Goal: Use online tool/utility: Utilize a website feature to perform a specific function

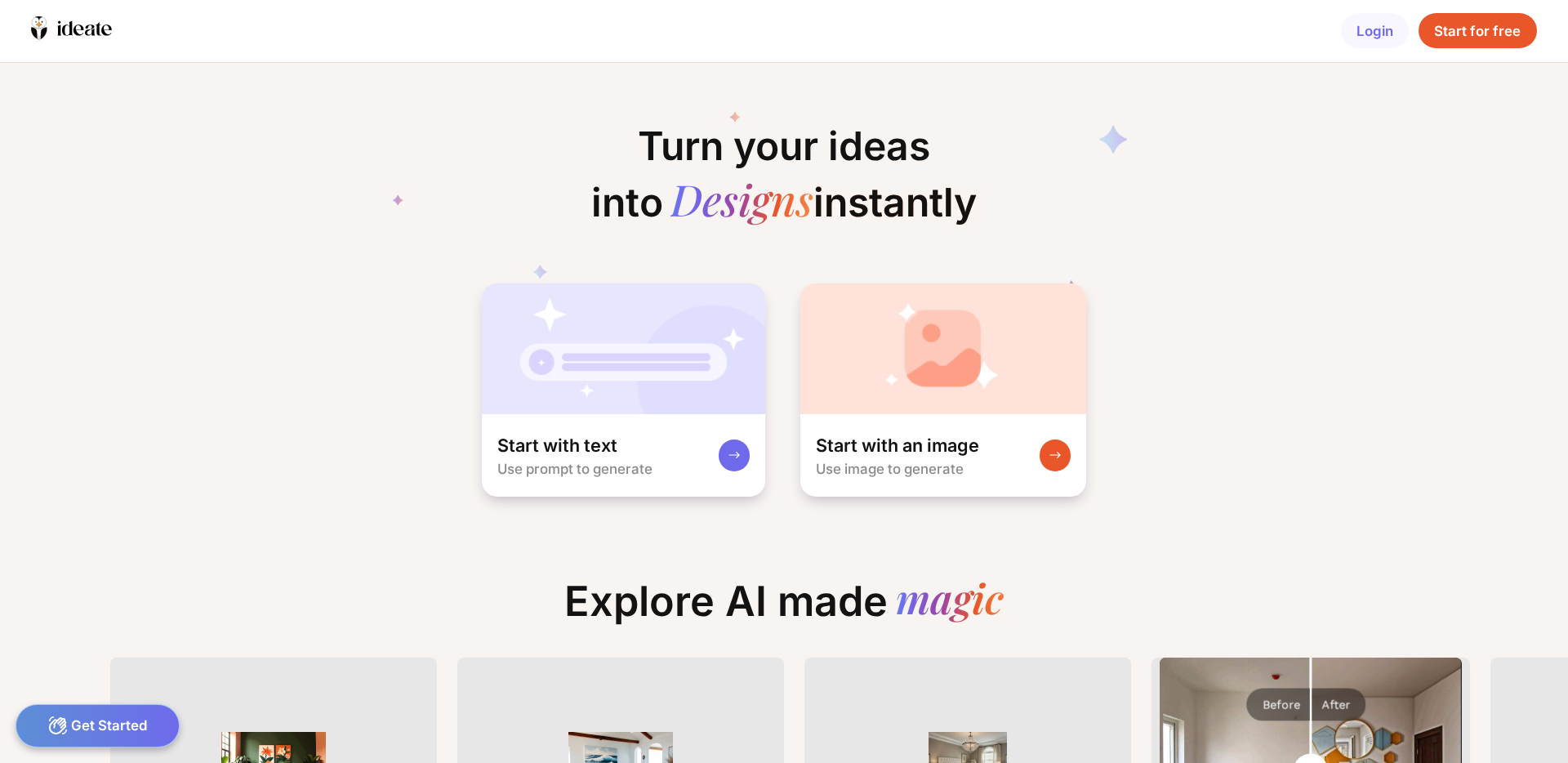
scroll to position [0, 21]
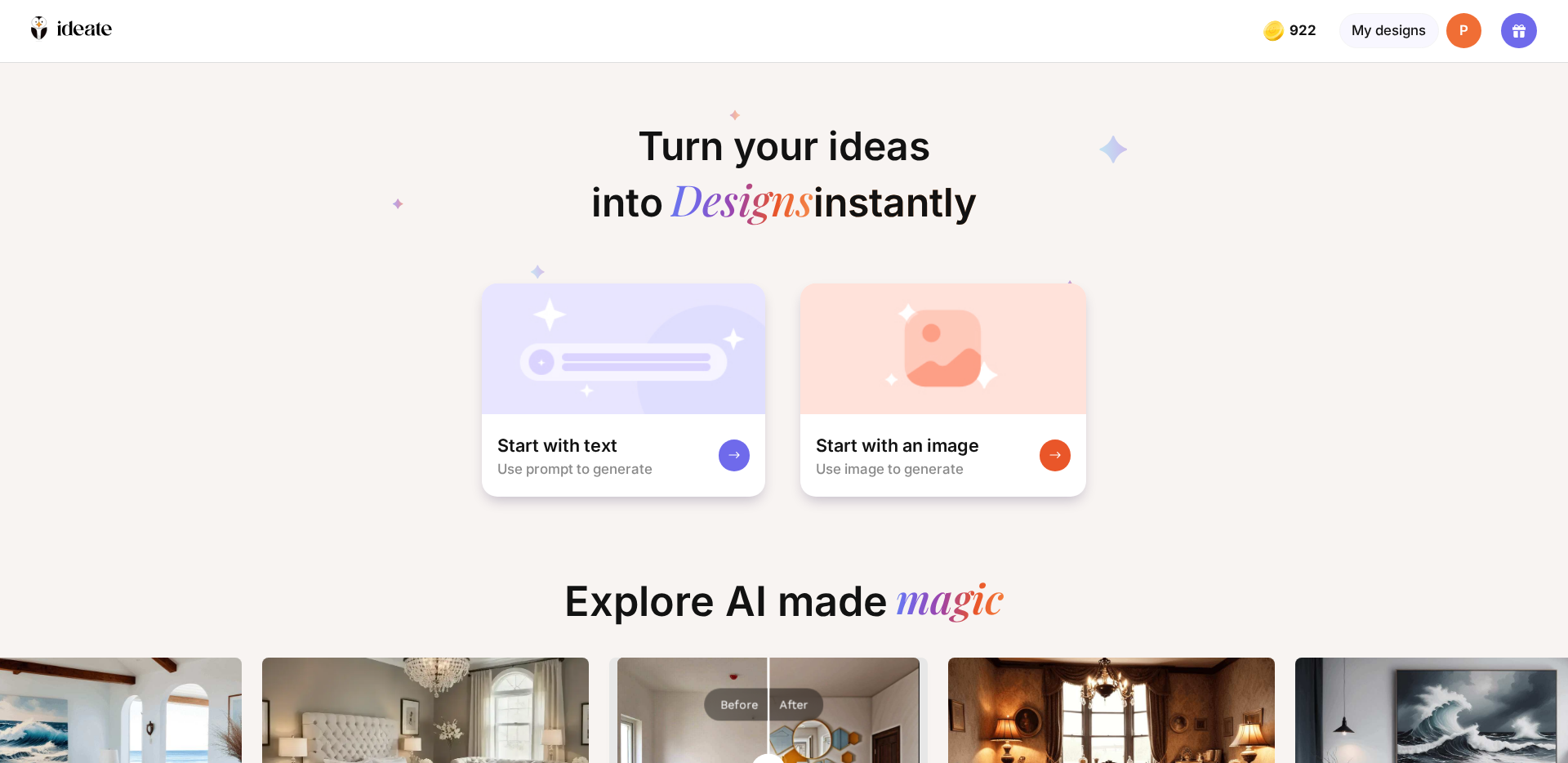
click at [1503, 30] on div at bounding box center [1519, 31] width 35 height 35
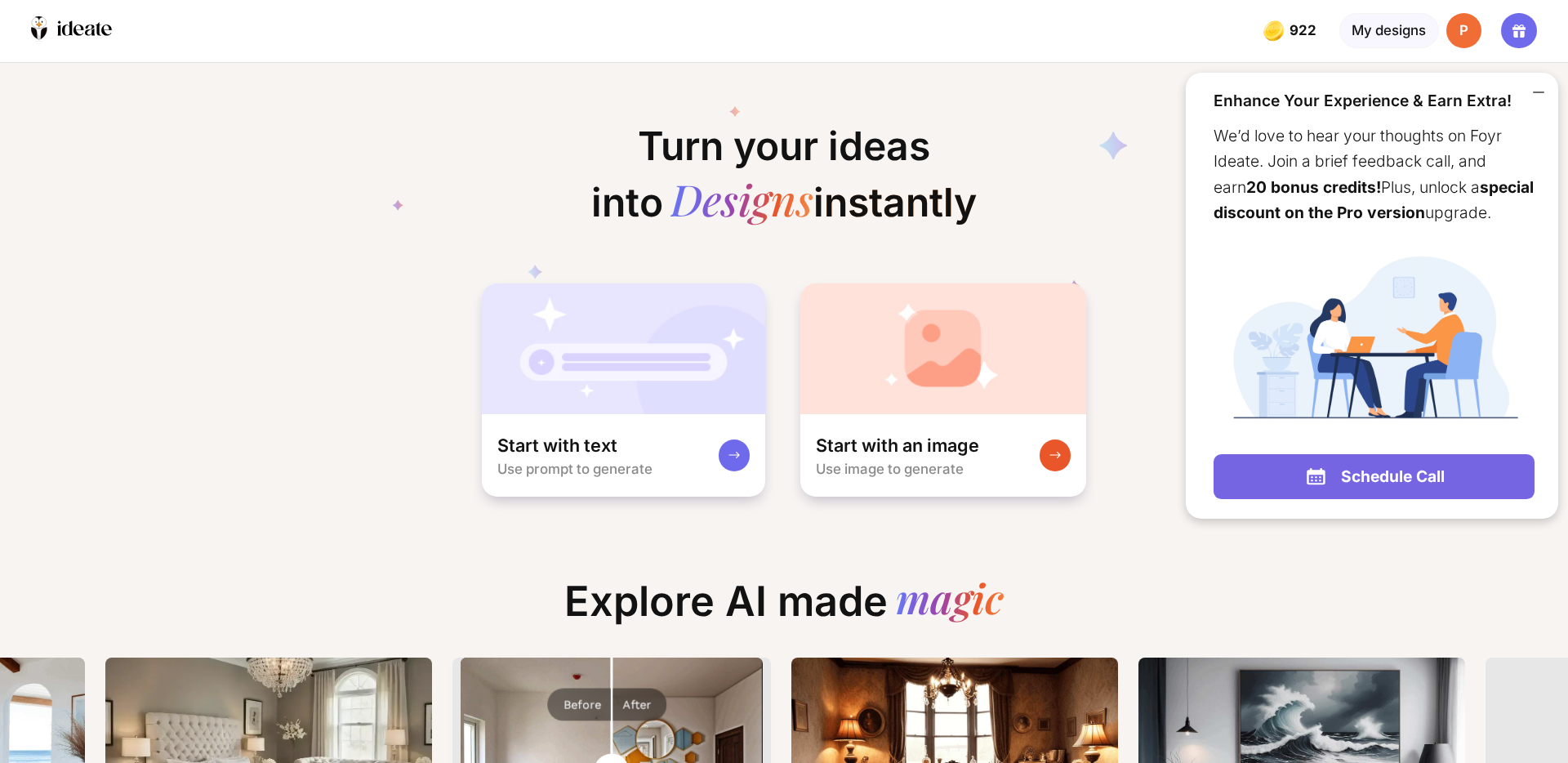
click at [1537, 88] on icon at bounding box center [1539, 92] width 19 height 19
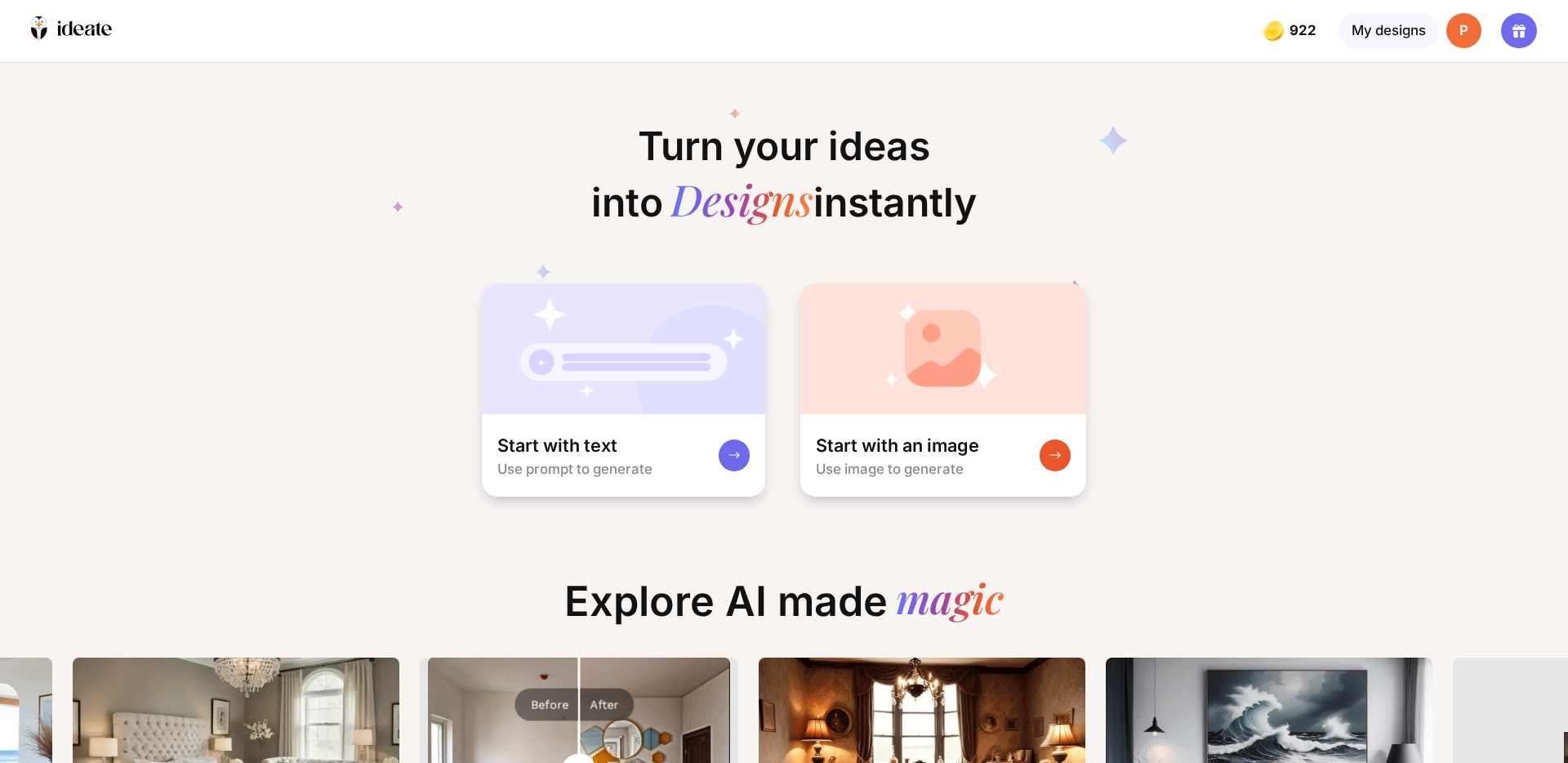
click at [1469, 38] on div "P" at bounding box center [1464, 31] width 35 height 35
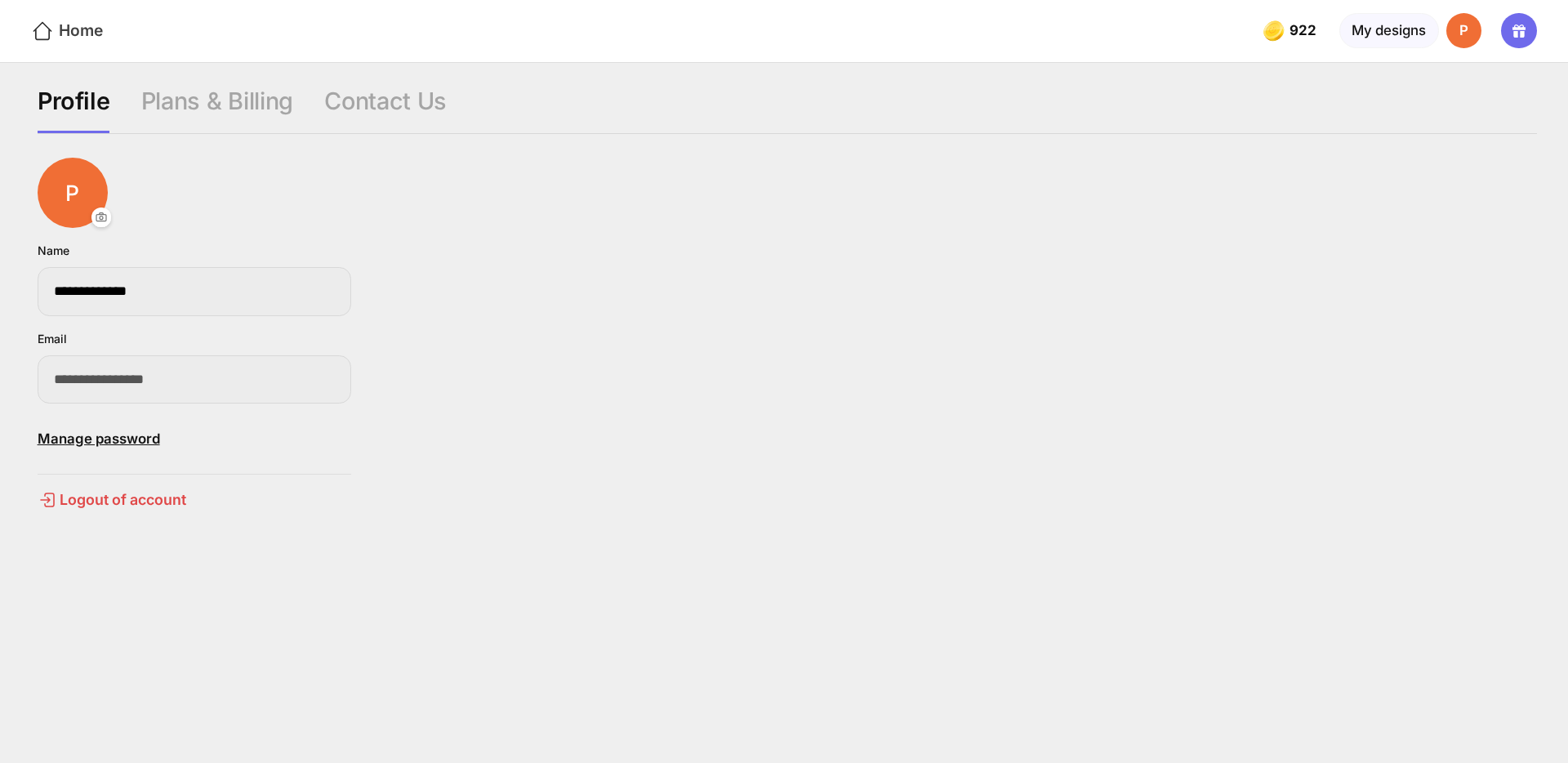
click at [82, 29] on div "Home" at bounding box center [67, 31] width 72 height 24
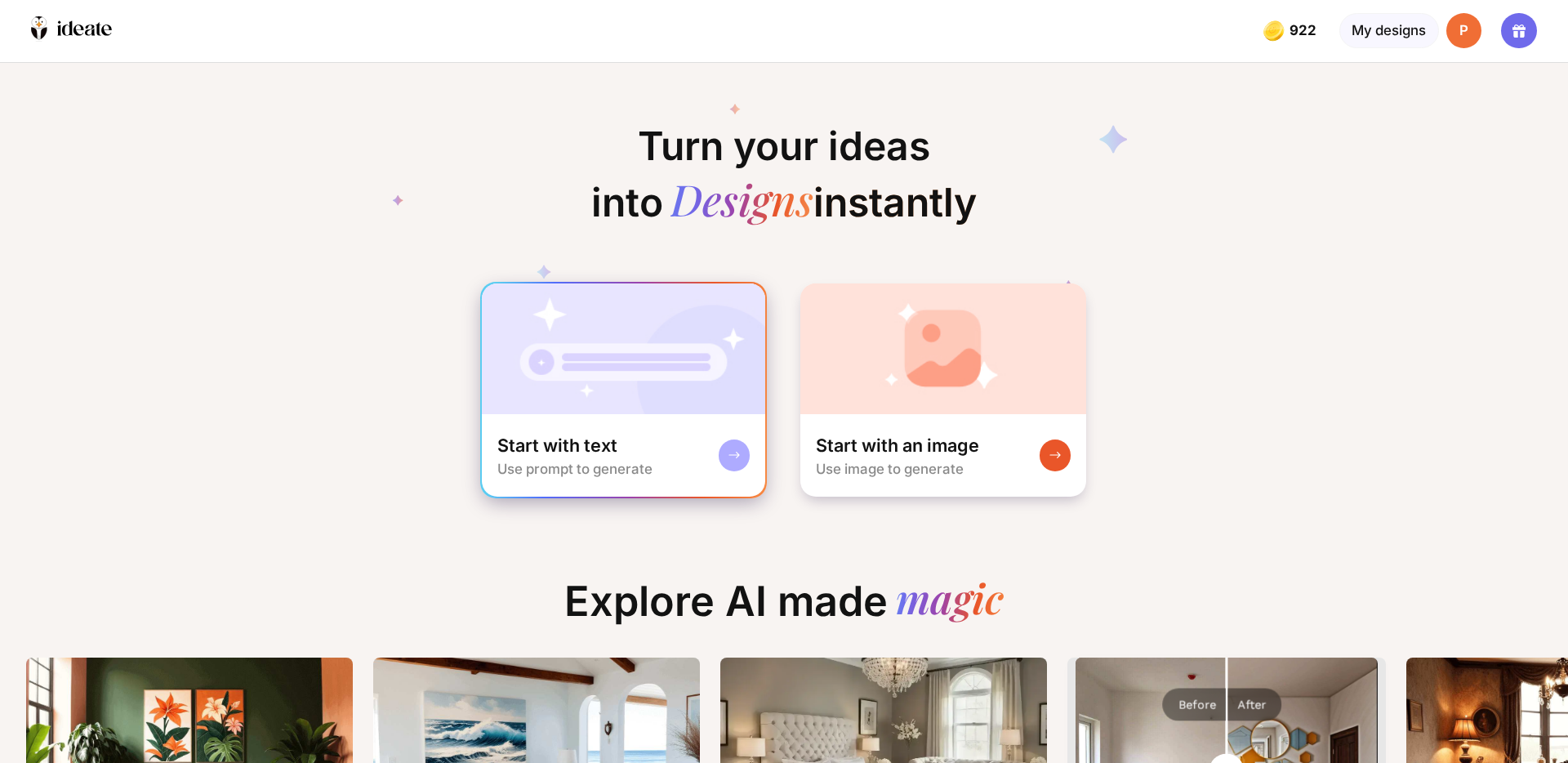
click at [686, 401] on img at bounding box center [624, 348] width 284 height 131
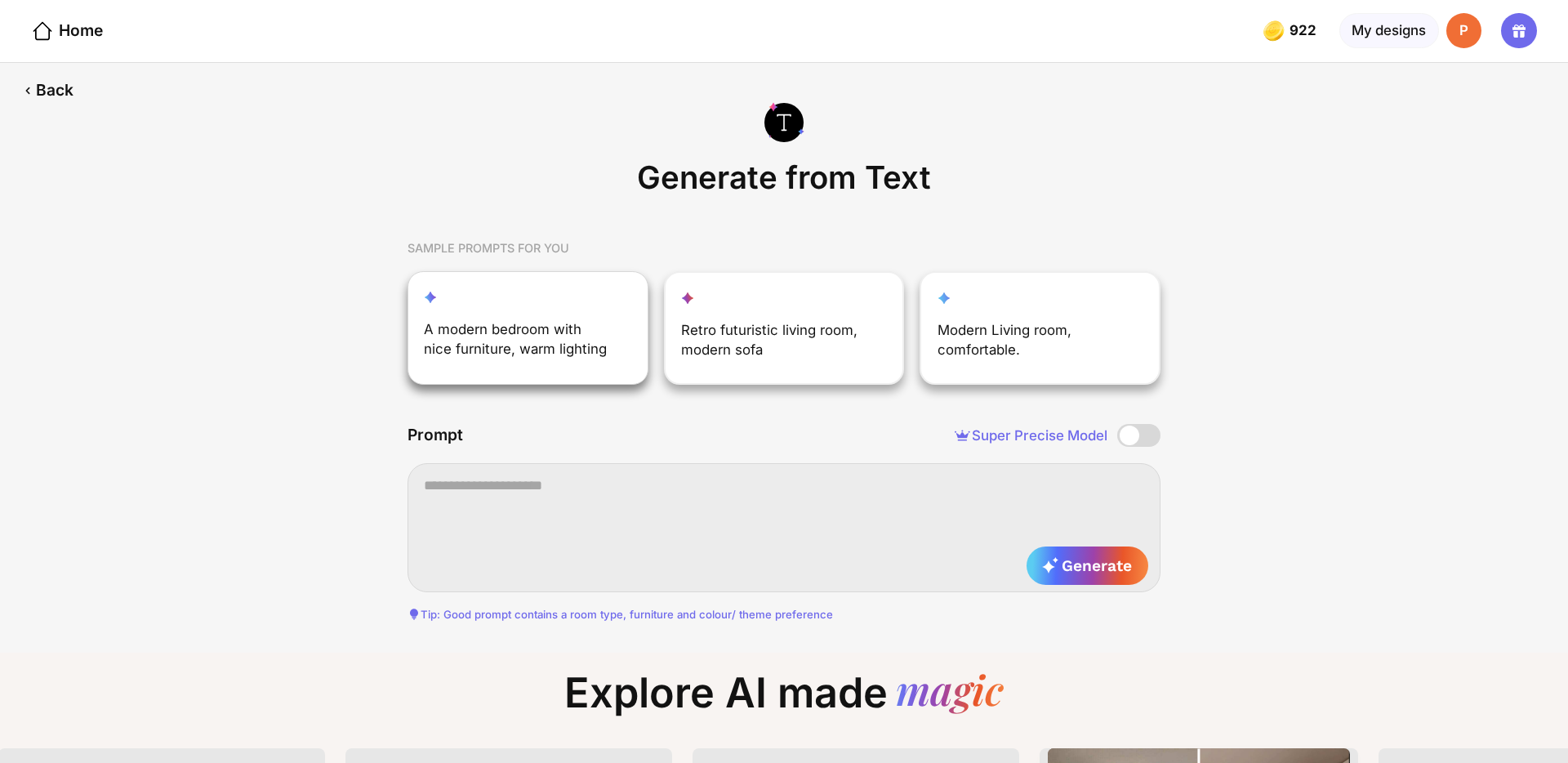
click at [564, 341] on div "A modern bedroom with nice furniture, warm lighting" at bounding box center [517, 343] width 187 height 47
type textarea "**********"
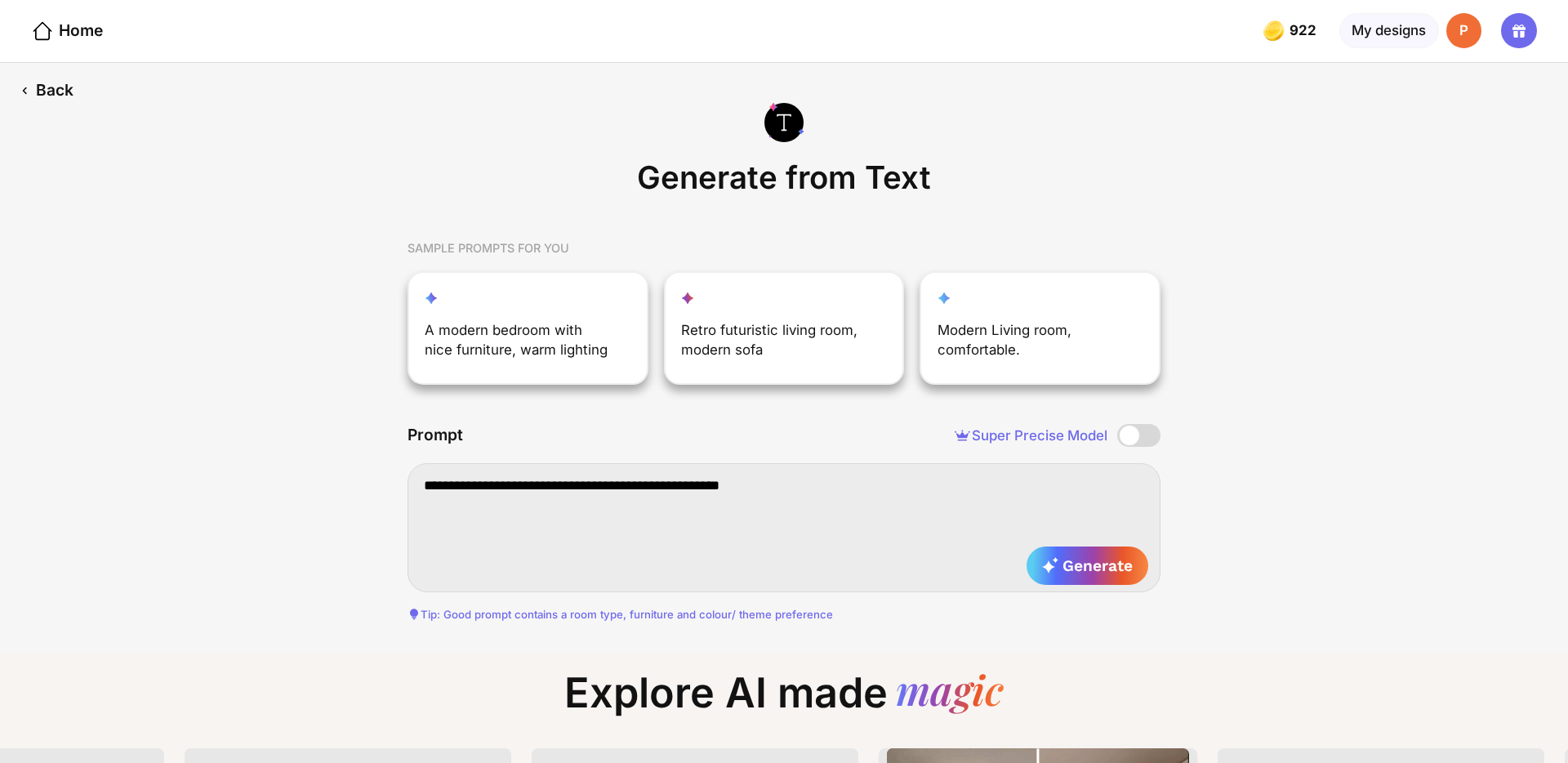
click at [60, 102] on div "Back" at bounding box center [46, 90] width 93 height 55
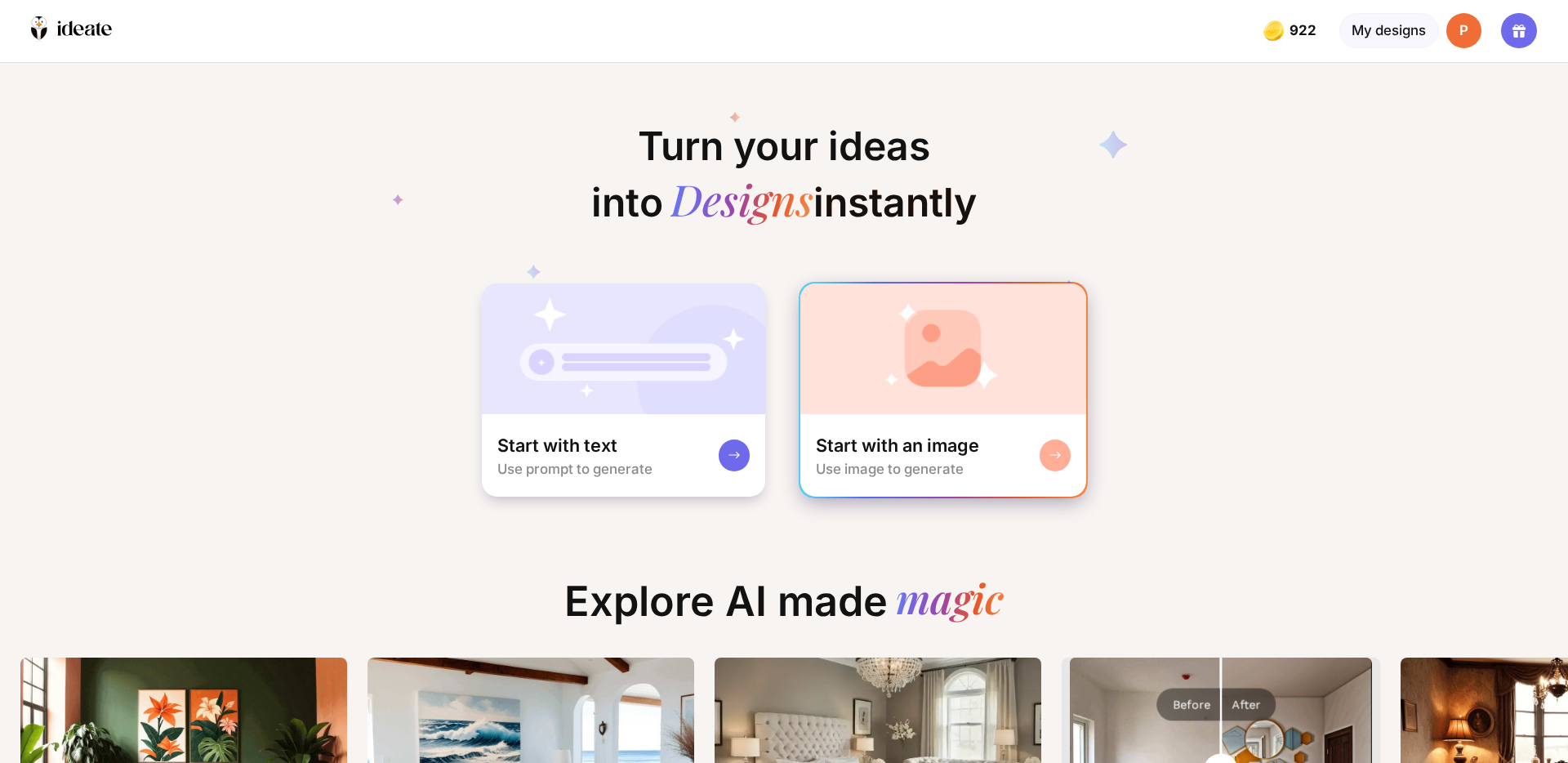
click at [930, 416] on div "Start with an image Use image to generate" at bounding box center [943, 455] width 287 height 83
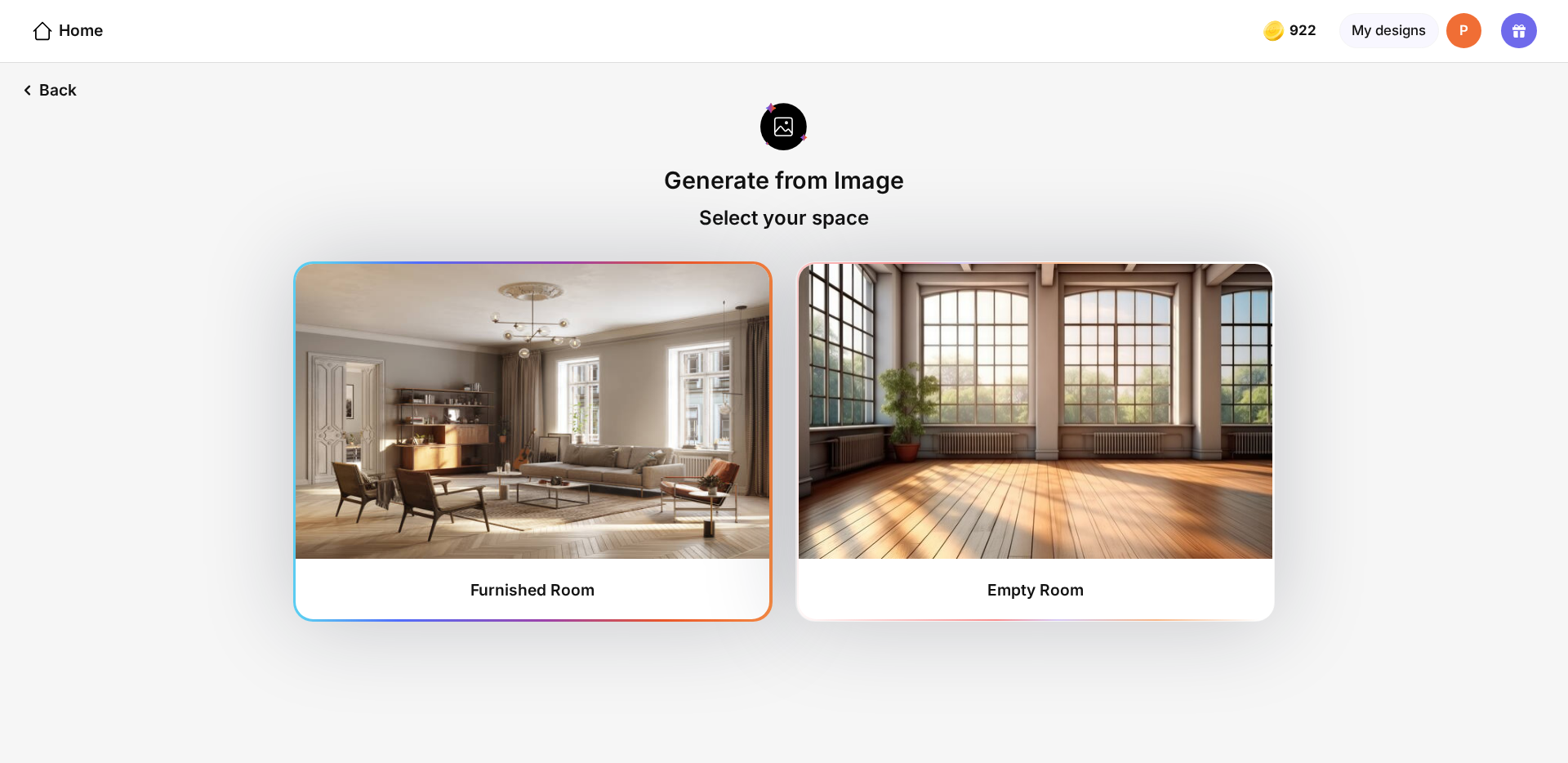
click at [628, 405] on img at bounding box center [532, 411] width 474 height 295
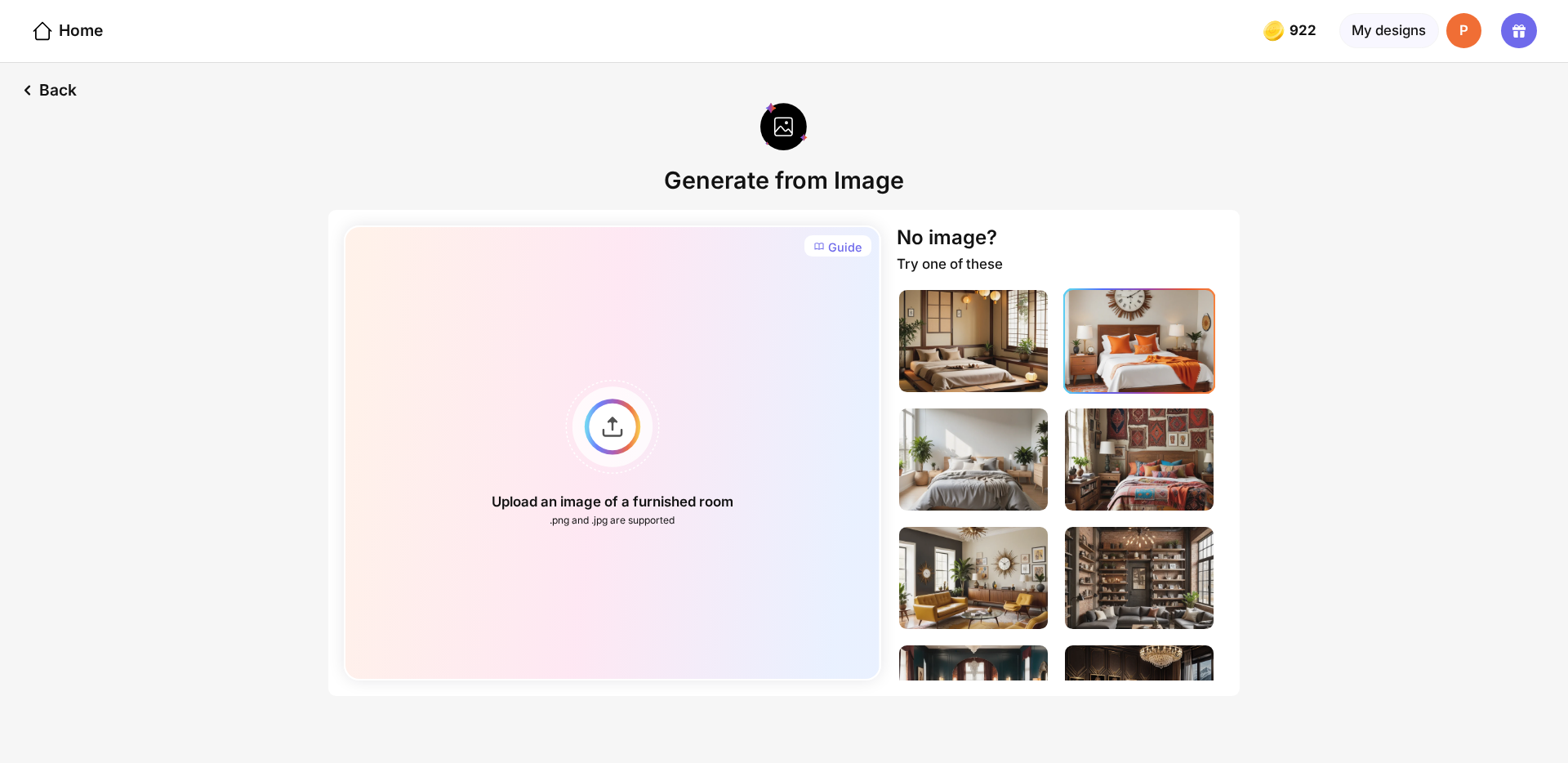
click at [1143, 368] on img at bounding box center [1139, 341] width 149 height 102
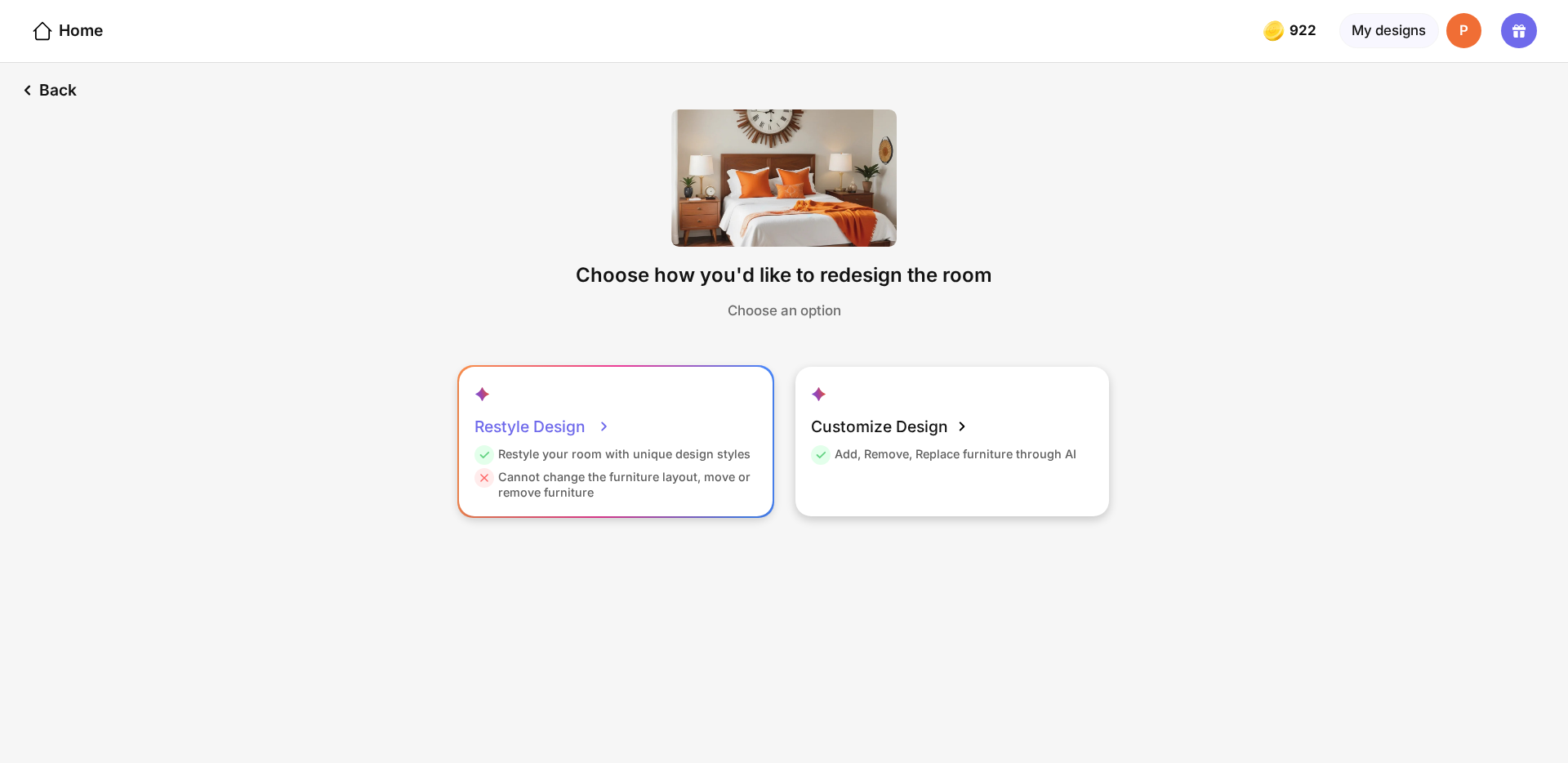
click at [650, 433] on div "Restyle Design Restyle your room with unique design styles Cannot change the fu…" at bounding box center [616, 441] width 314 height 149
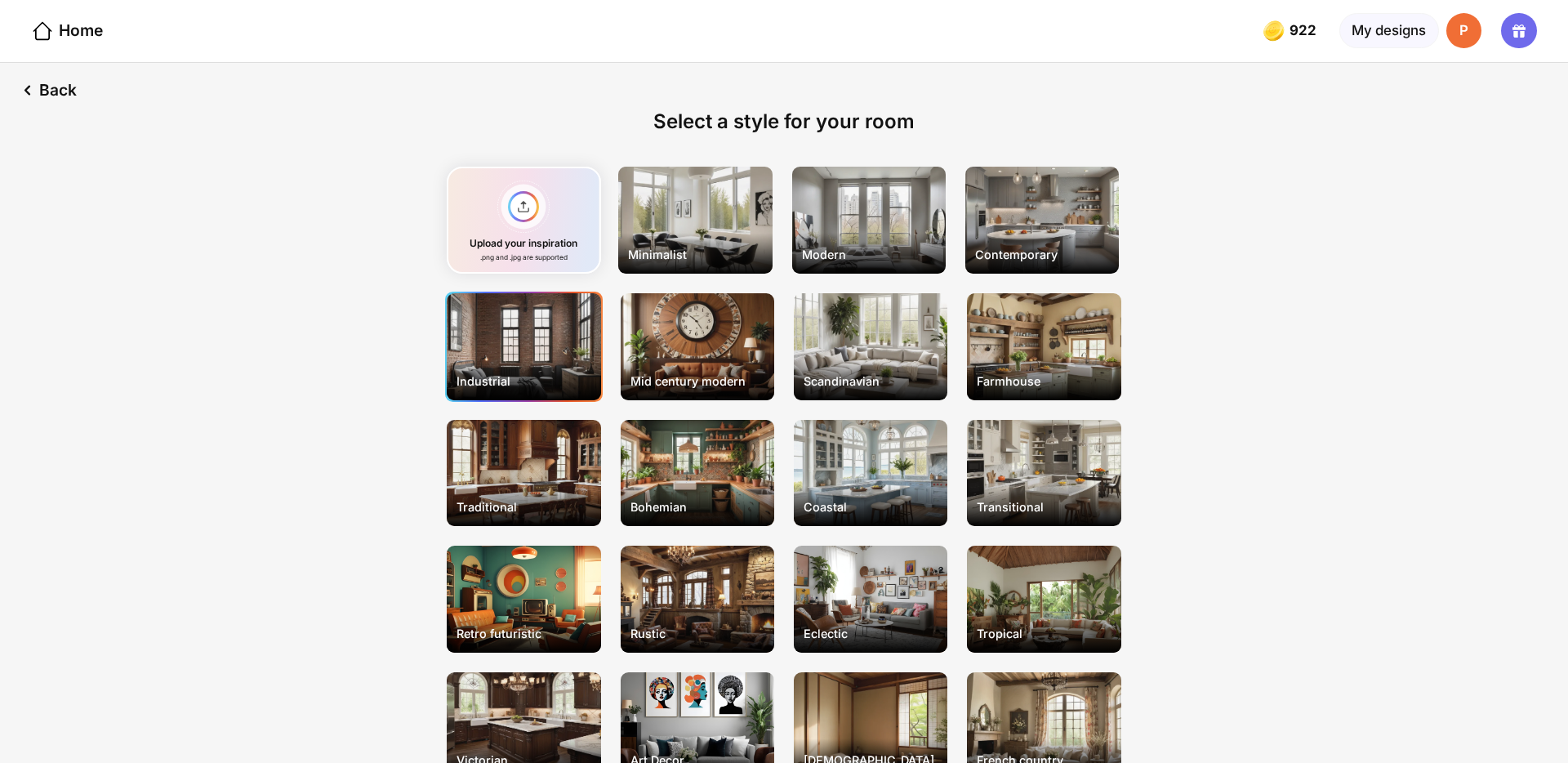
click at [504, 396] on div "Industrial" at bounding box center [524, 382] width 150 height 32
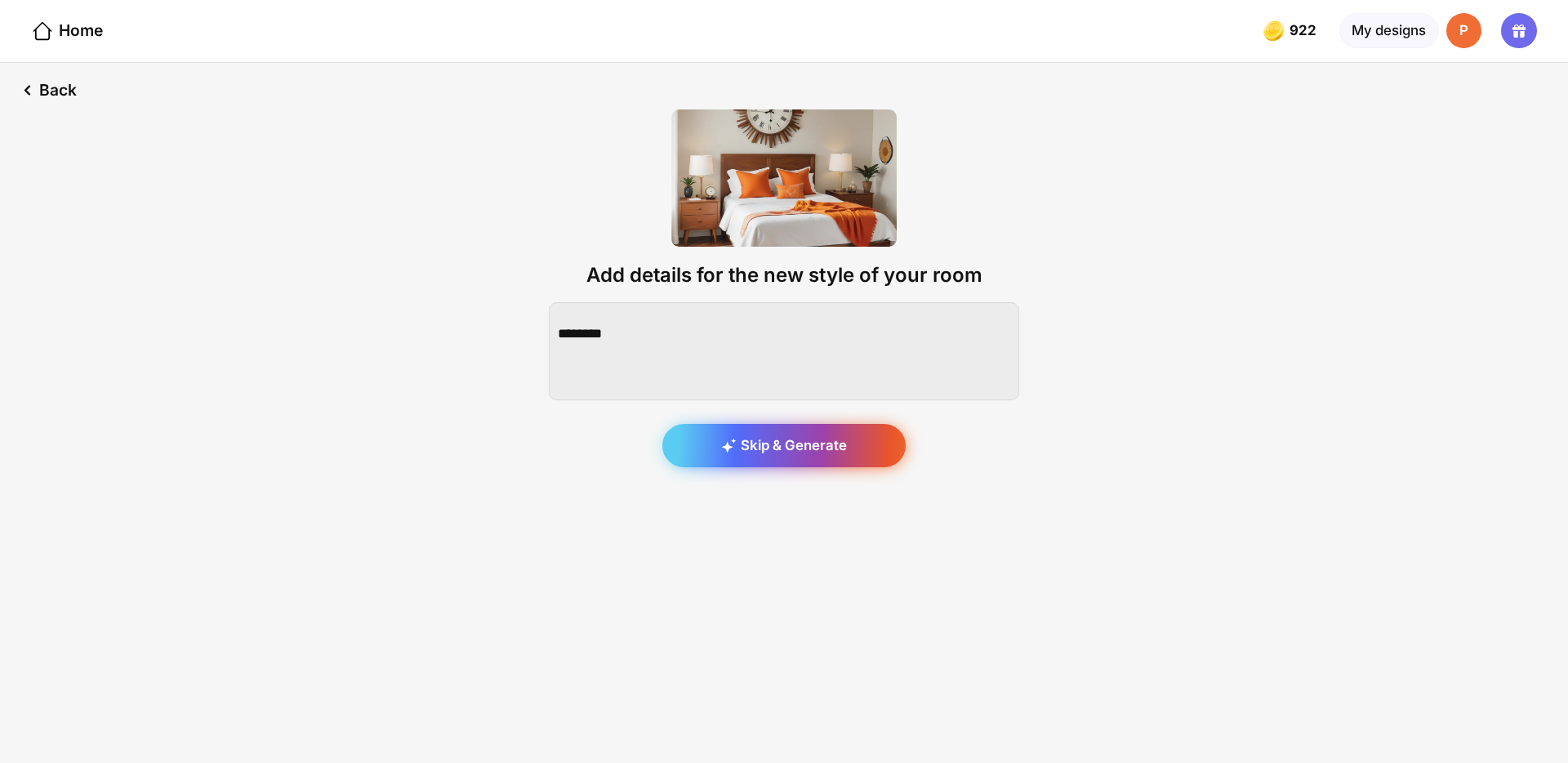
click at [720, 446] on div "Skip & Generate" at bounding box center [784, 446] width 244 height 44
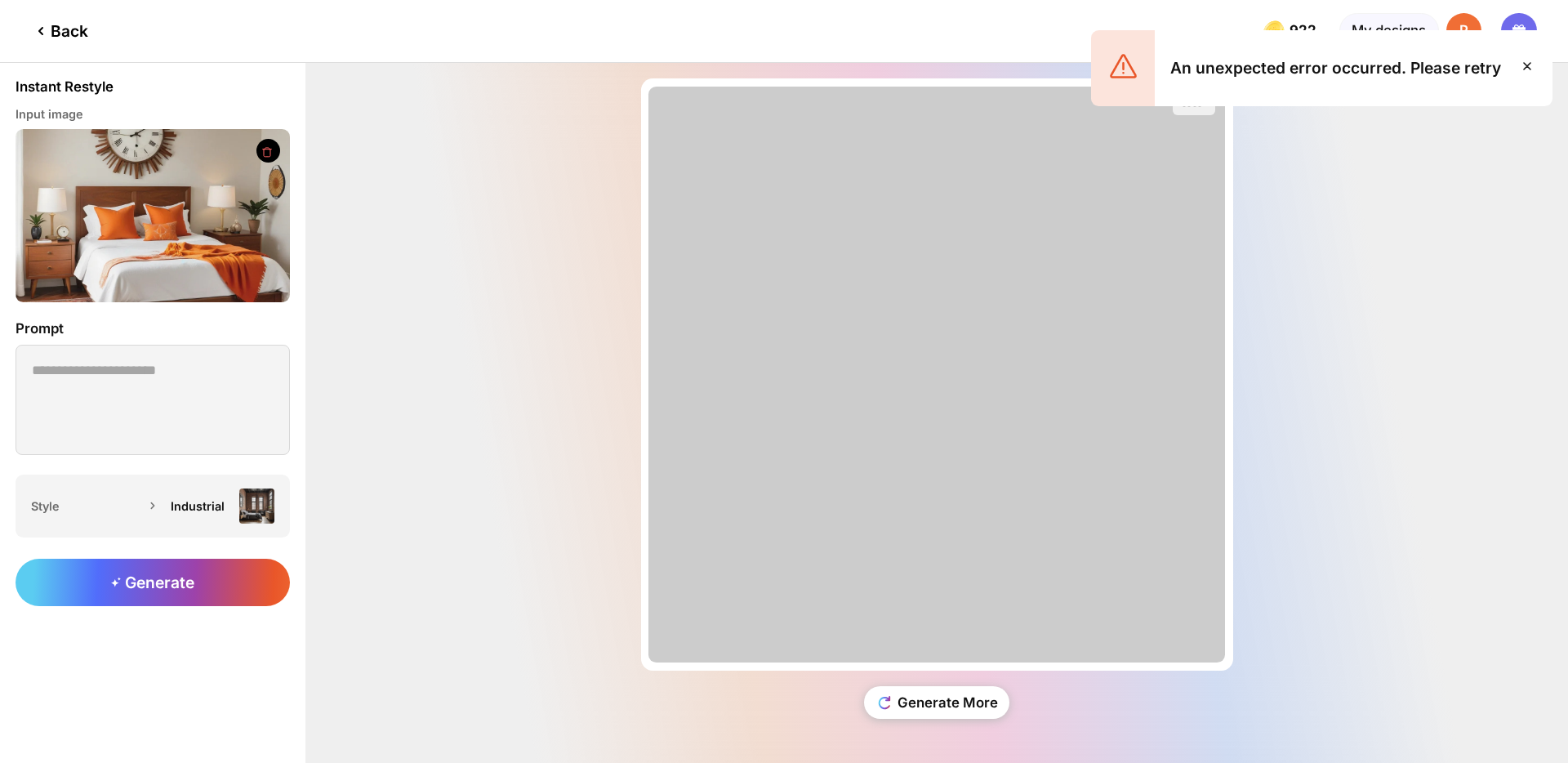
click at [1529, 68] on icon at bounding box center [1528, 66] width 19 height 19
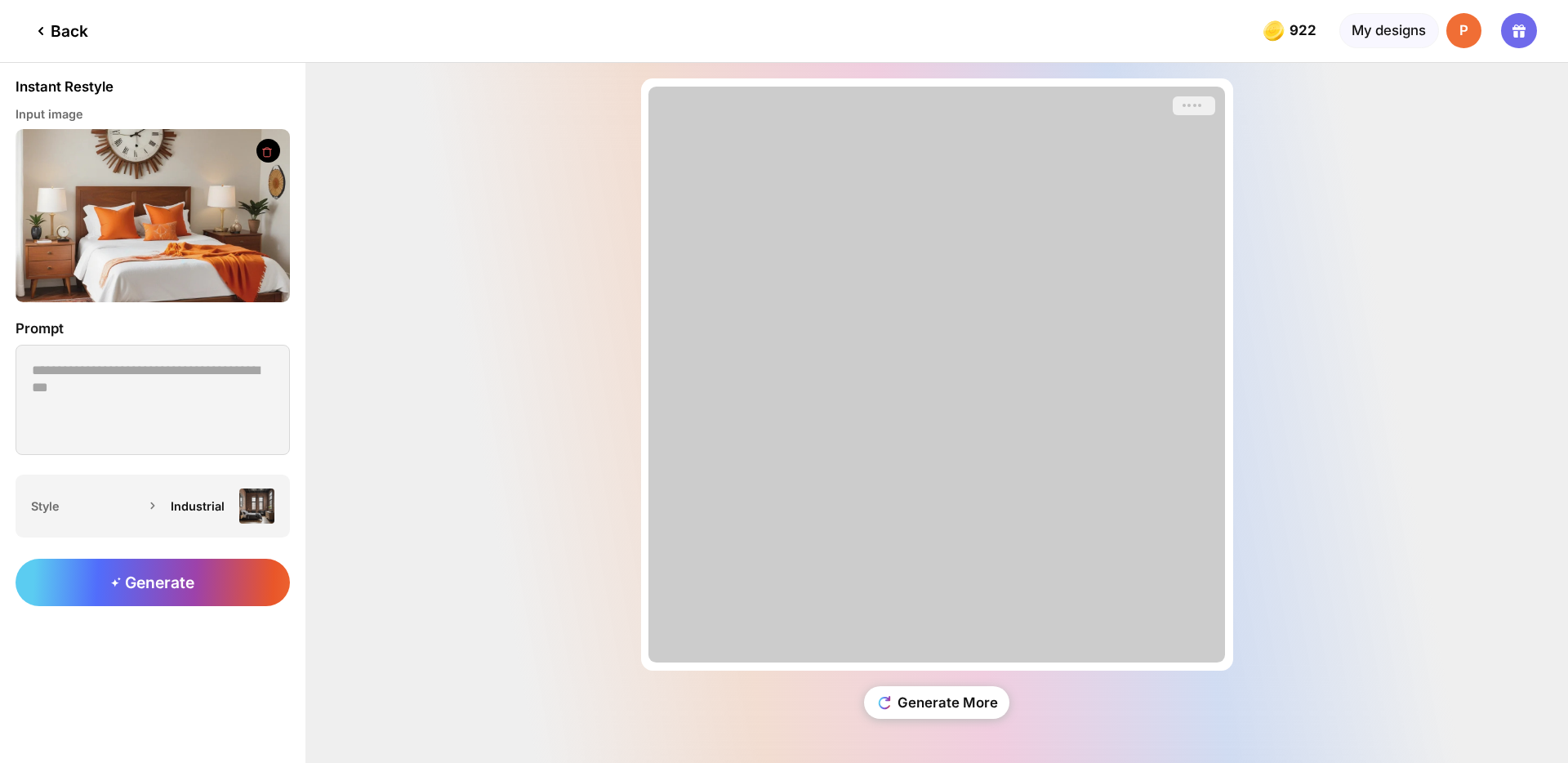
click at [70, 34] on div "Back" at bounding box center [59, 31] width 57 height 19
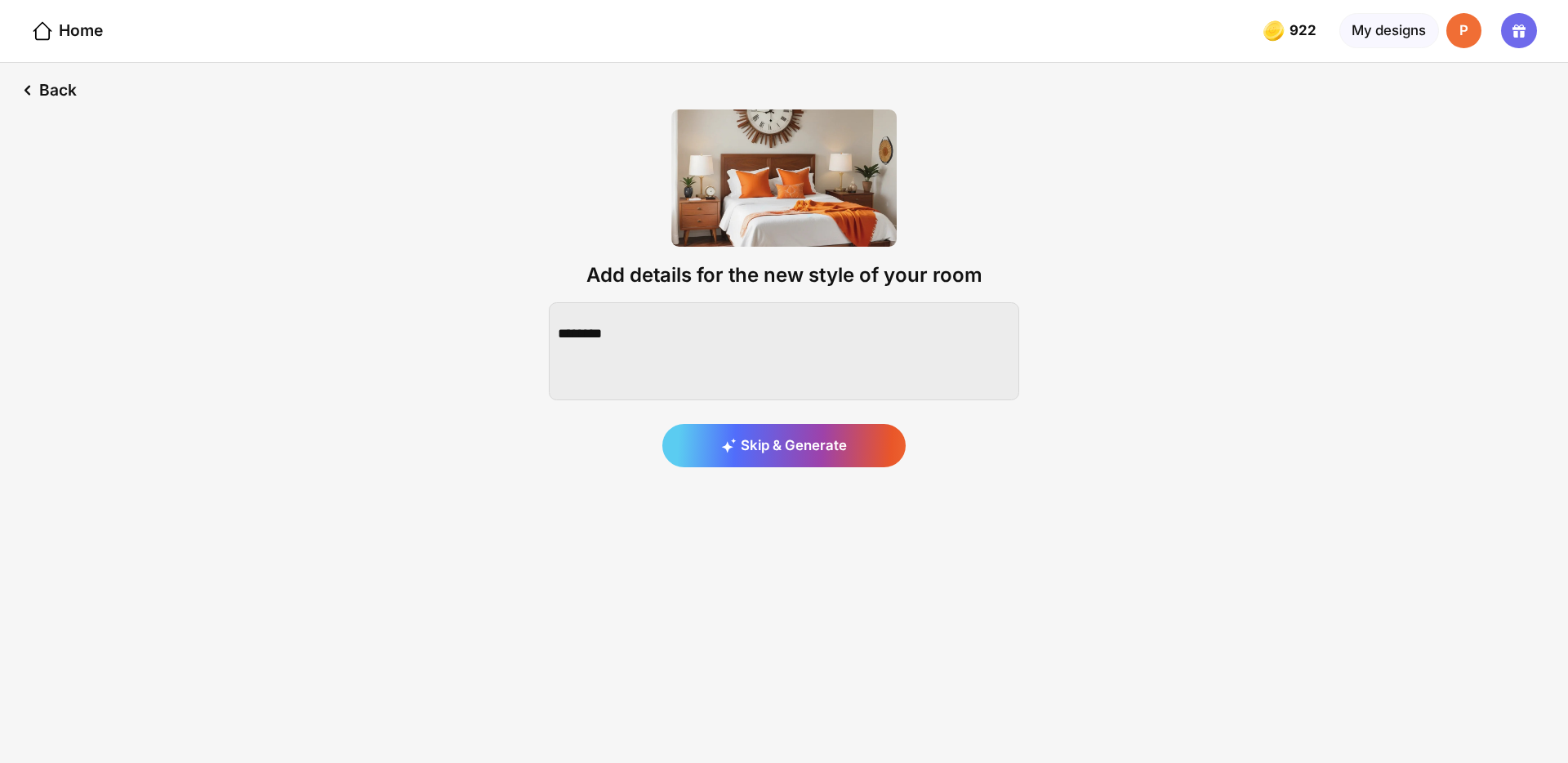
click at [69, 18] on div "Home" at bounding box center [51, 31] width 103 height 62
click at [84, 36] on div "Home" at bounding box center [67, 31] width 72 height 24
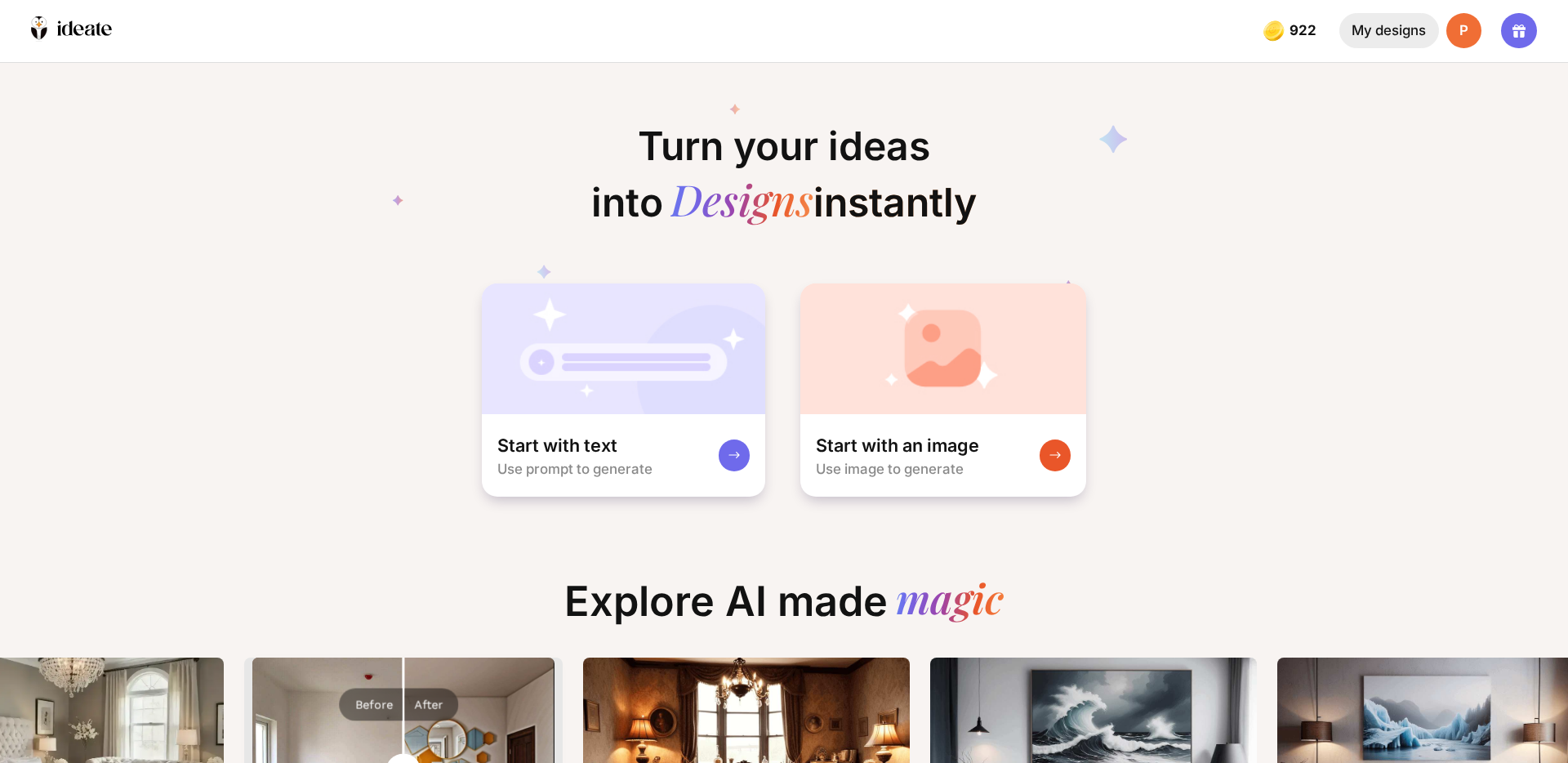
click at [1389, 25] on div "My designs" at bounding box center [1389, 31] width 100 height 35
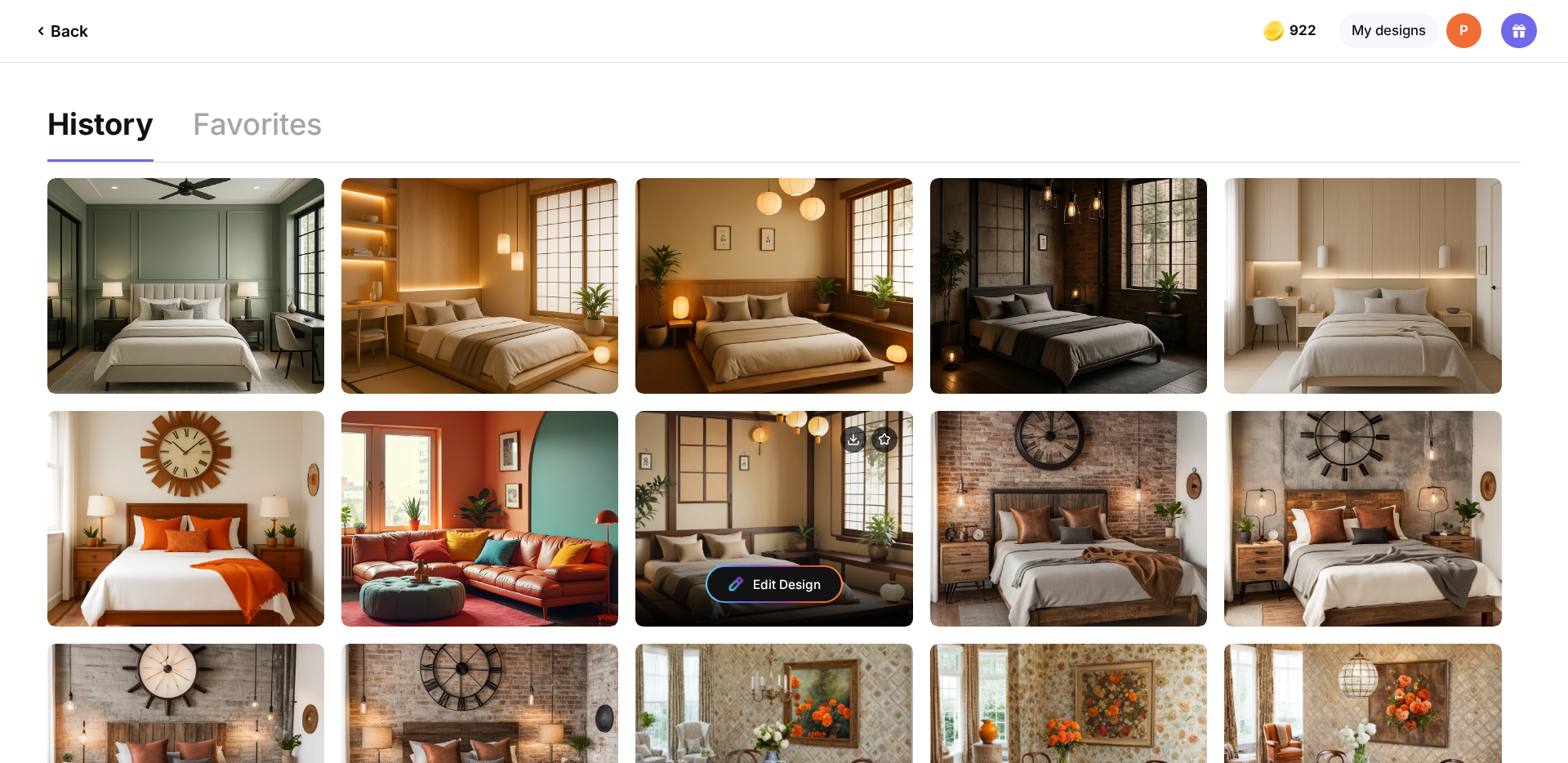
click at [773, 586] on div "Edit Design" at bounding box center [774, 584] width 134 height 34
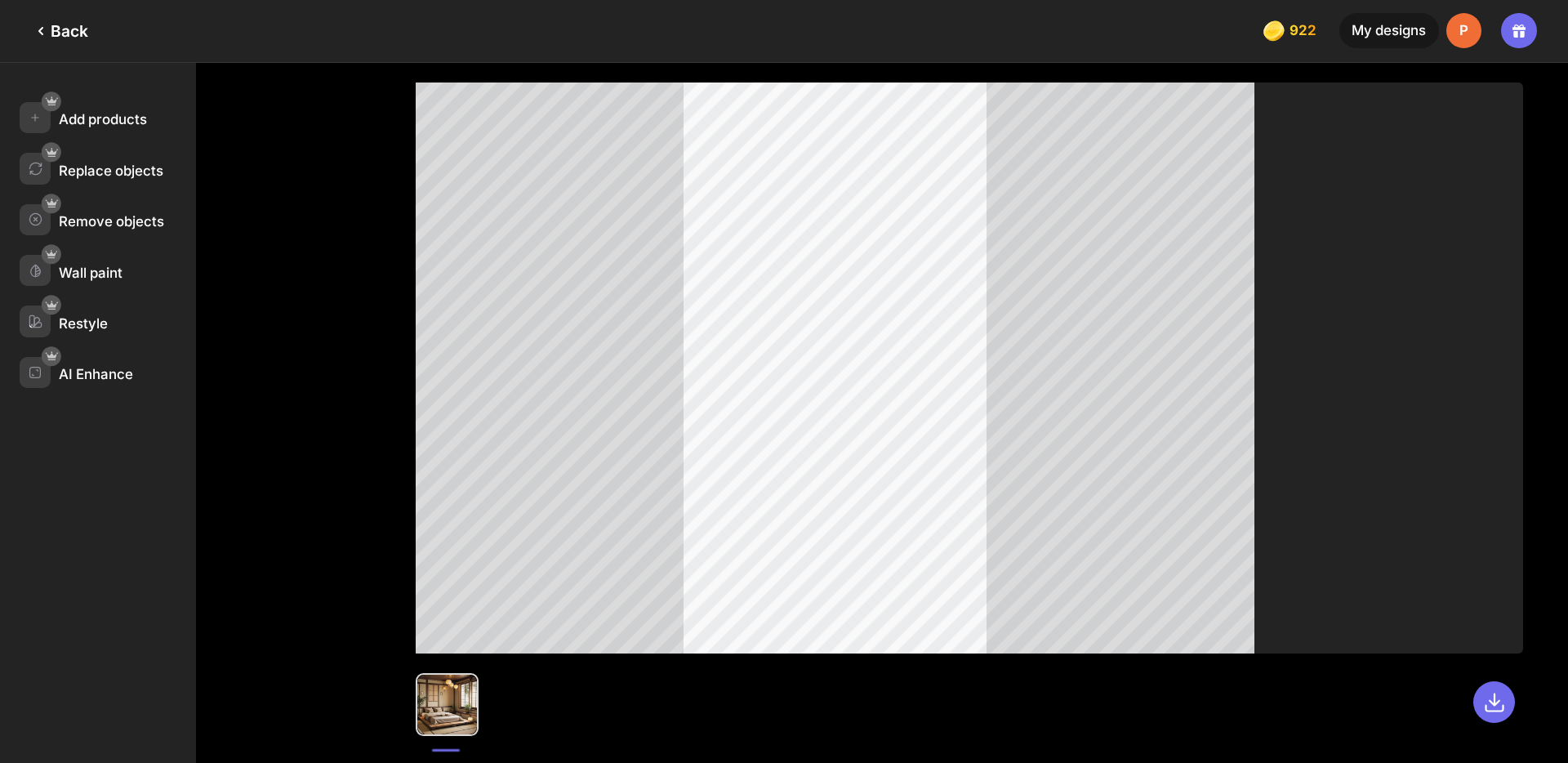
click at [69, 37] on div "Back" at bounding box center [59, 31] width 57 height 19
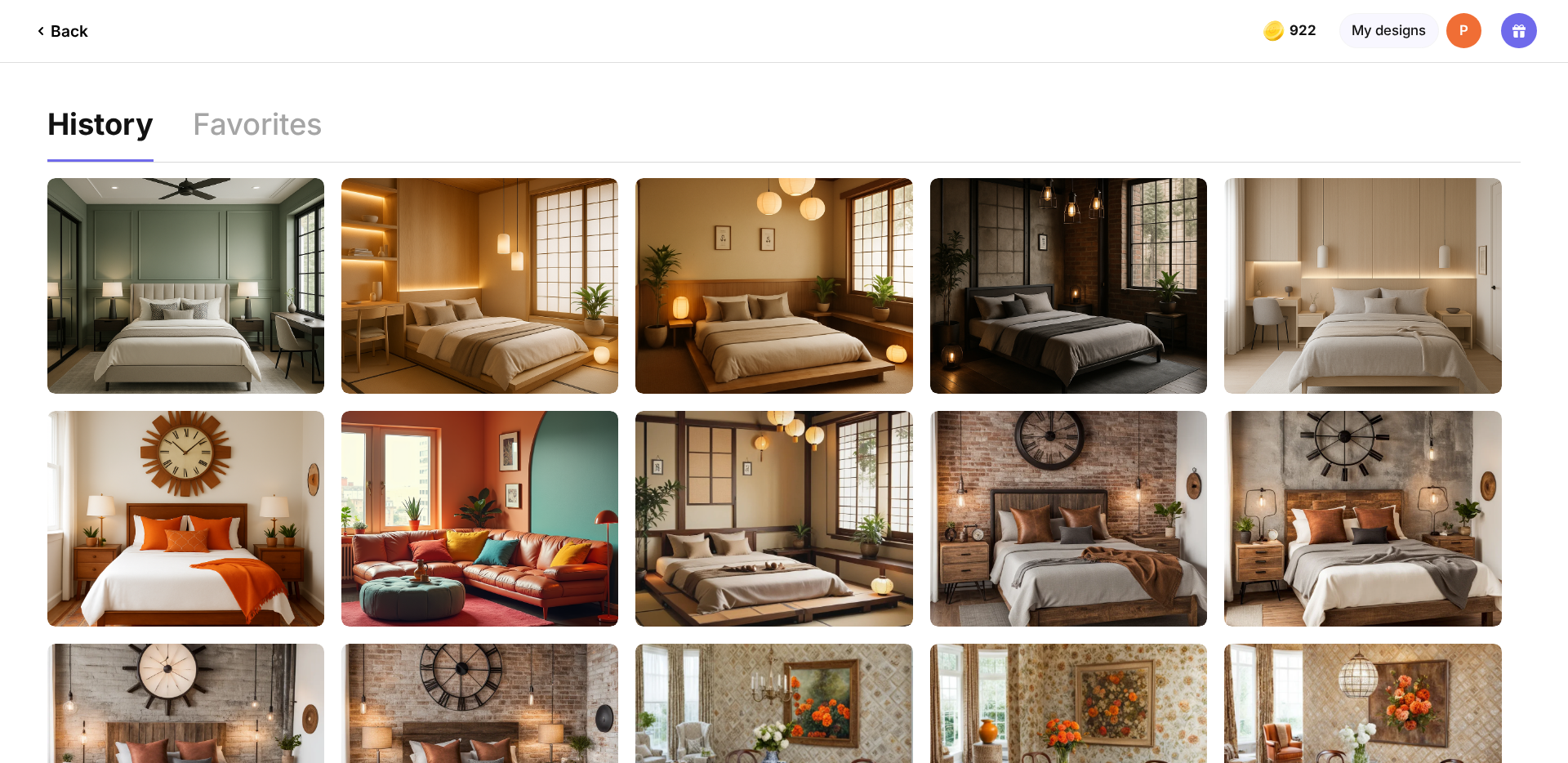
click at [83, 25] on div "Back" at bounding box center [59, 31] width 57 height 19
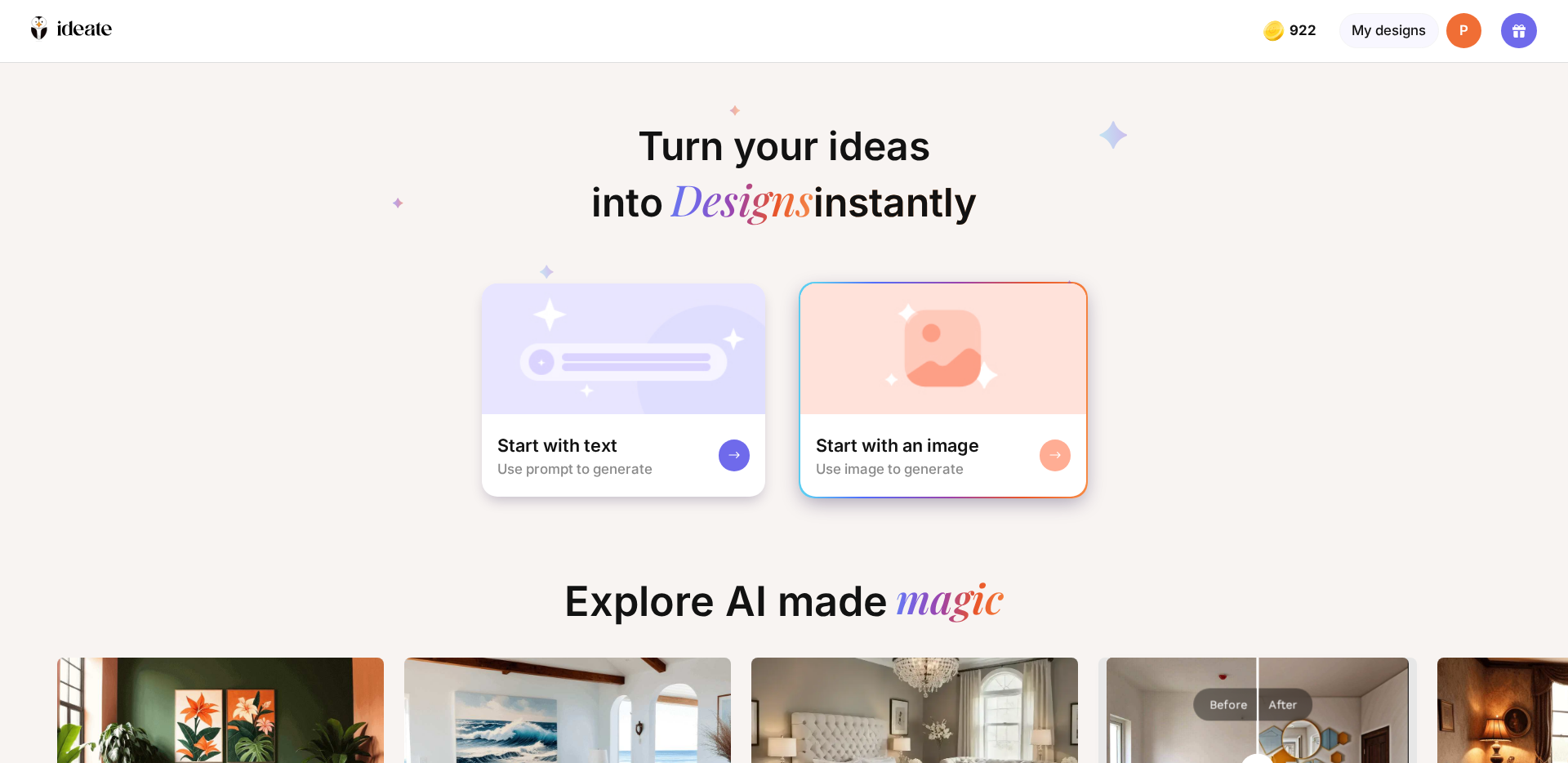
click at [914, 391] on img at bounding box center [943, 348] width 287 height 131
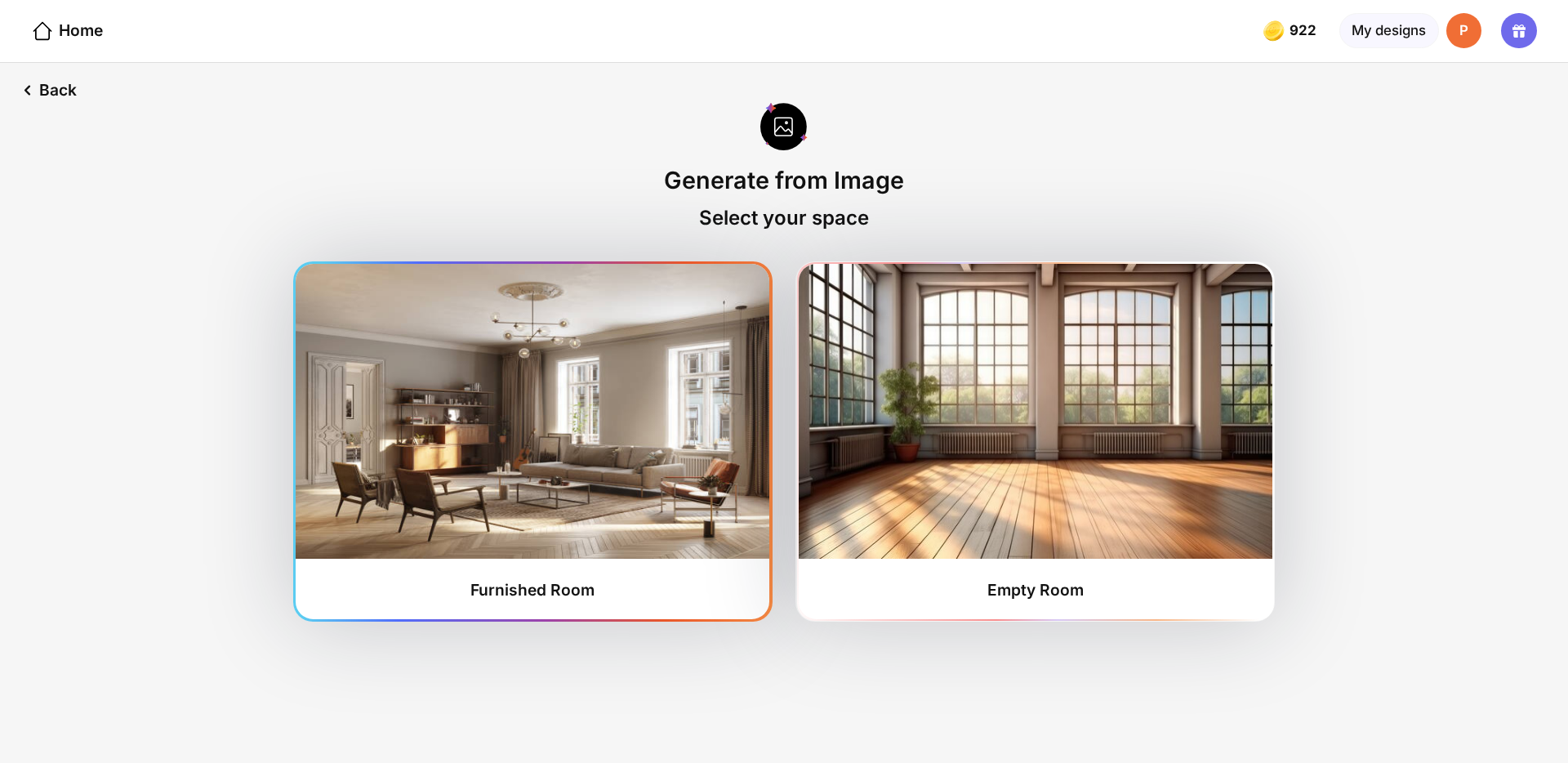
click at [738, 391] on img at bounding box center [532, 411] width 474 height 295
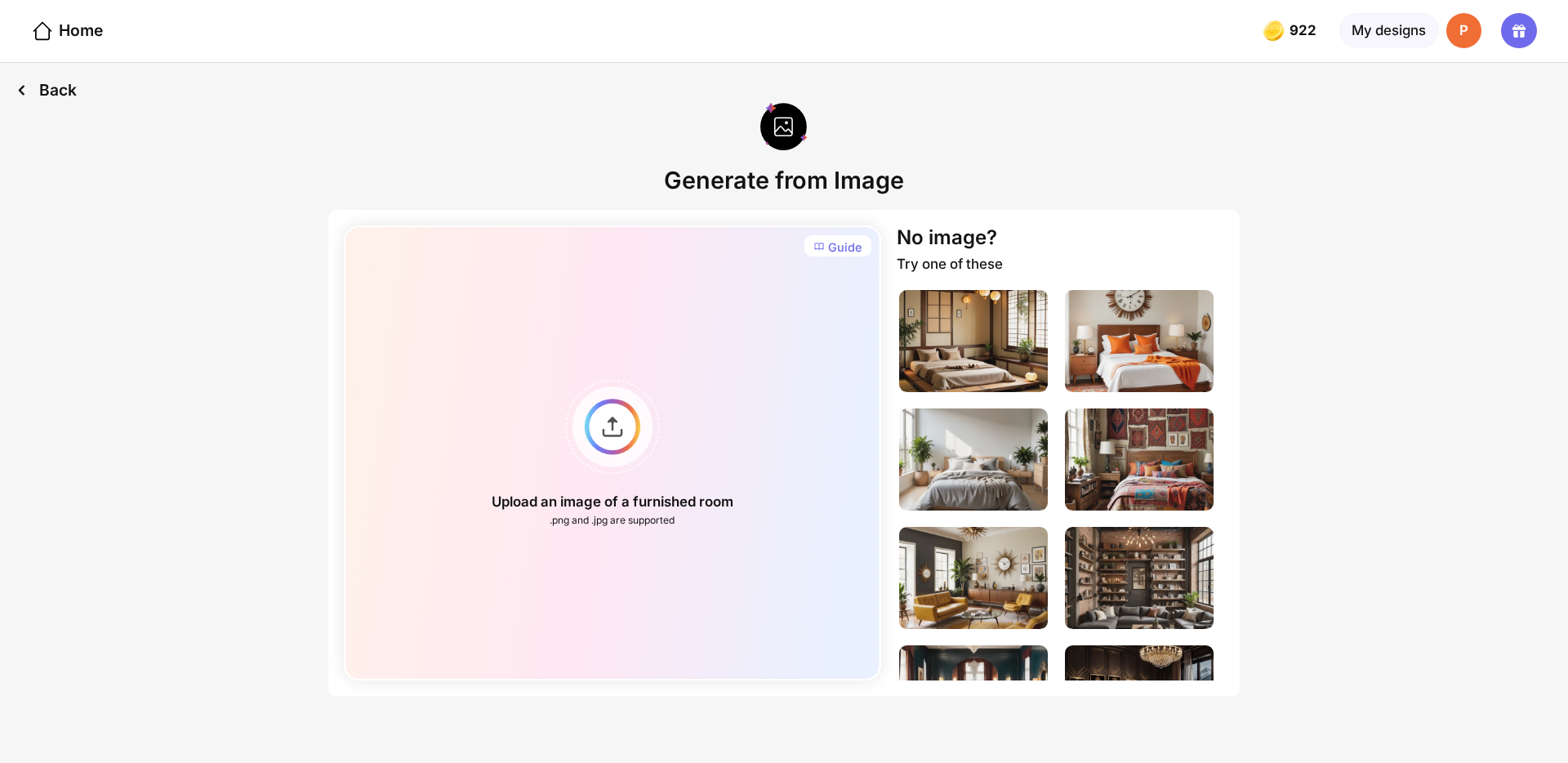
click at [58, 88] on div "Back" at bounding box center [46, 90] width 92 height 54
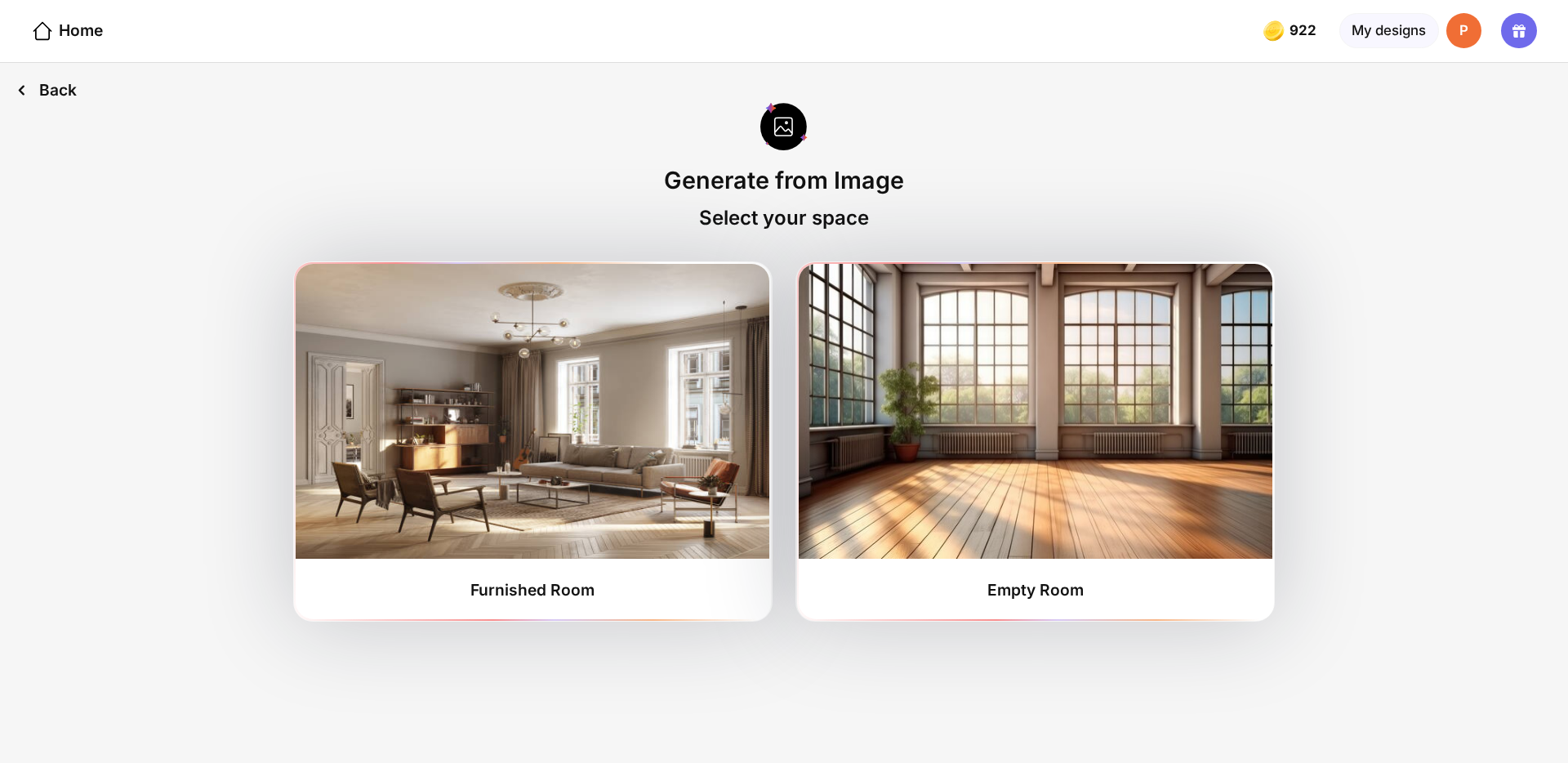
click at [54, 87] on div "Back" at bounding box center [46, 90] width 92 height 54
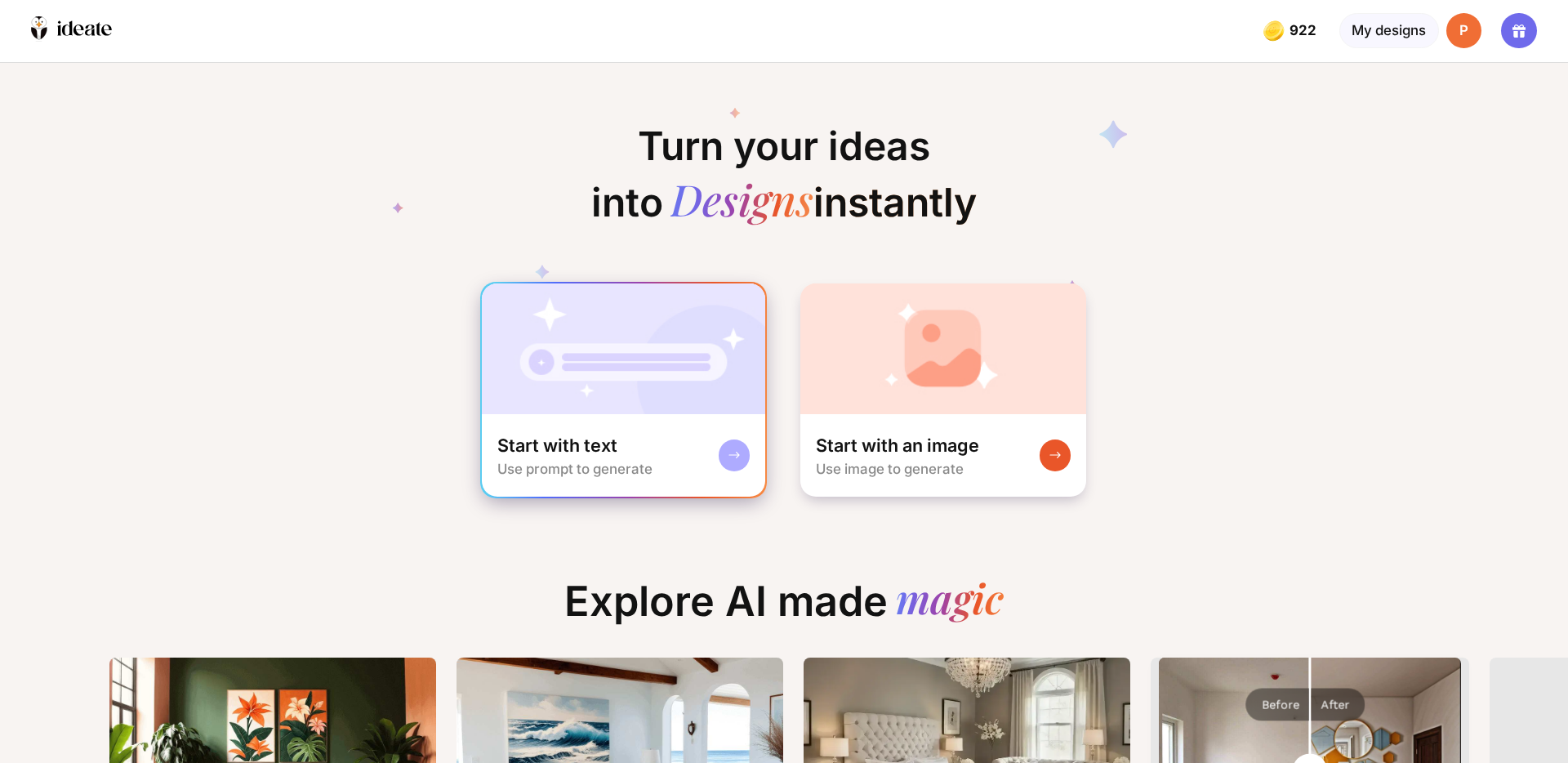
click at [609, 396] on img at bounding box center [624, 348] width 284 height 131
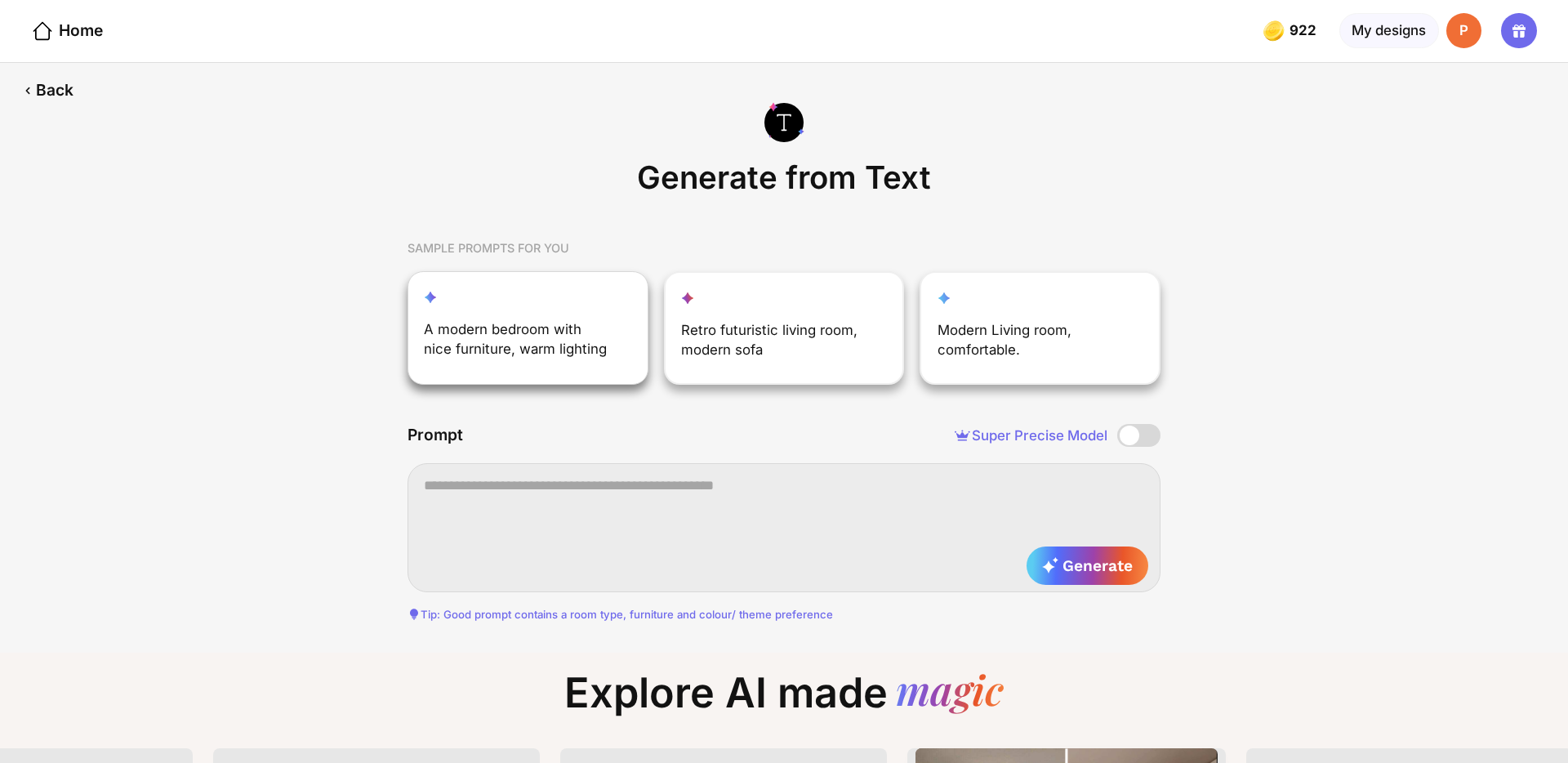
click at [582, 324] on div "A modern bedroom with nice furniture, warm lighting" at bounding box center [517, 343] width 187 height 47
type textarea "**********"
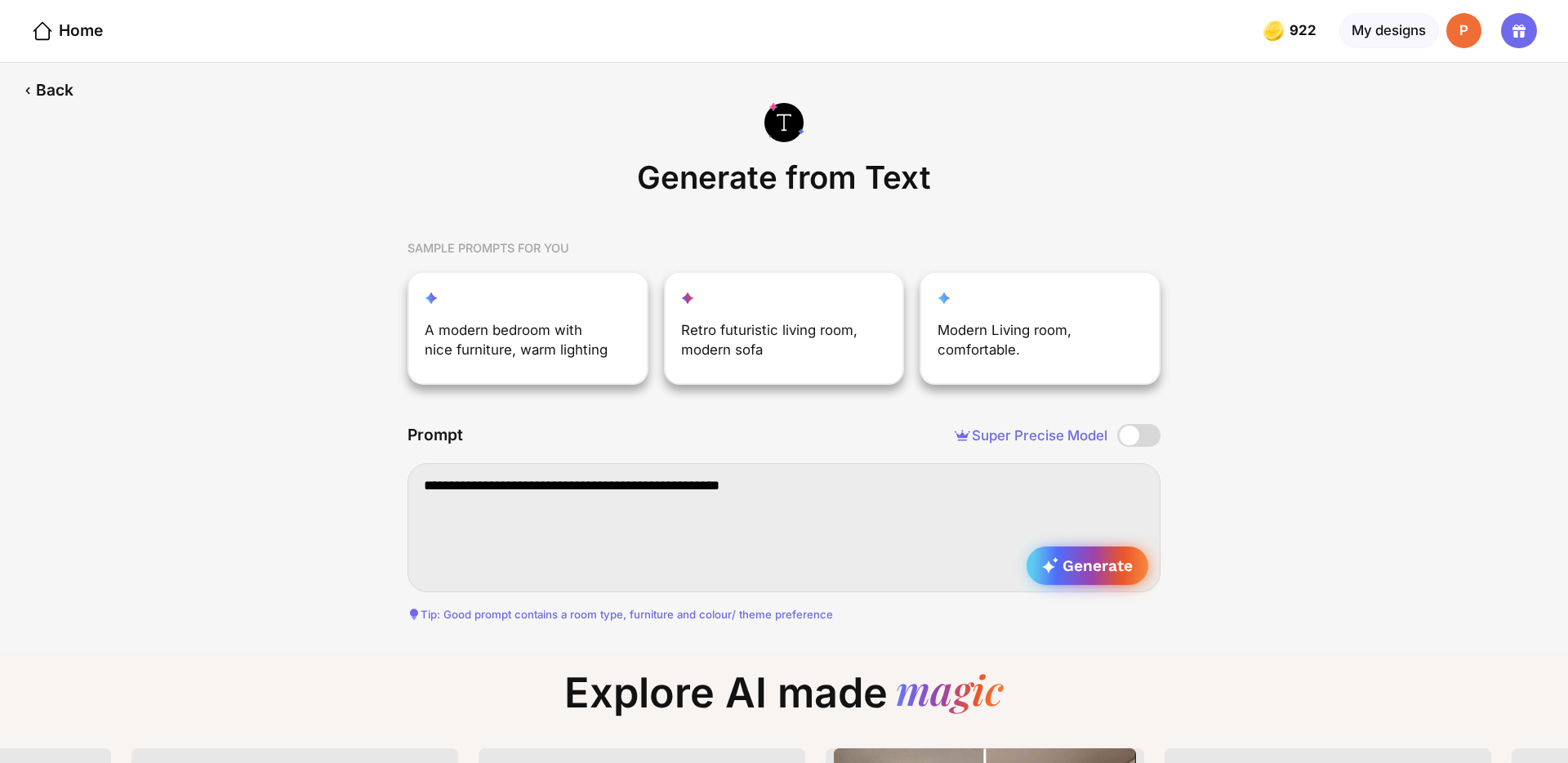
click at [1060, 559] on span "Generate" at bounding box center [1087, 566] width 90 height 18
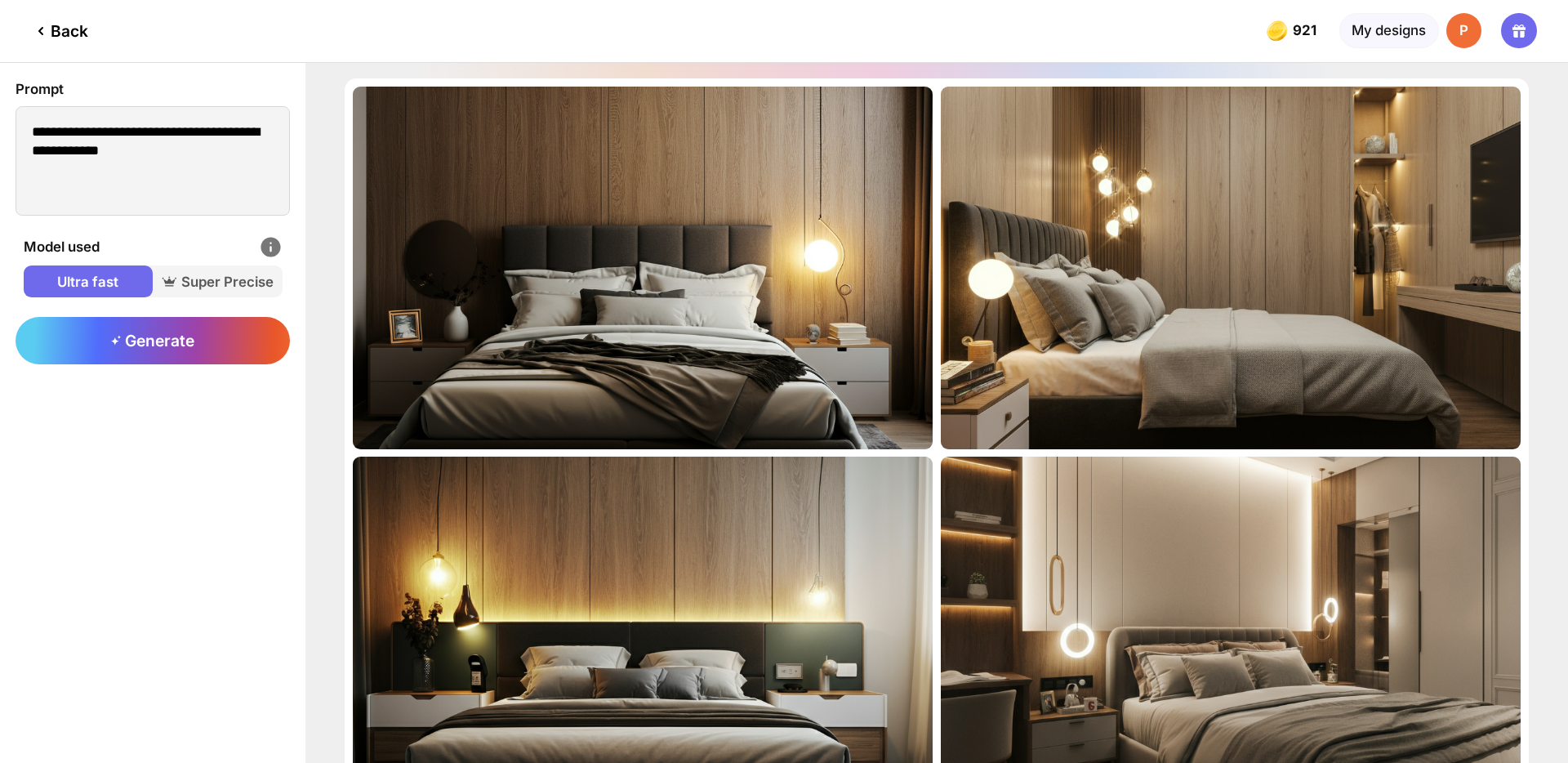
click at [67, 36] on div "Back" at bounding box center [59, 31] width 57 height 19
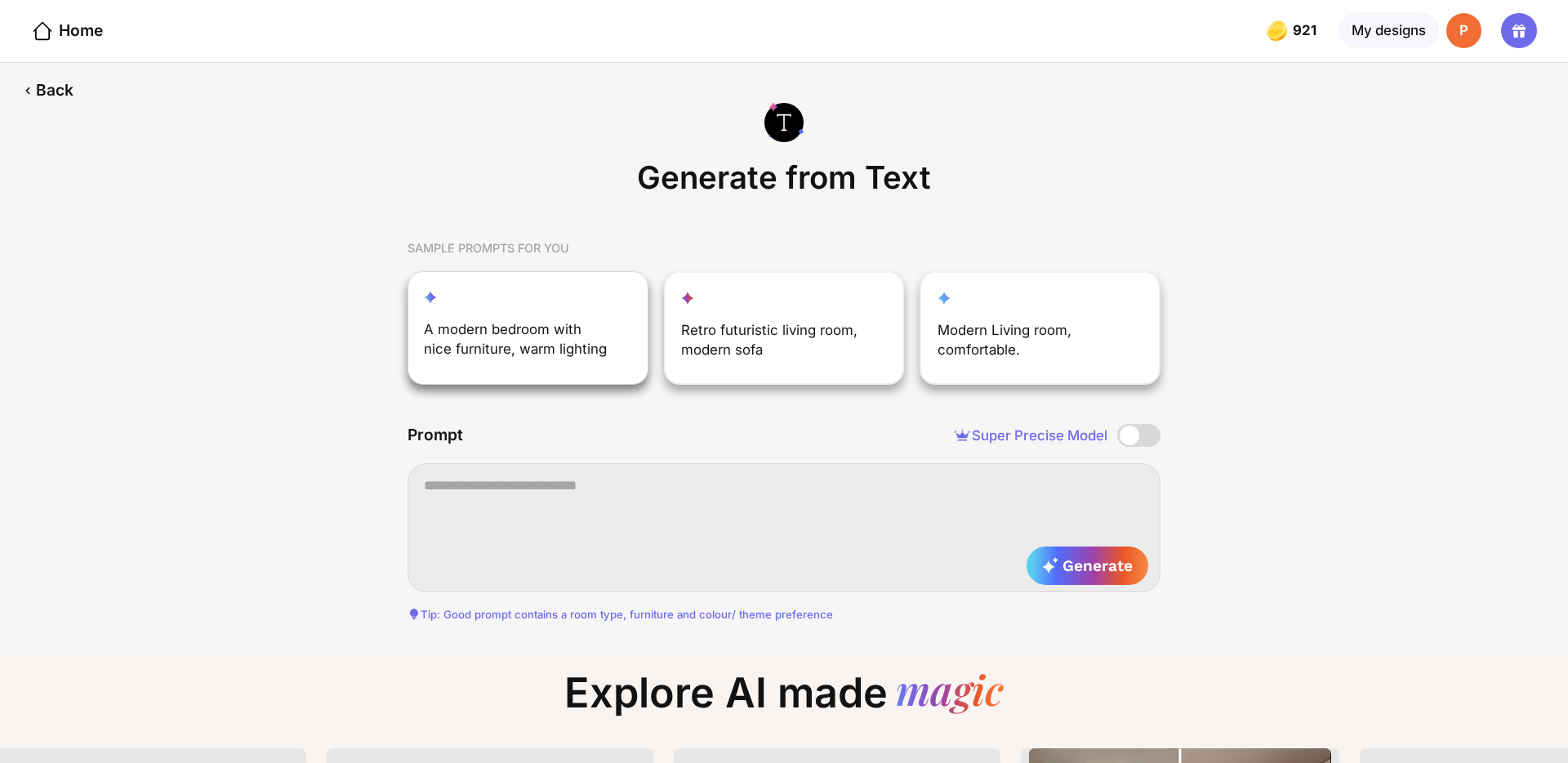
click at [565, 356] on div "A modern bedroom with nice furniture, warm lighting" at bounding box center [517, 343] width 187 height 47
type textarea "**********"
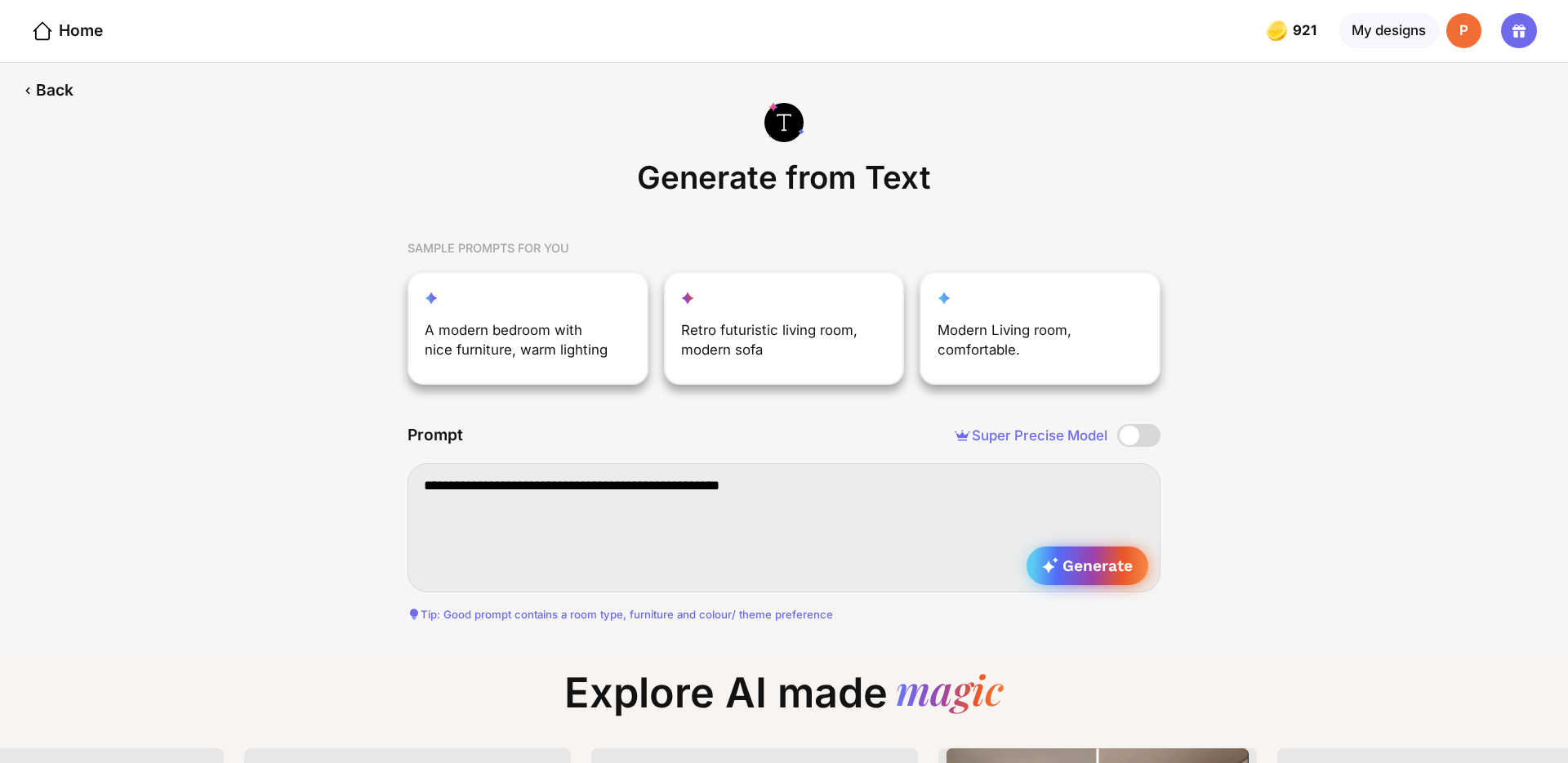
click at [1071, 570] on span "Generate" at bounding box center [1087, 566] width 90 height 18
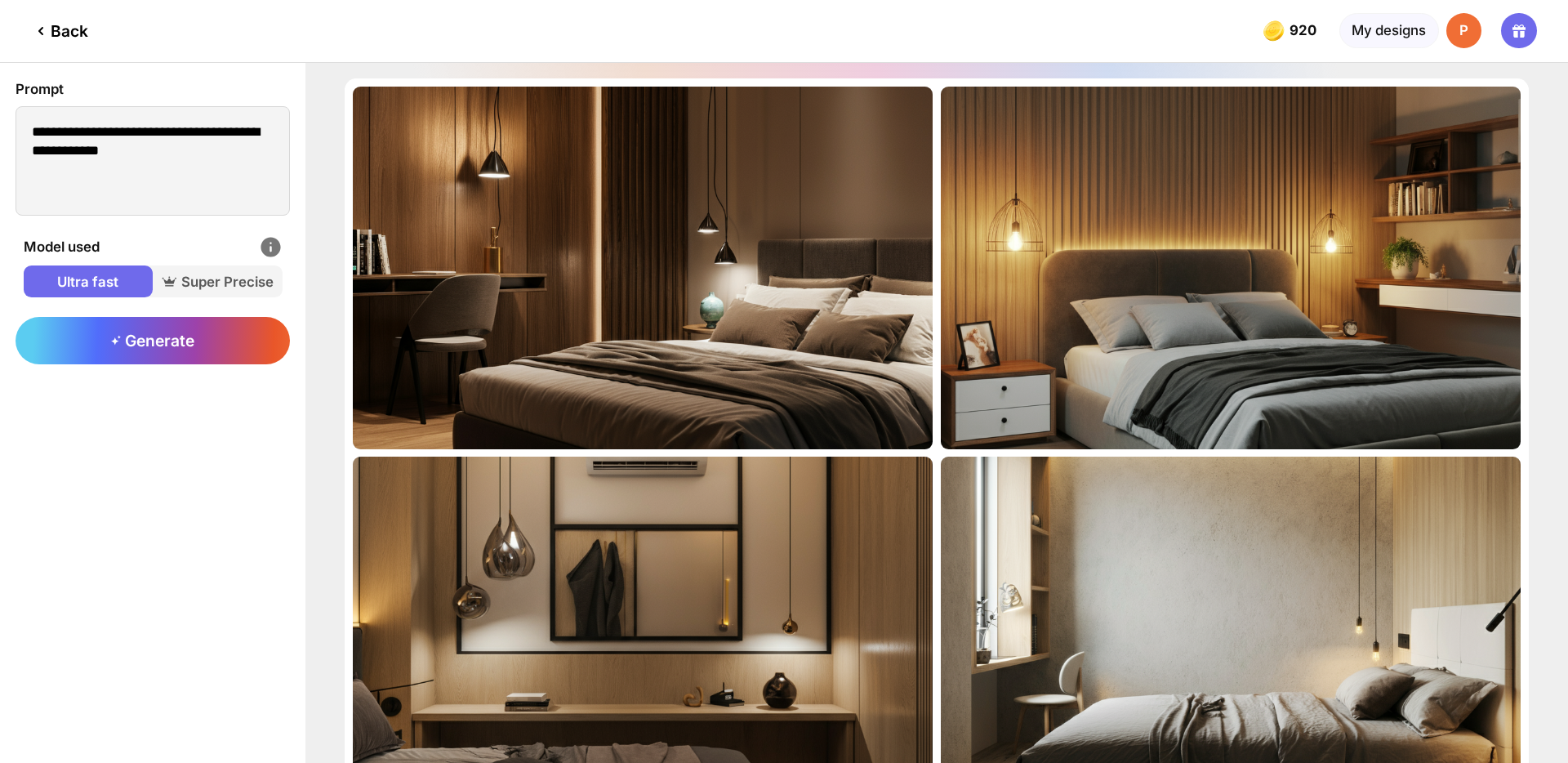
click at [82, 23] on div "Back" at bounding box center [59, 31] width 57 height 19
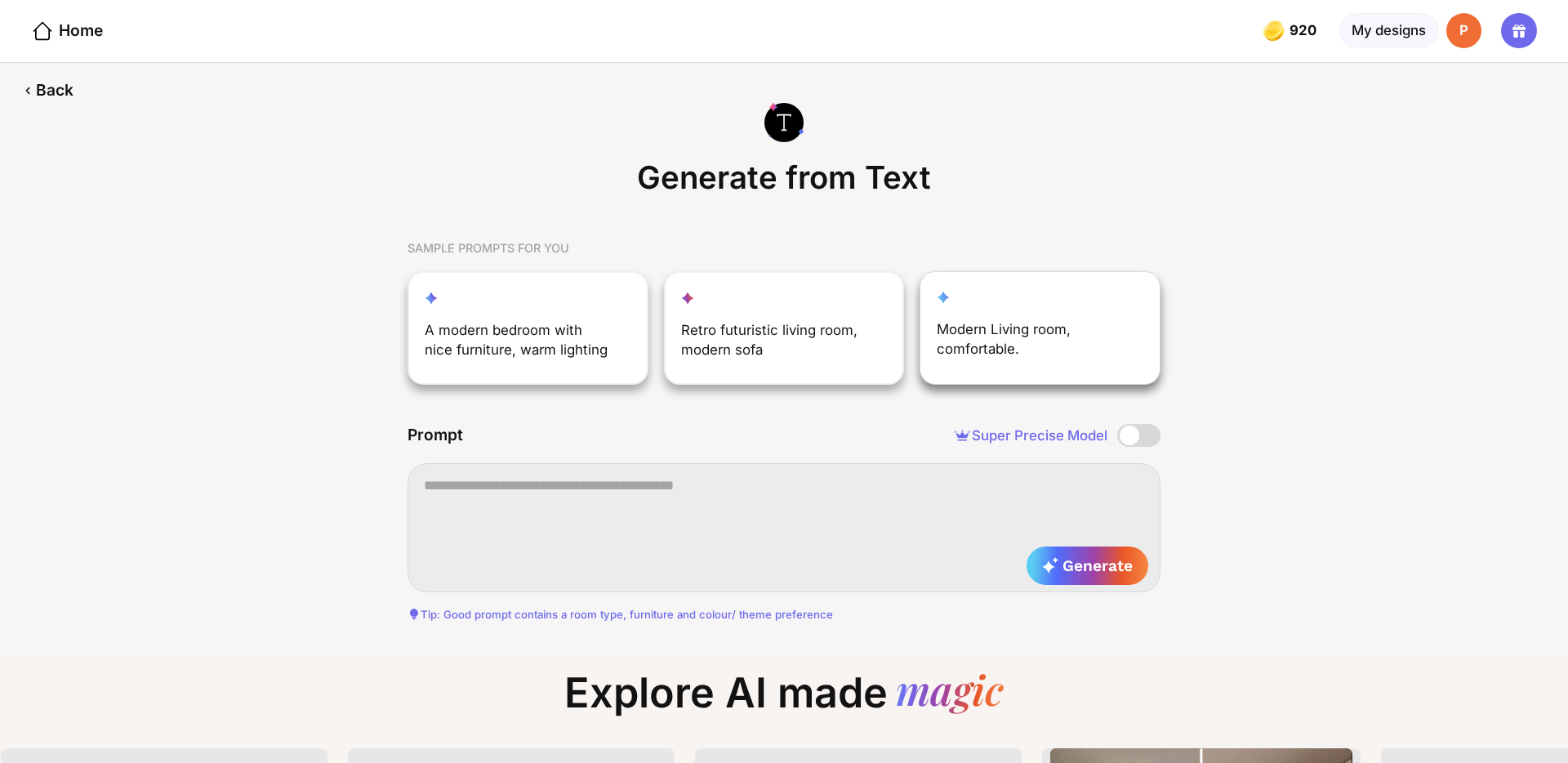
click at [1066, 363] on div "Modern Living room, comfortable." at bounding box center [1030, 343] width 187 height 47
type textarea "**********"
click at [1070, 587] on textarea "**********" at bounding box center [784, 527] width 753 height 129
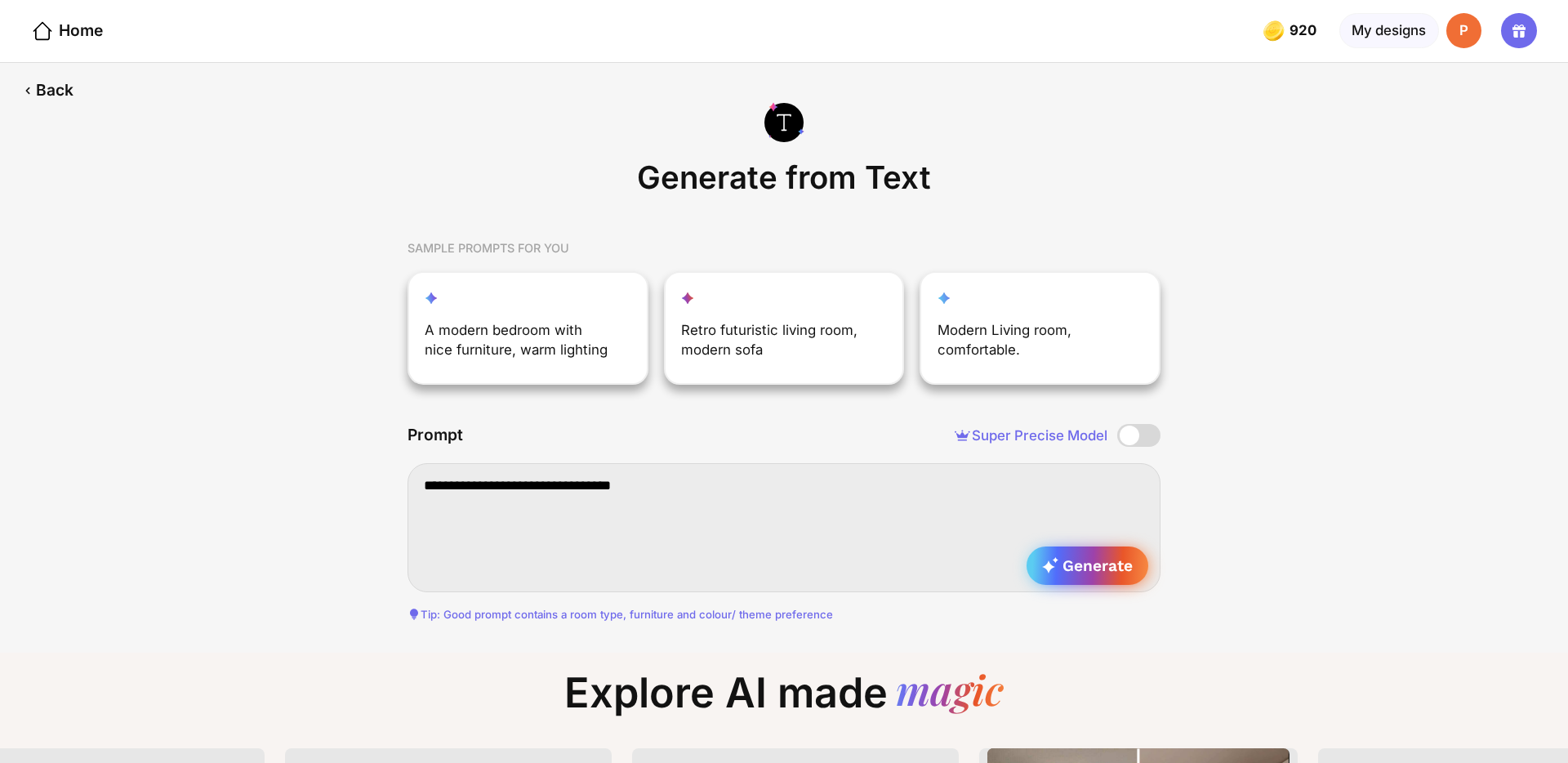
click at [1068, 567] on span "Generate" at bounding box center [1087, 566] width 90 height 18
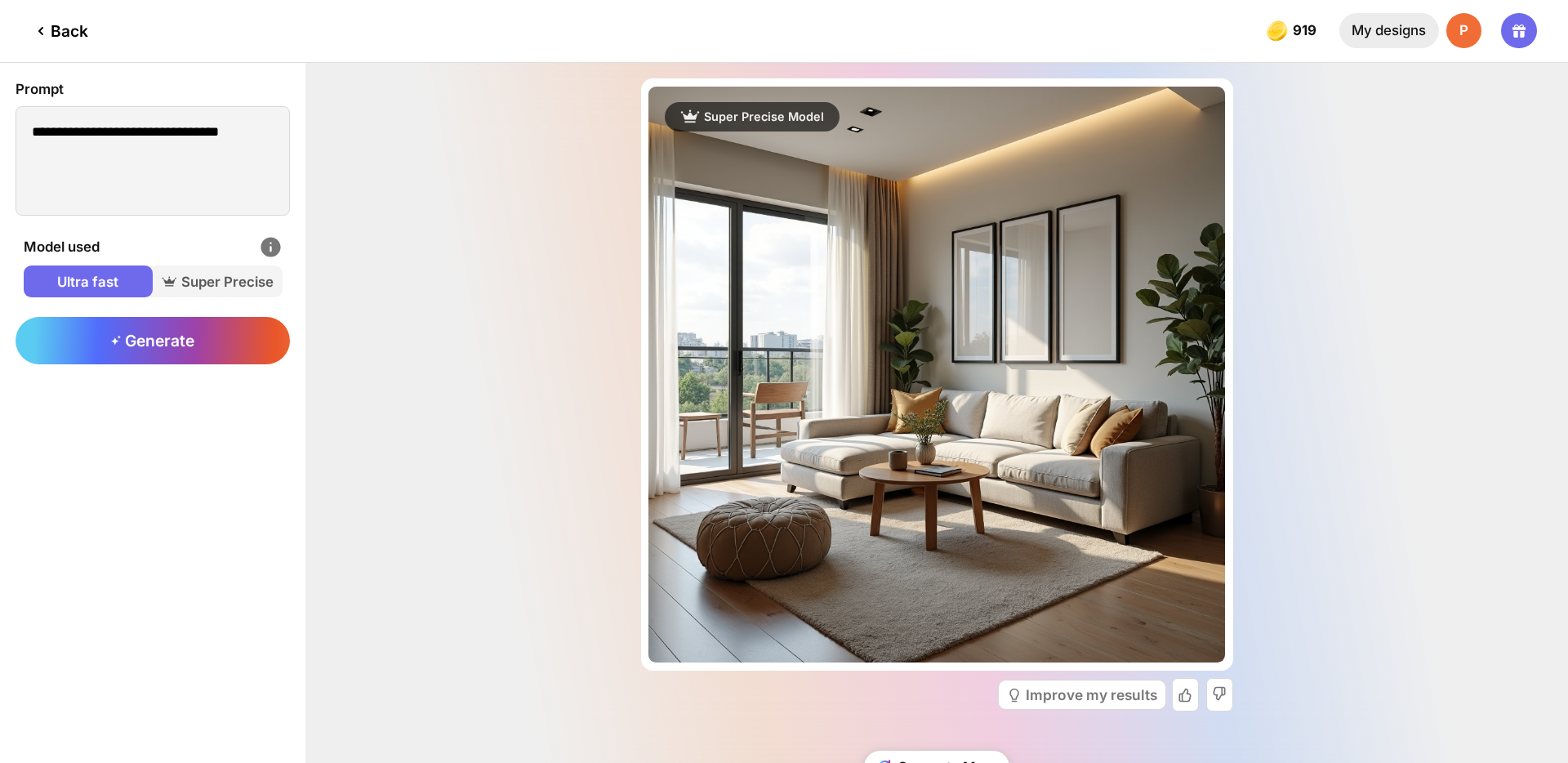
click at [1400, 19] on div "My designs" at bounding box center [1389, 31] width 100 height 35
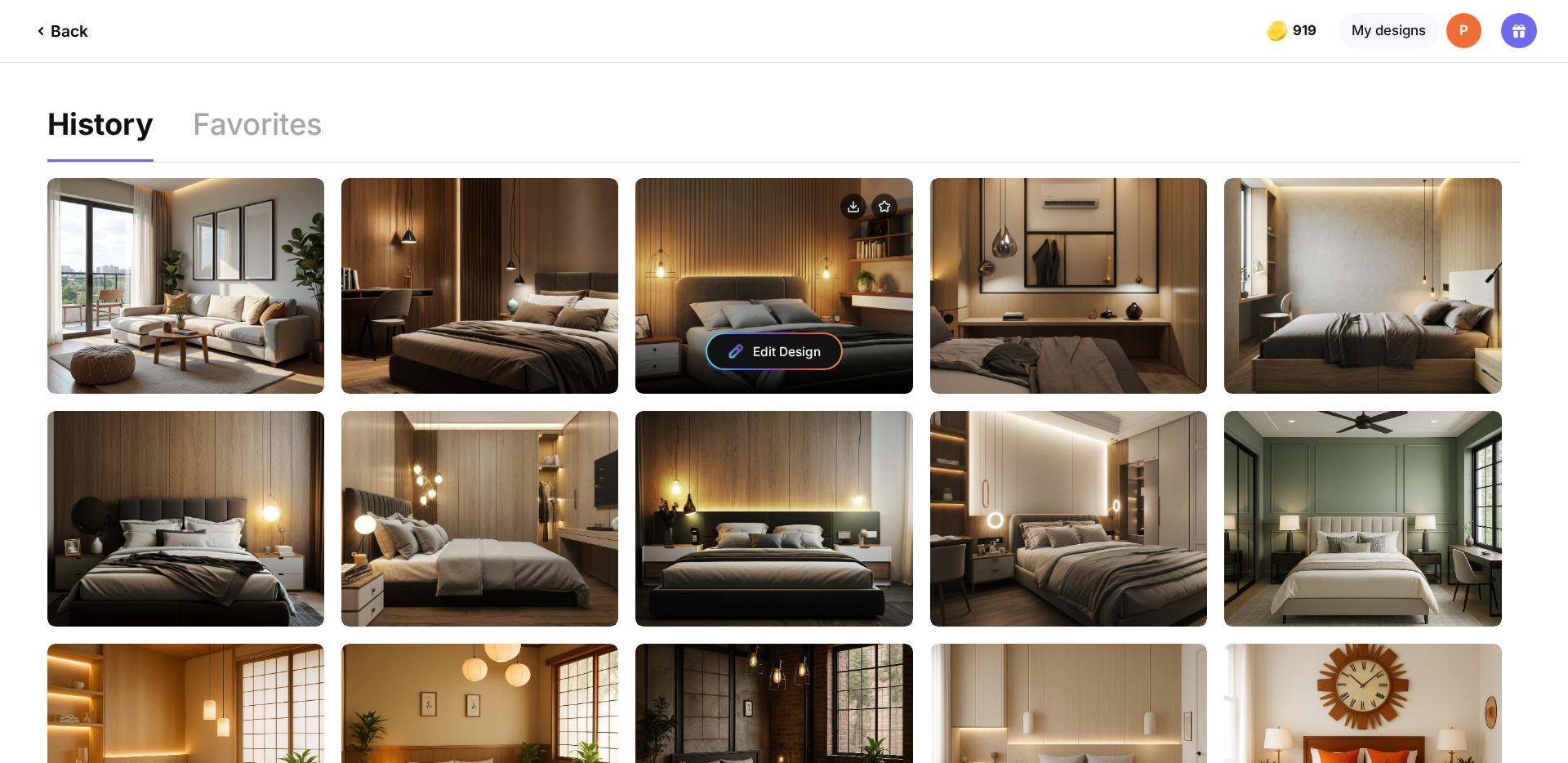
click at [790, 347] on div "Edit Design" at bounding box center [774, 351] width 134 height 34
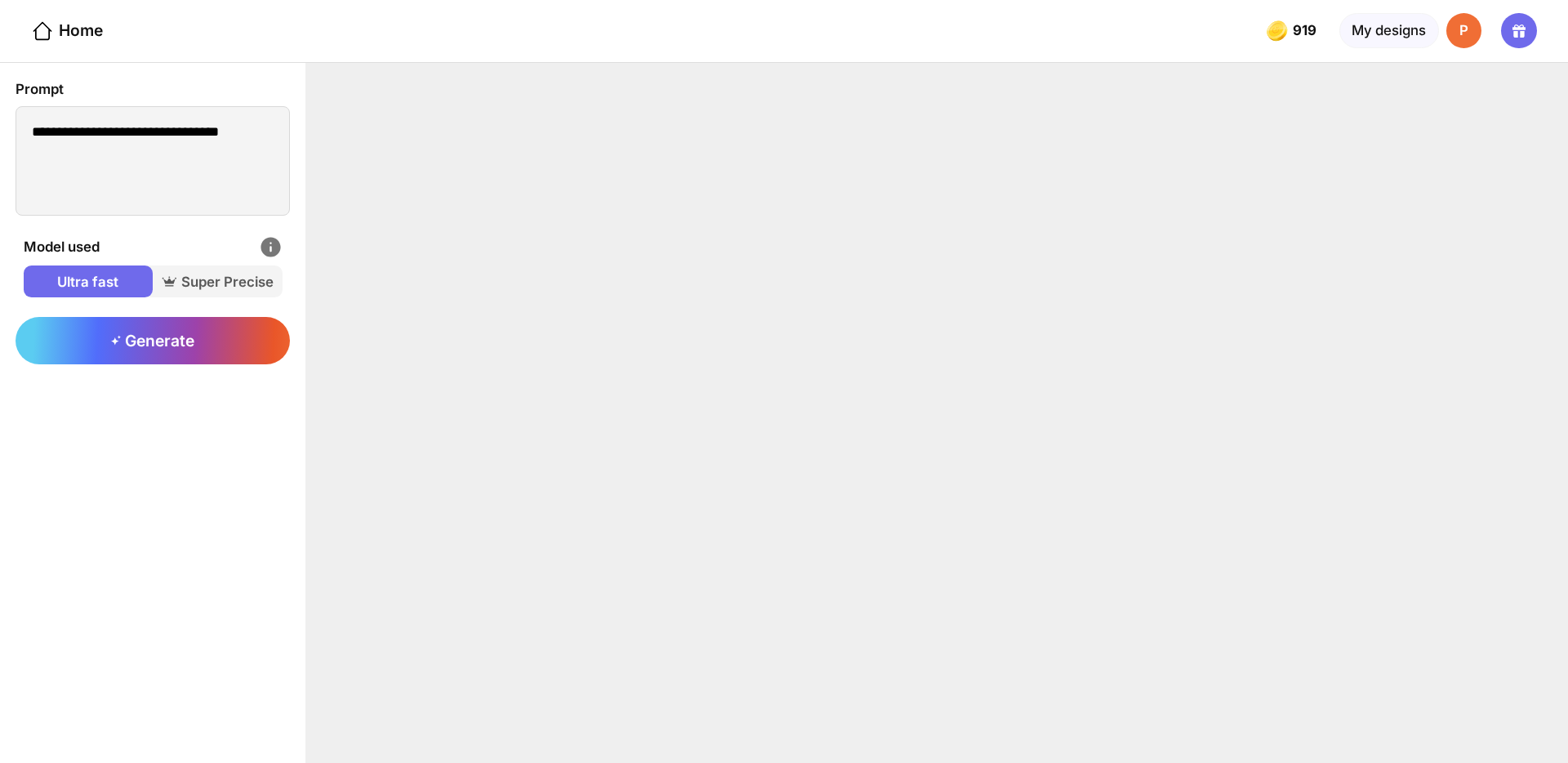
type textarea "**********"
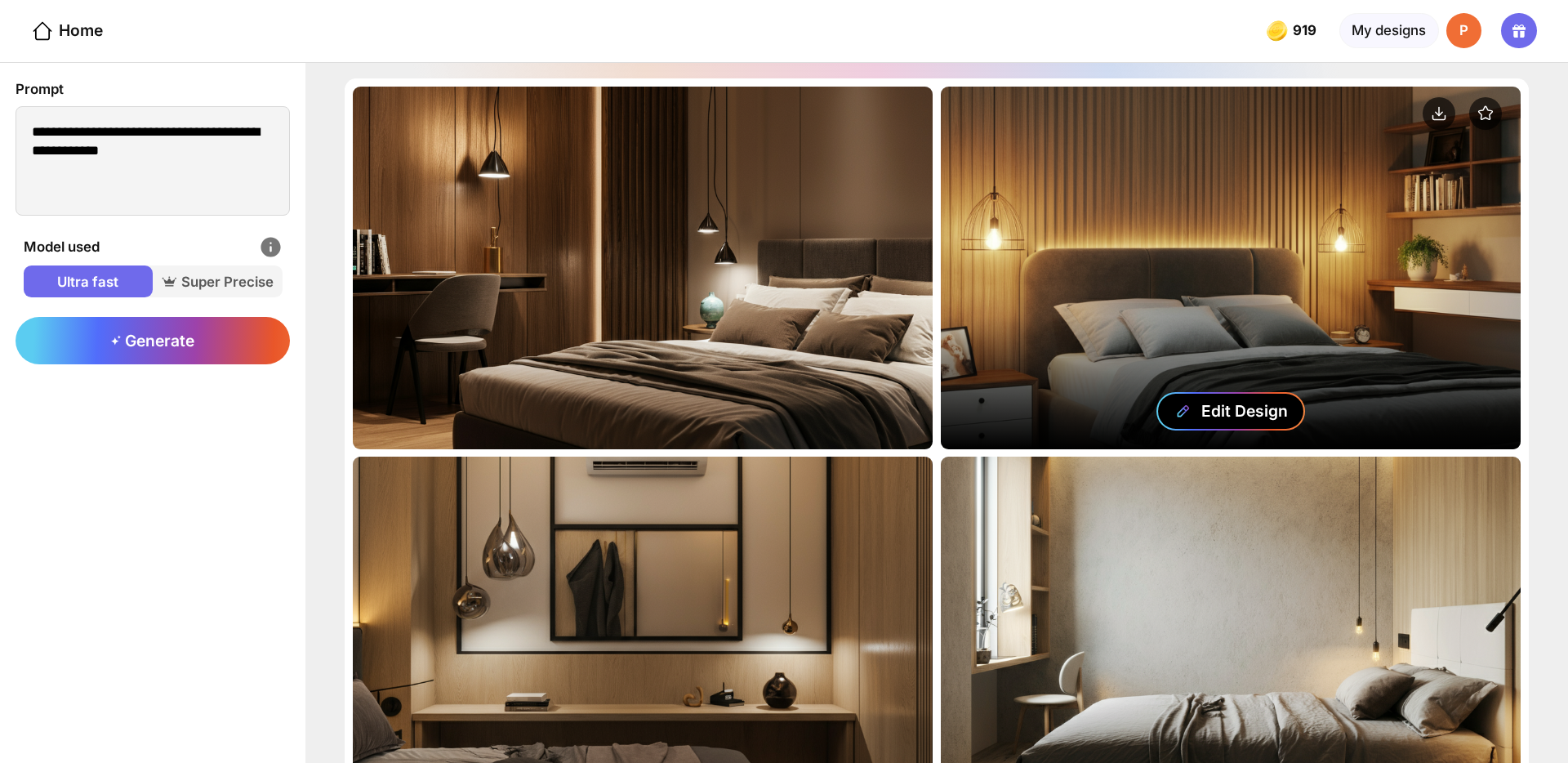
click at [1189, 403] on icon at bounding box center [1183, 410] width 17 height 17
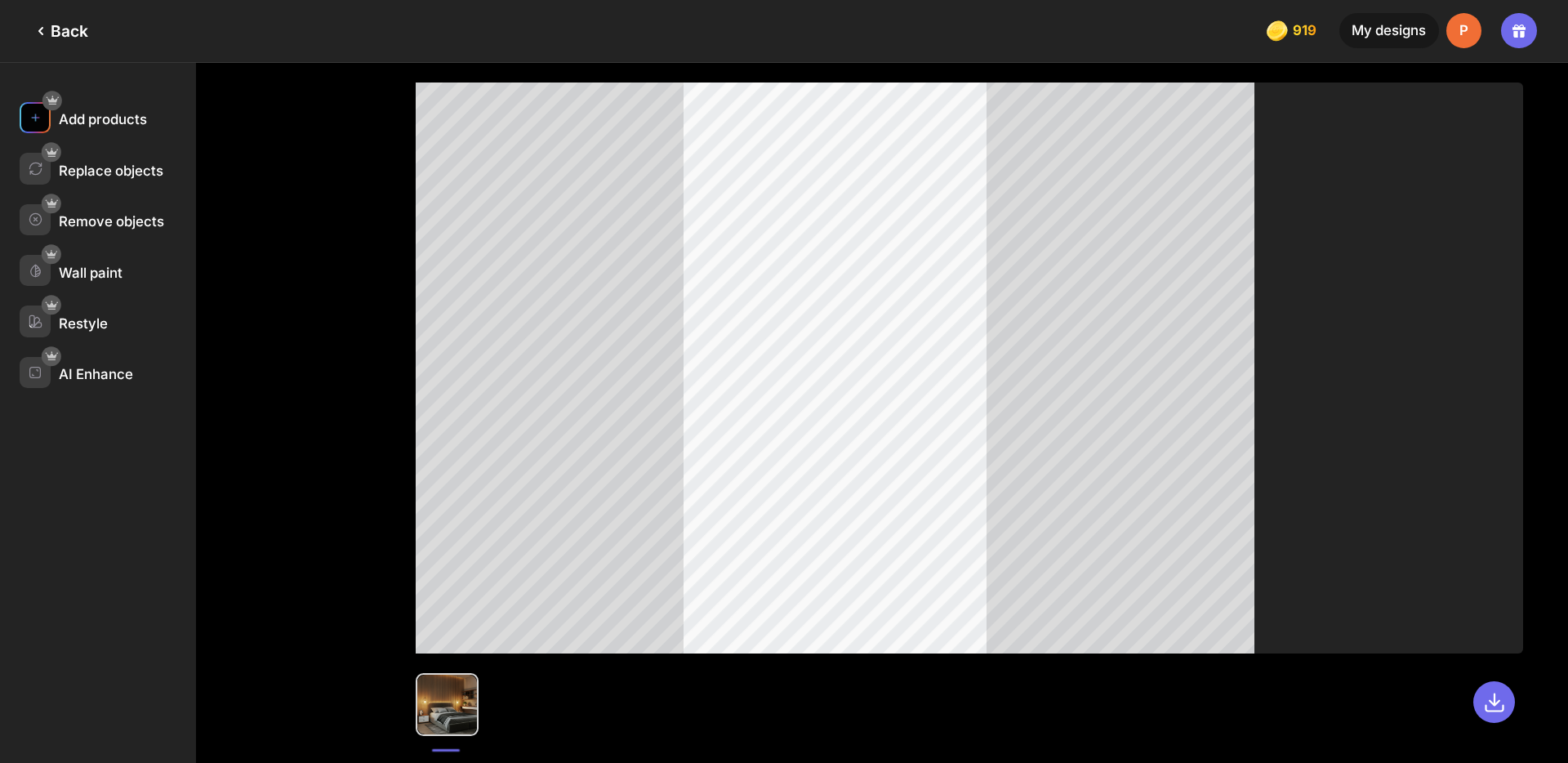
click at [50, 117] on div at bounding box center [34, 117] width 31 height 31
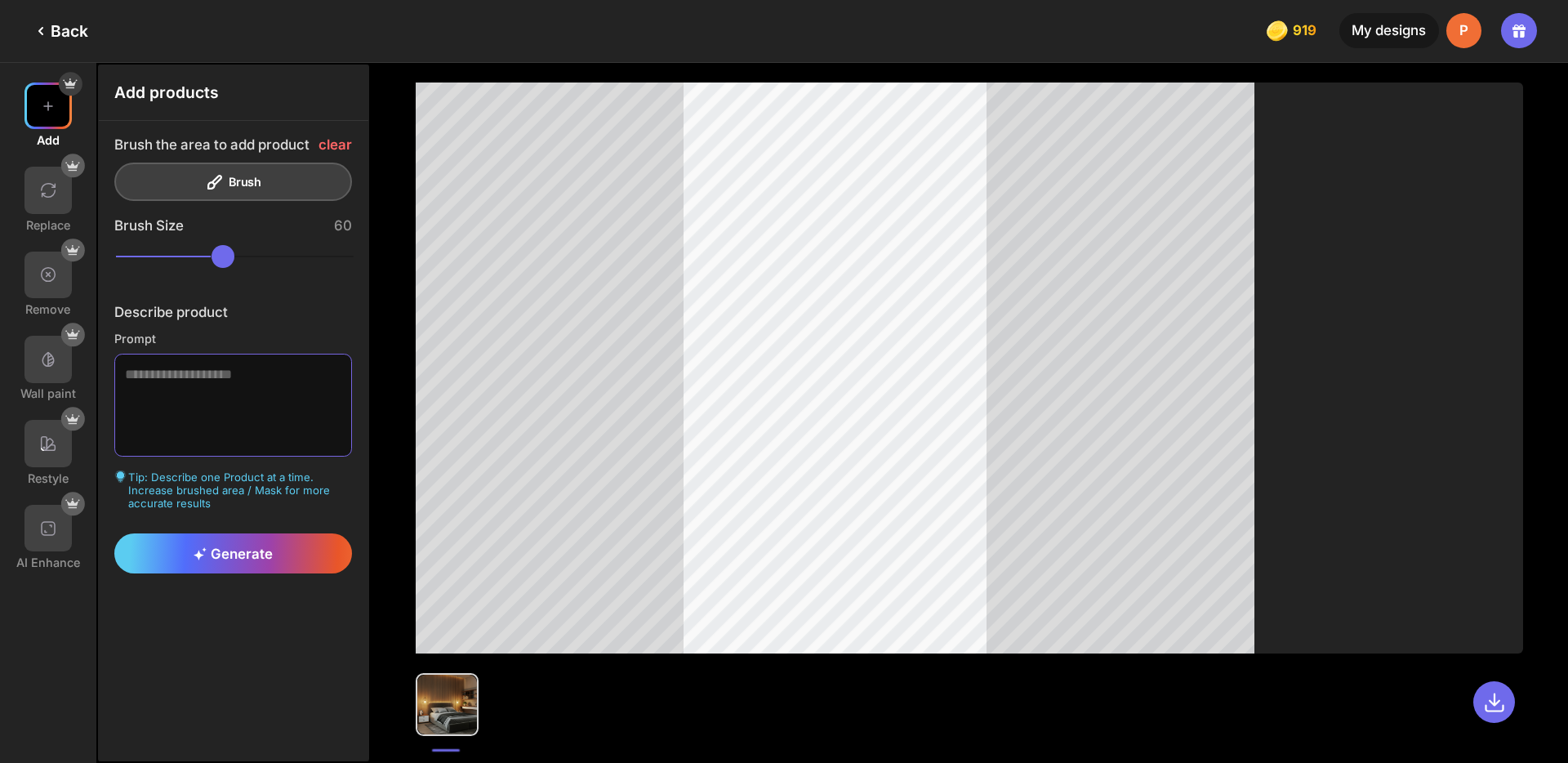
click at [253, 418] on textarea at bounding box center [233, 406] width 238 height 103
type textarea "**********"
click at [274, 547] on div "Generate" at bounding box center [233, 554] width 238 height 40
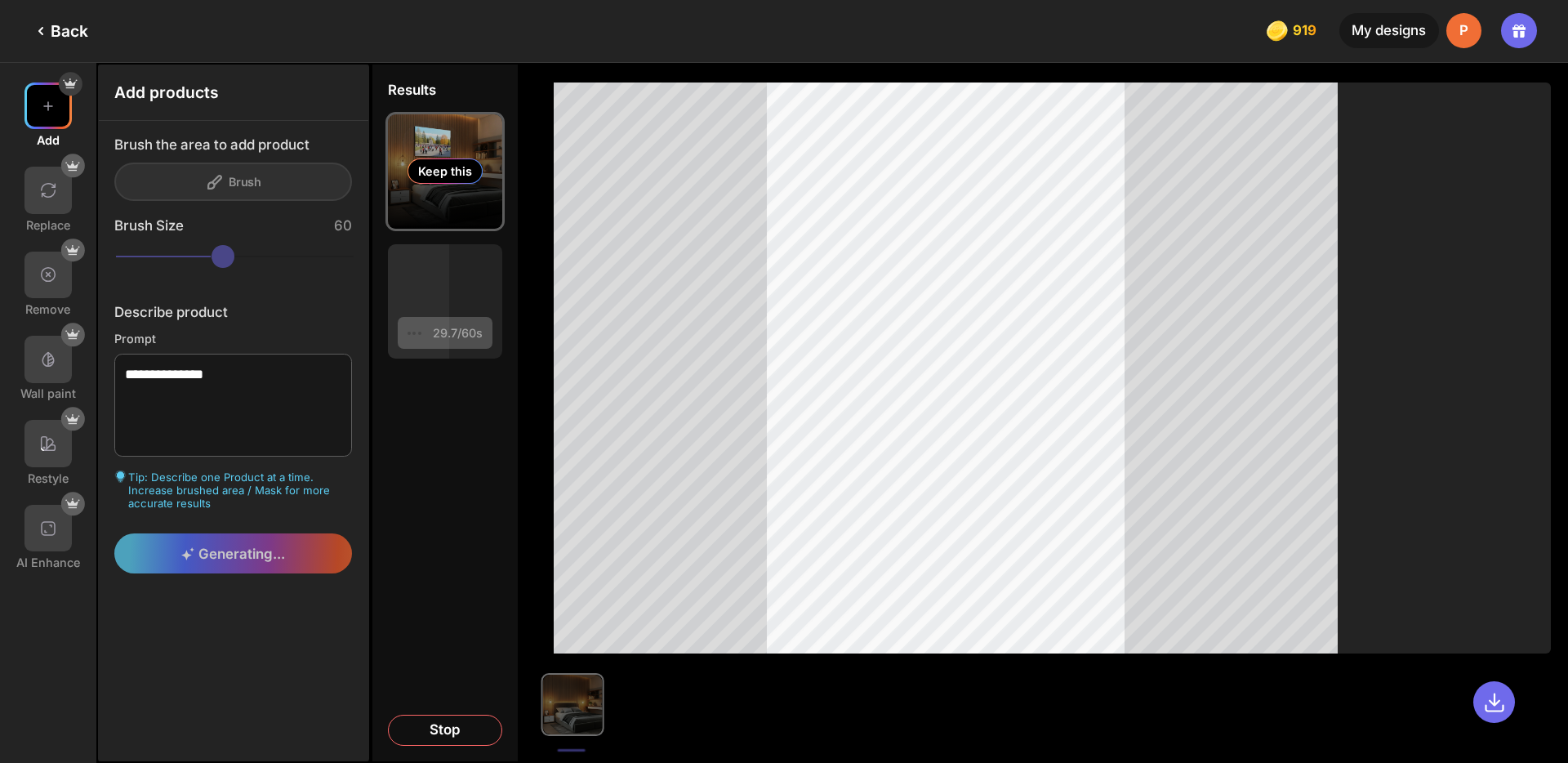
click at [460, 165] on div "Keep this" at bounding box center [445, 171] width 75 height 25
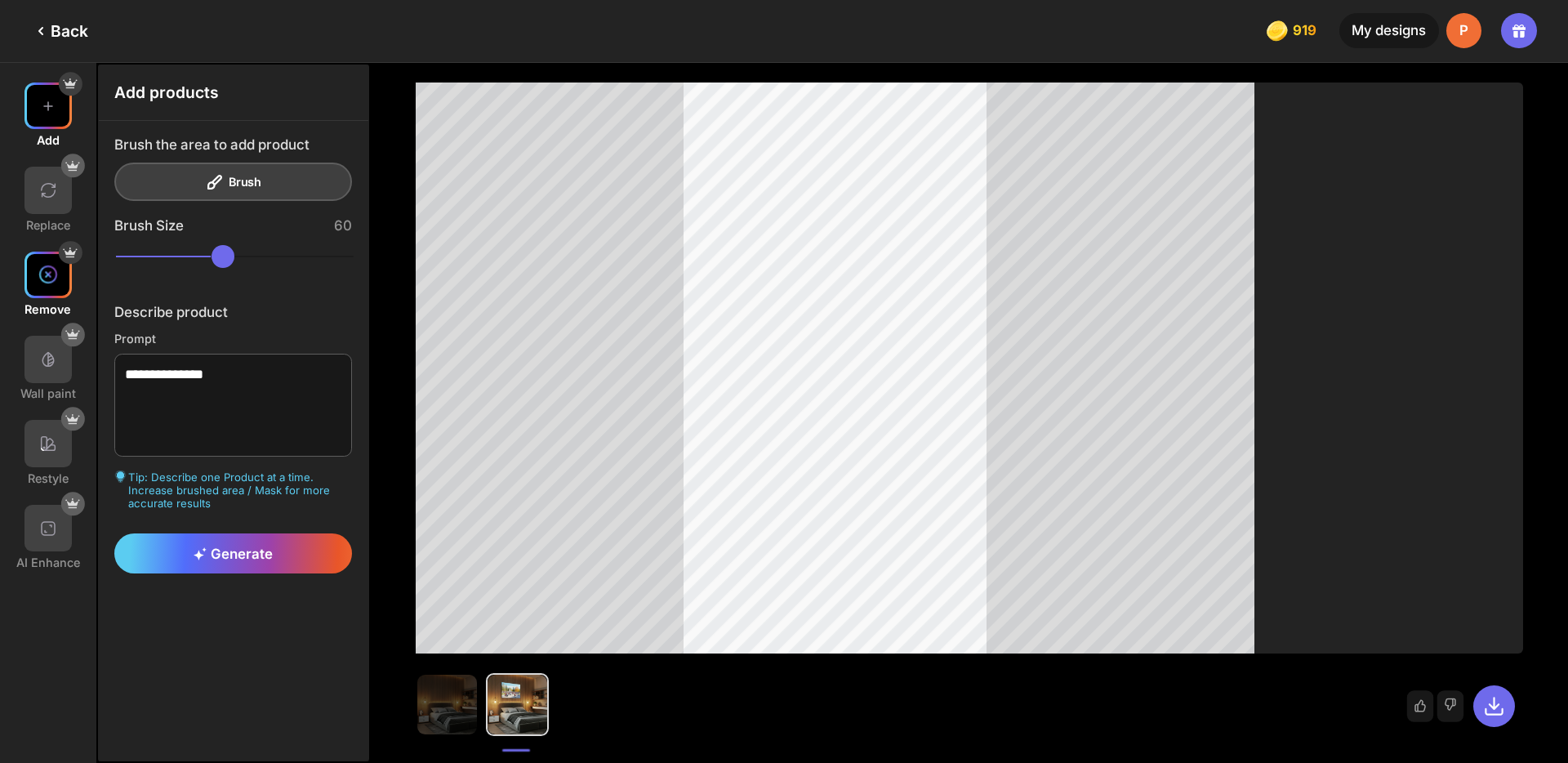
click at [47, 281] on img at bounding box center [48, 275] width 19 height 19
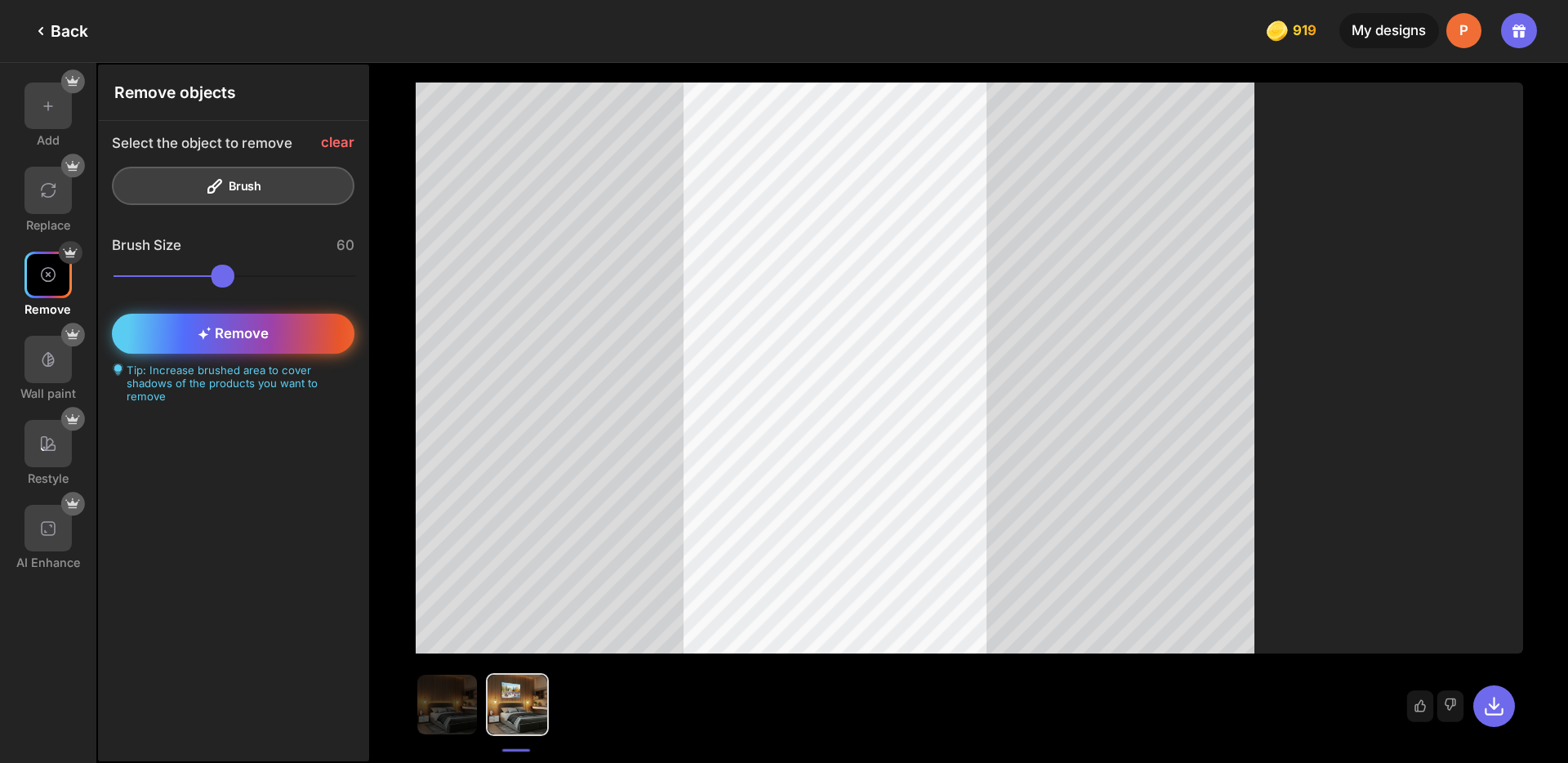
click at [281, 333] on div "Remove" at bounding box center [233, 334] width 242 height 40
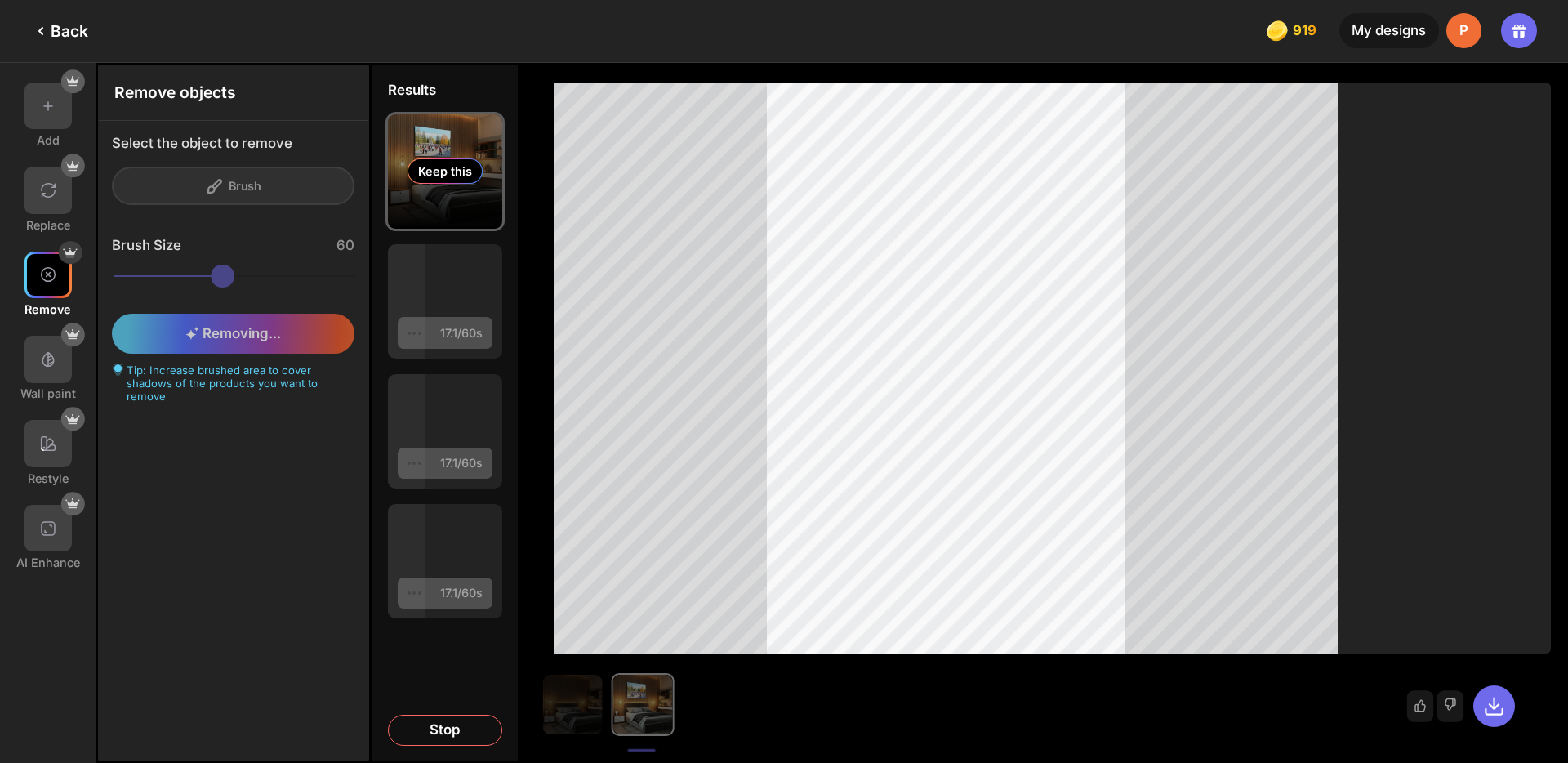
click at [445, 168] on div "Keep this" at bounding box center [445, 171] width 75 height 25
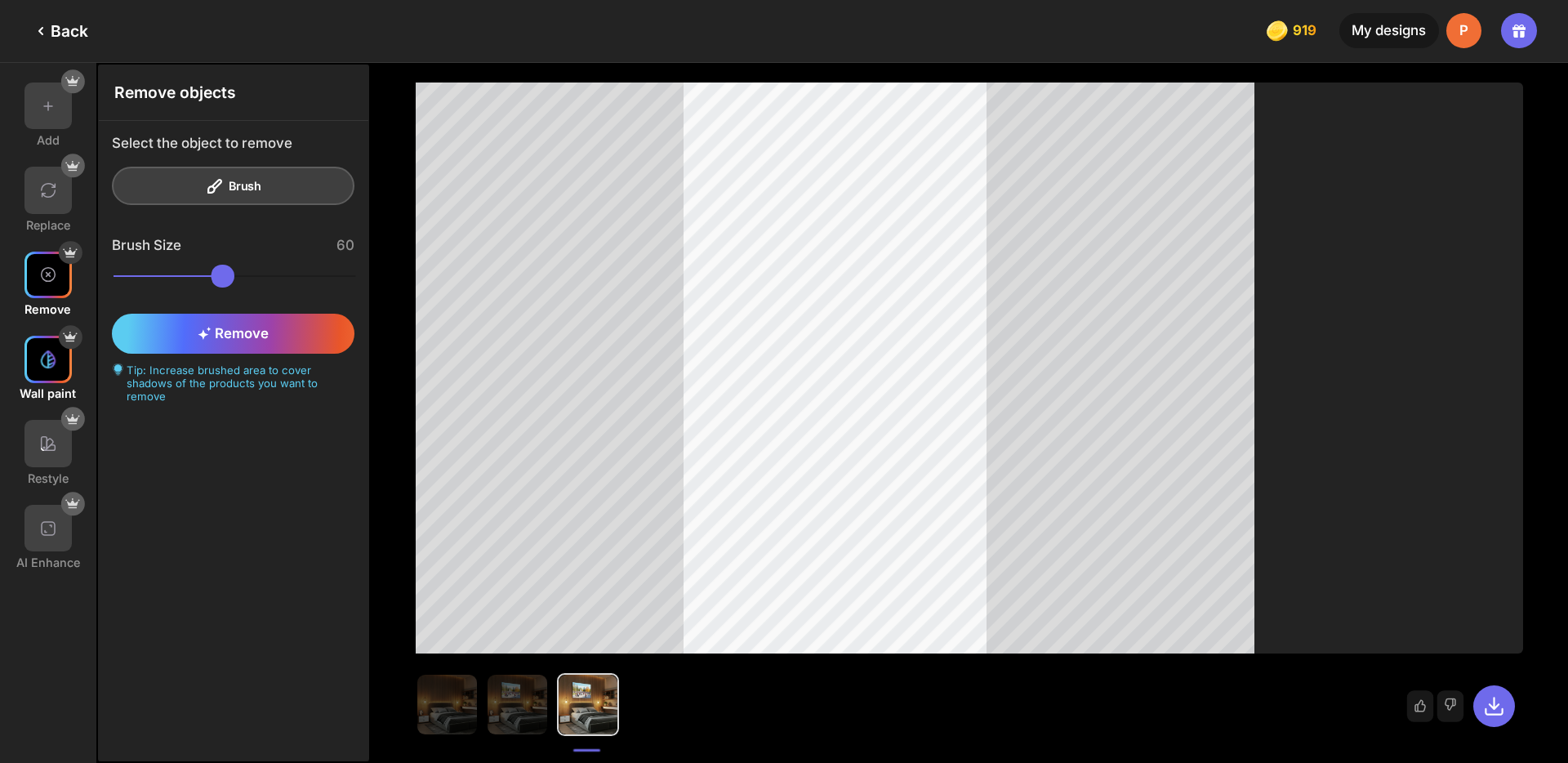
click at [44, 351] on img at bounding box center [48, 360] width 19 height 19
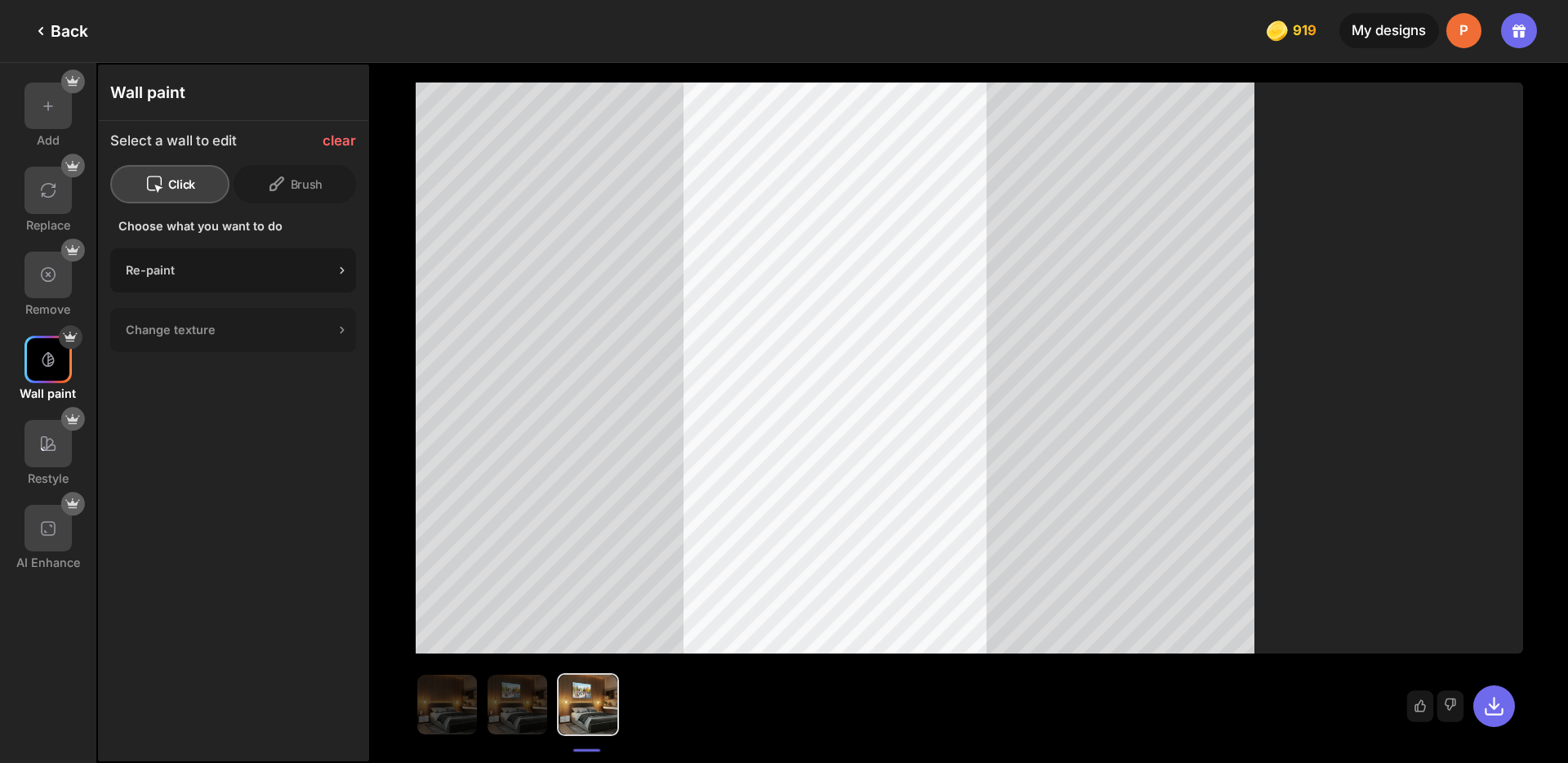
click at [259, 285] on div "Re-paint" at bounding box center [233, 270] width 246 height 44
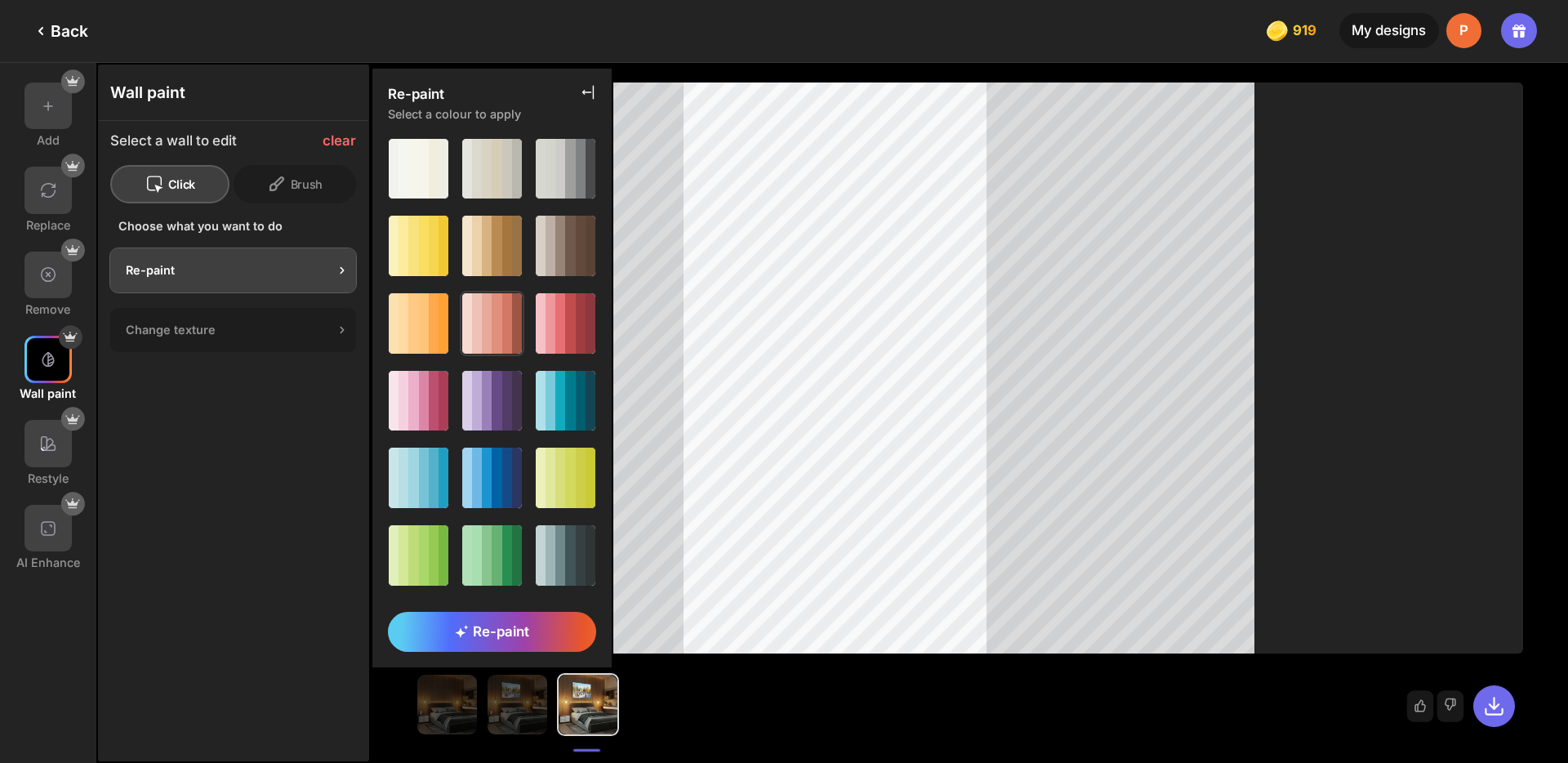
click at [498, 317] on div at bounding box center [496, 324] width 10 height 60
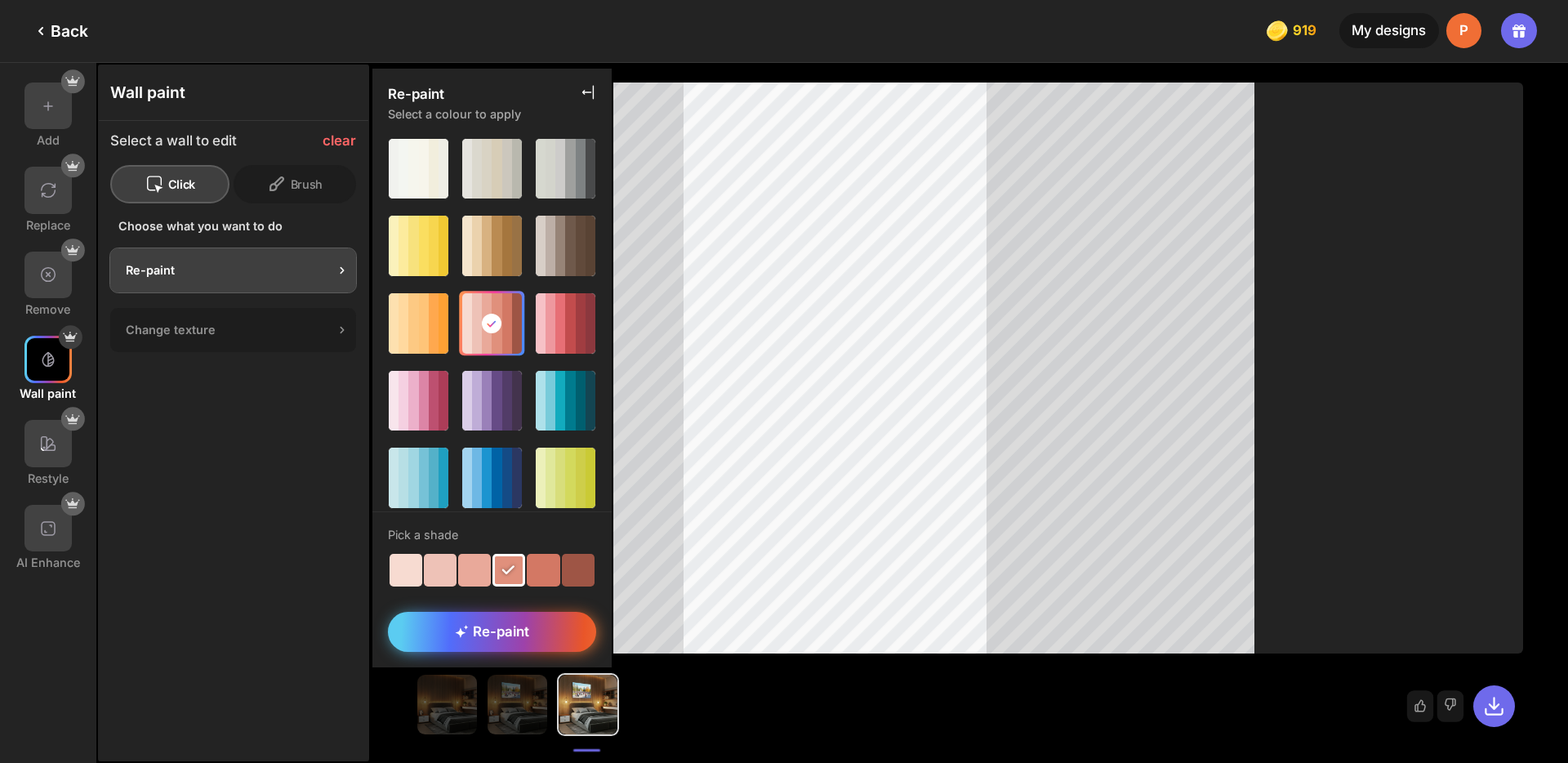
click at [498, 637] on span "Re-paint" at bounding box center [492, 631] width 74 height 17
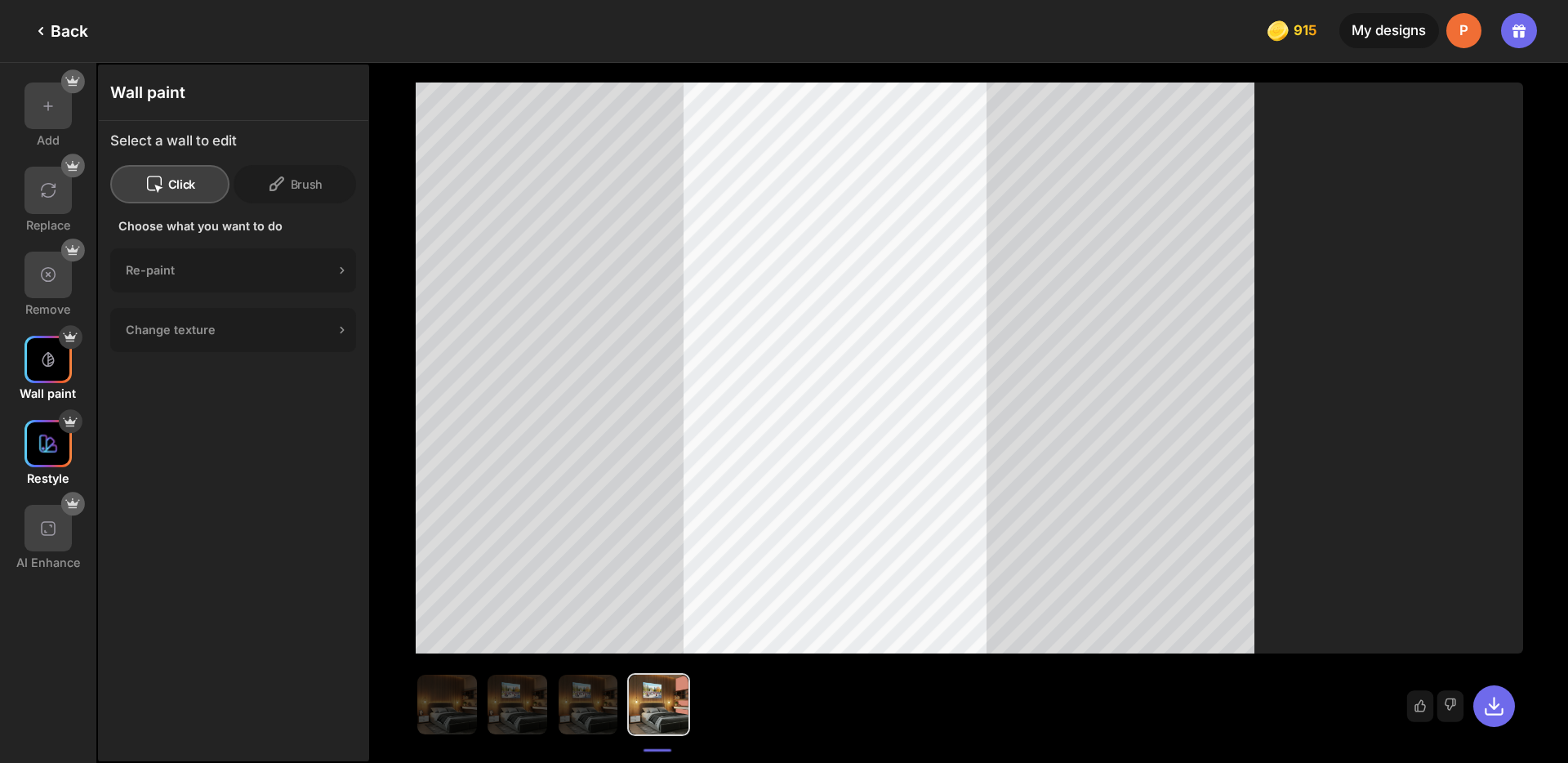
click at [40, 439] on img at bounding box center [48, 444] width 19 height 19
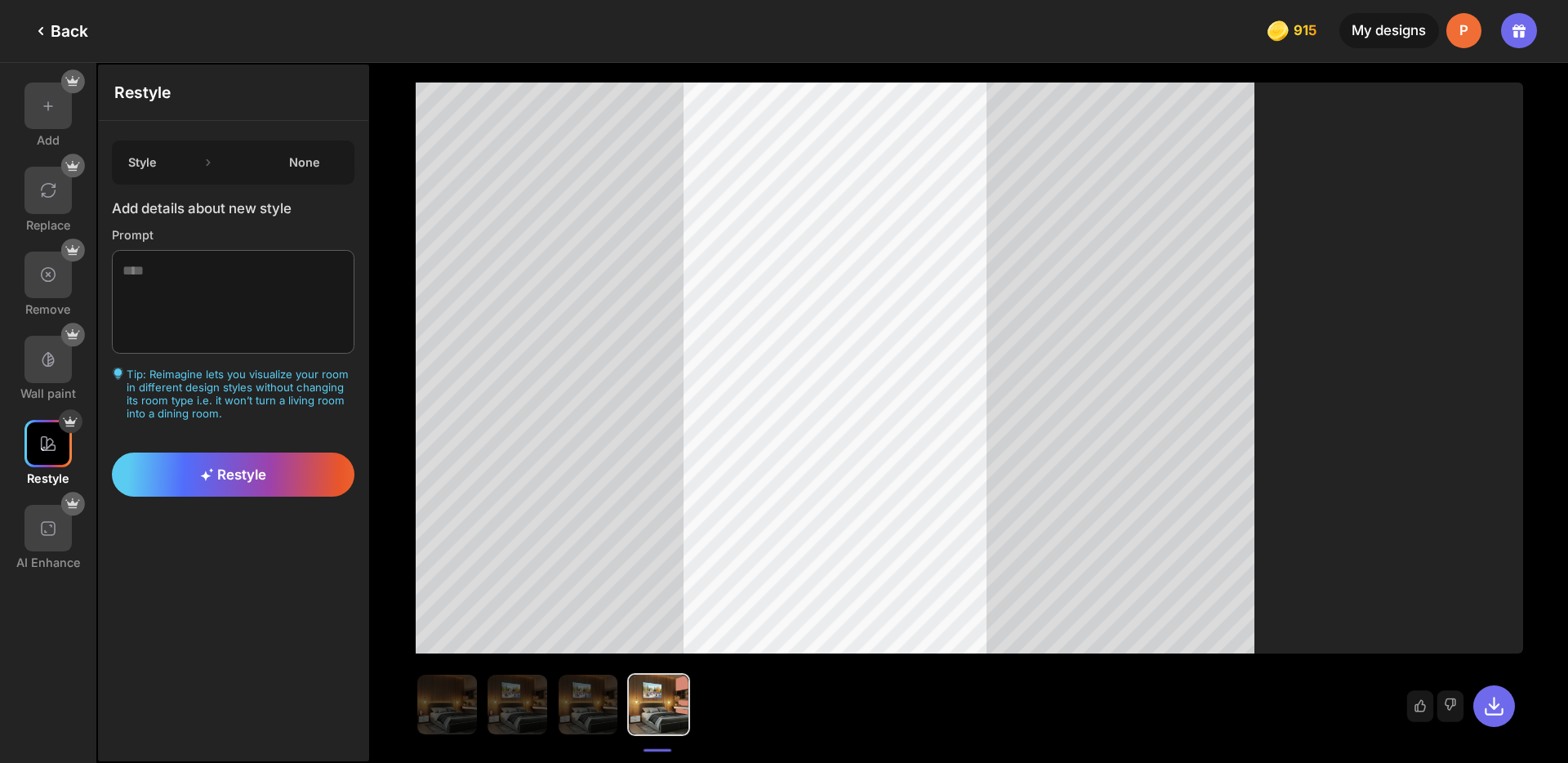
click at [231, 160] on div "Style None" at bounding box center [233, 162] width 242 height 44
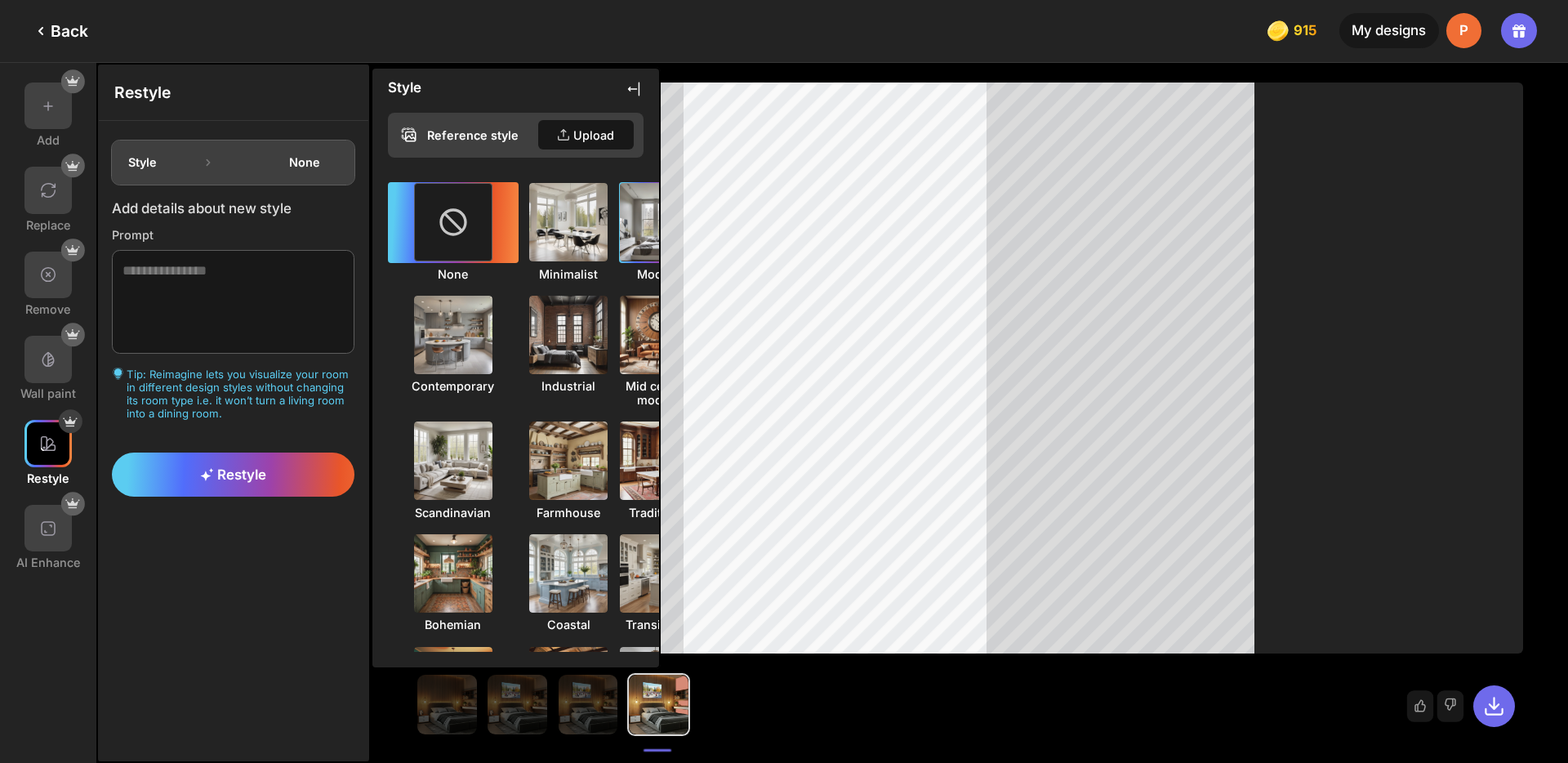
click at [616, 242] on img at bounding box center [659, 222] width 87 height 87
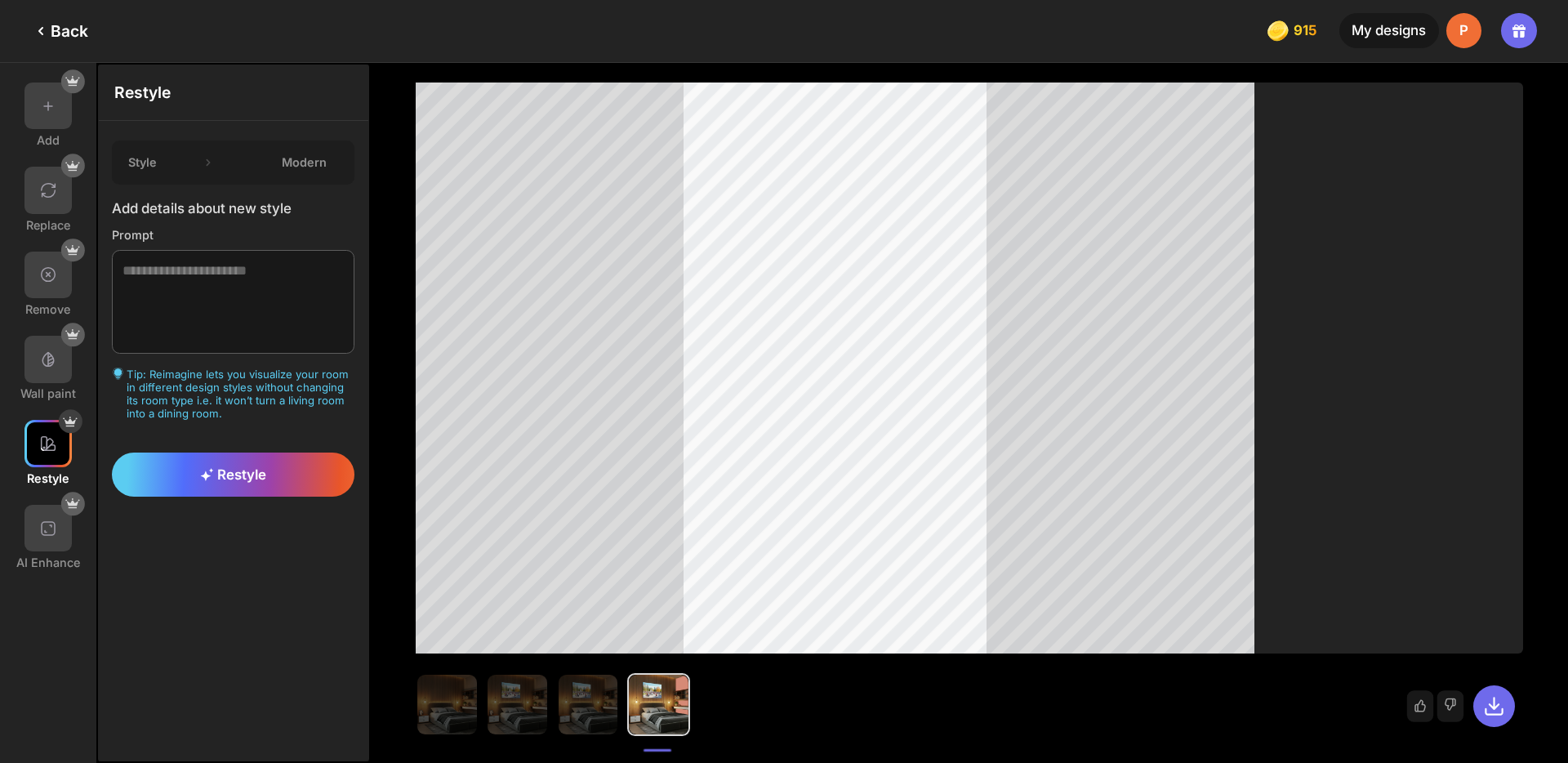
click at [248, 595] on div "Restyle Style Modern Add details about new style Prompt Tip: Reimagine lets you…" at bounding box center [233, 413] width 271 height 697
click at [287, 474] on div "Restyle" at bounding box center [233, 474] width 242 height 44
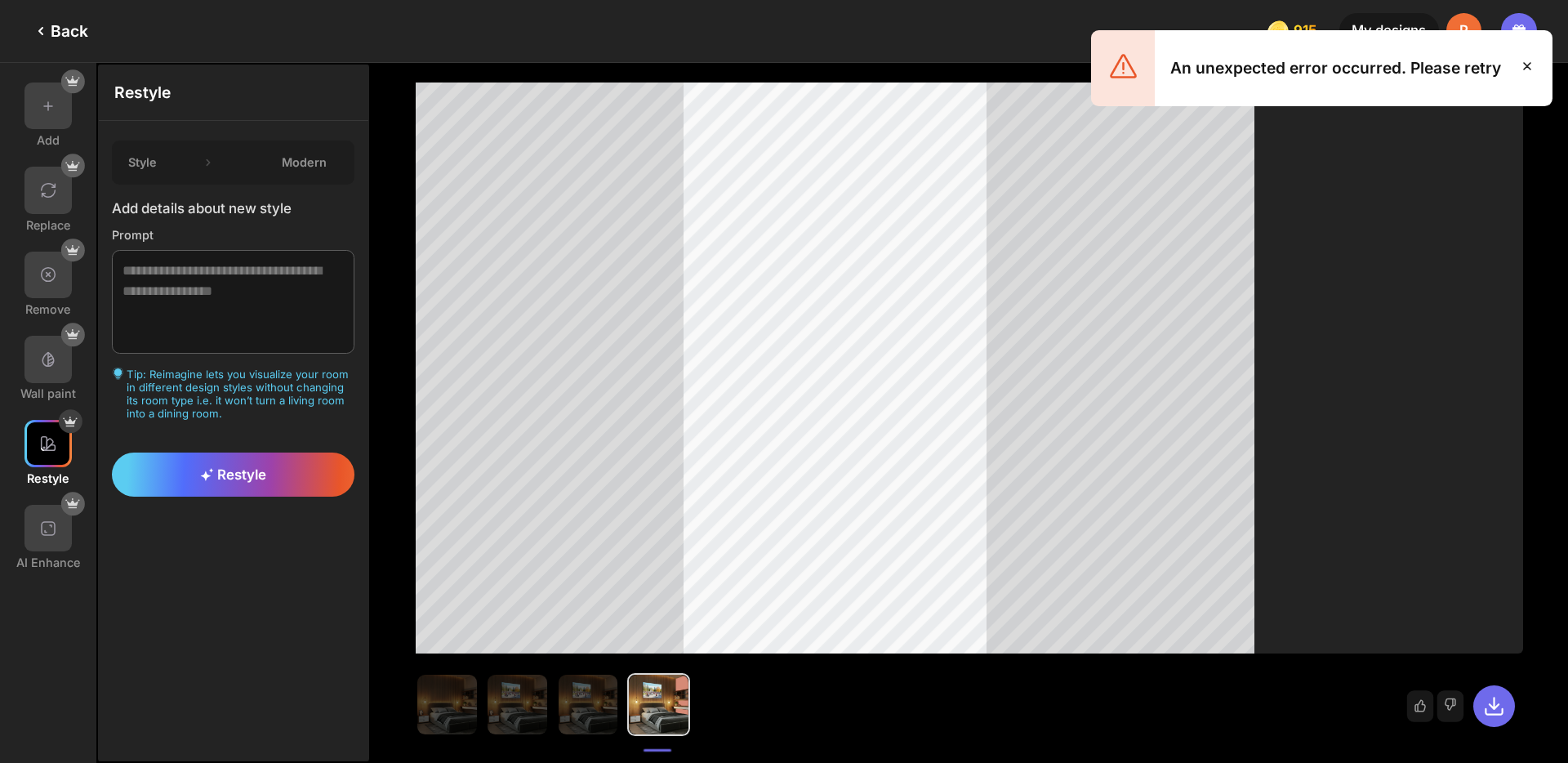
click at [1523, 65] on icon at bounding box center [1528, 66] width 19 height 19
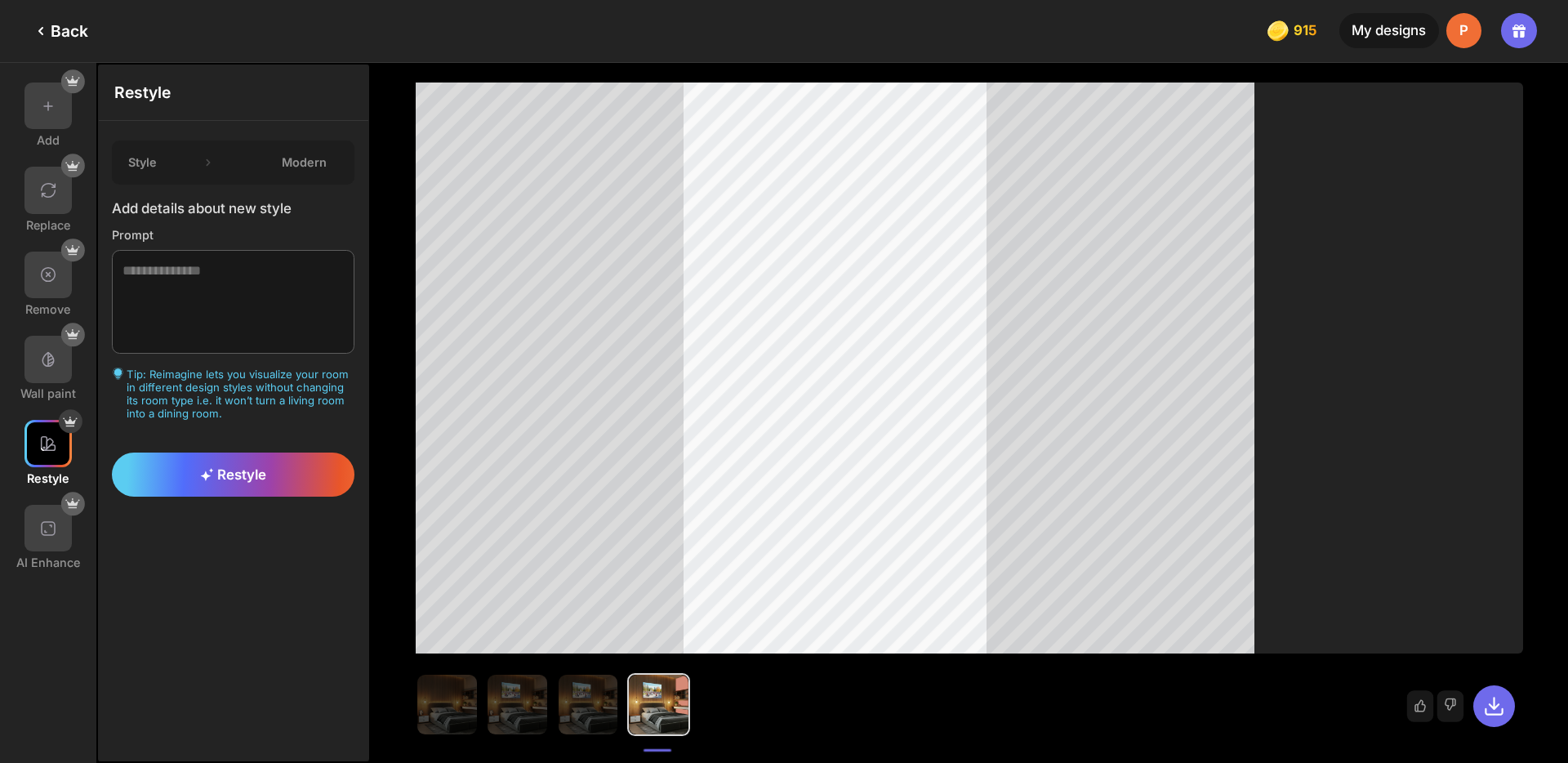
click at [59, 31] on div "Back" at bounding box center [59, 31] width 57 height 19
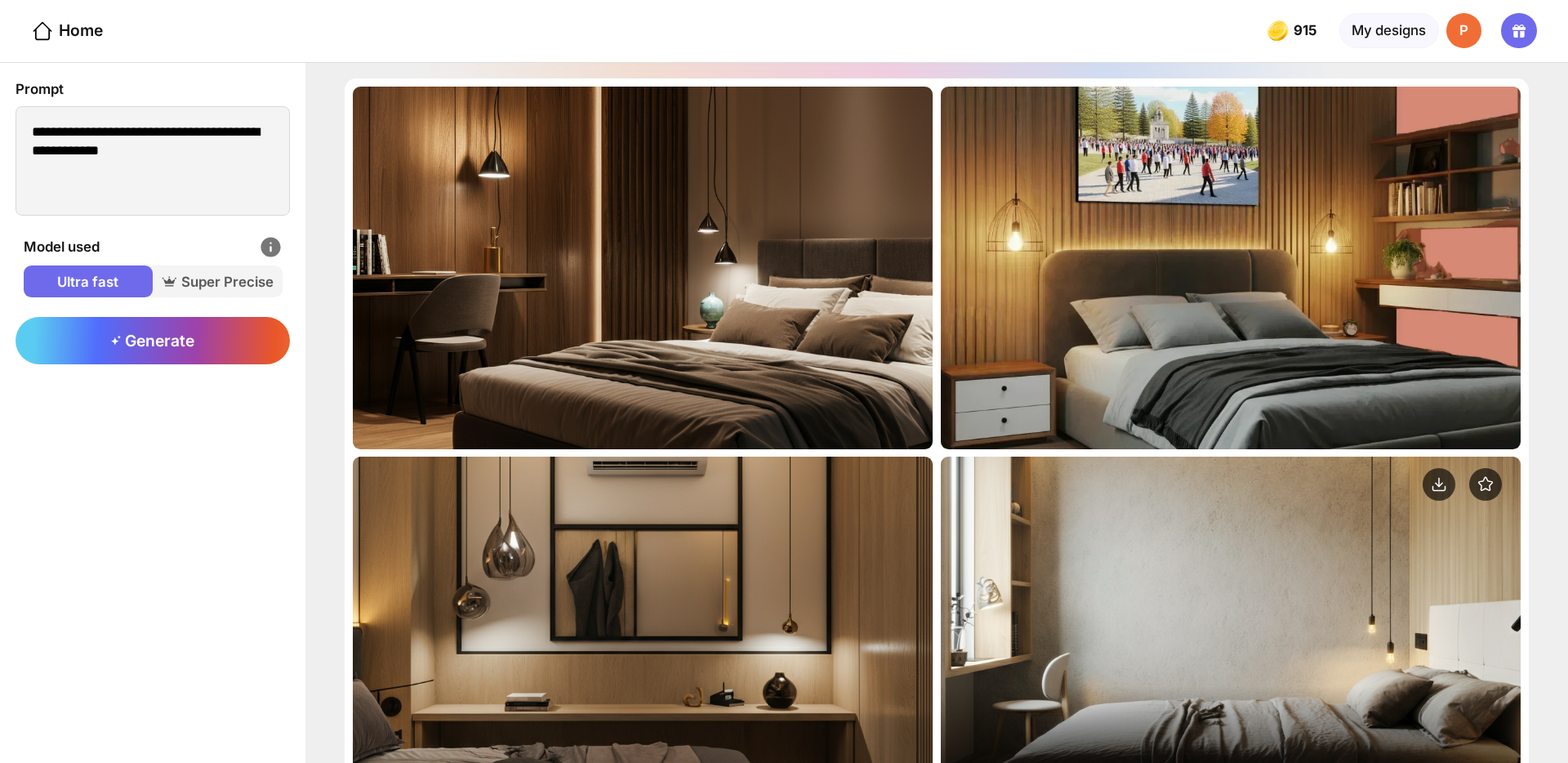
scroll to position [158, 0]
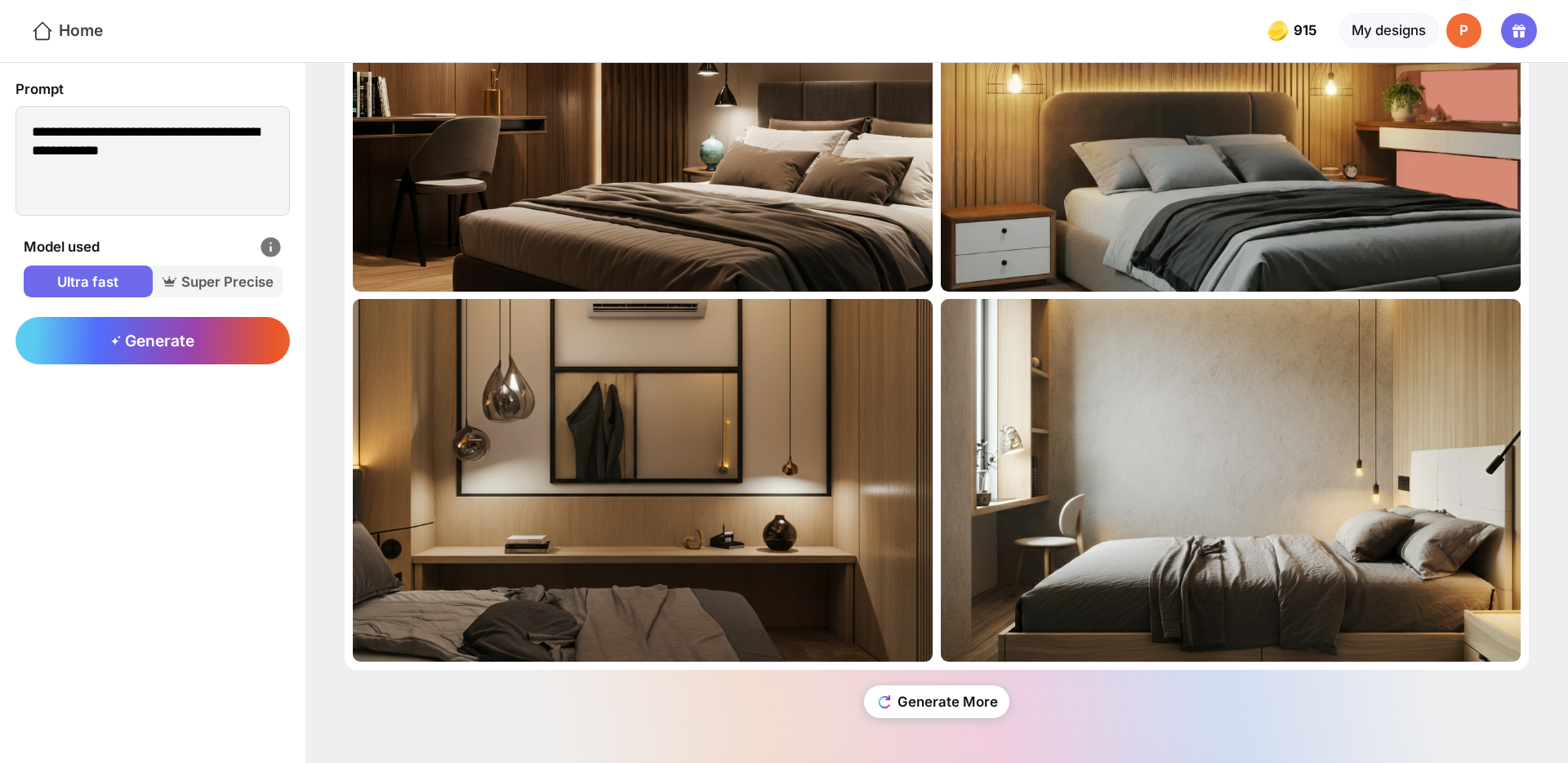
click at [75, 23] on div "Home" at bounding box center [67, 31] width 72 height 24
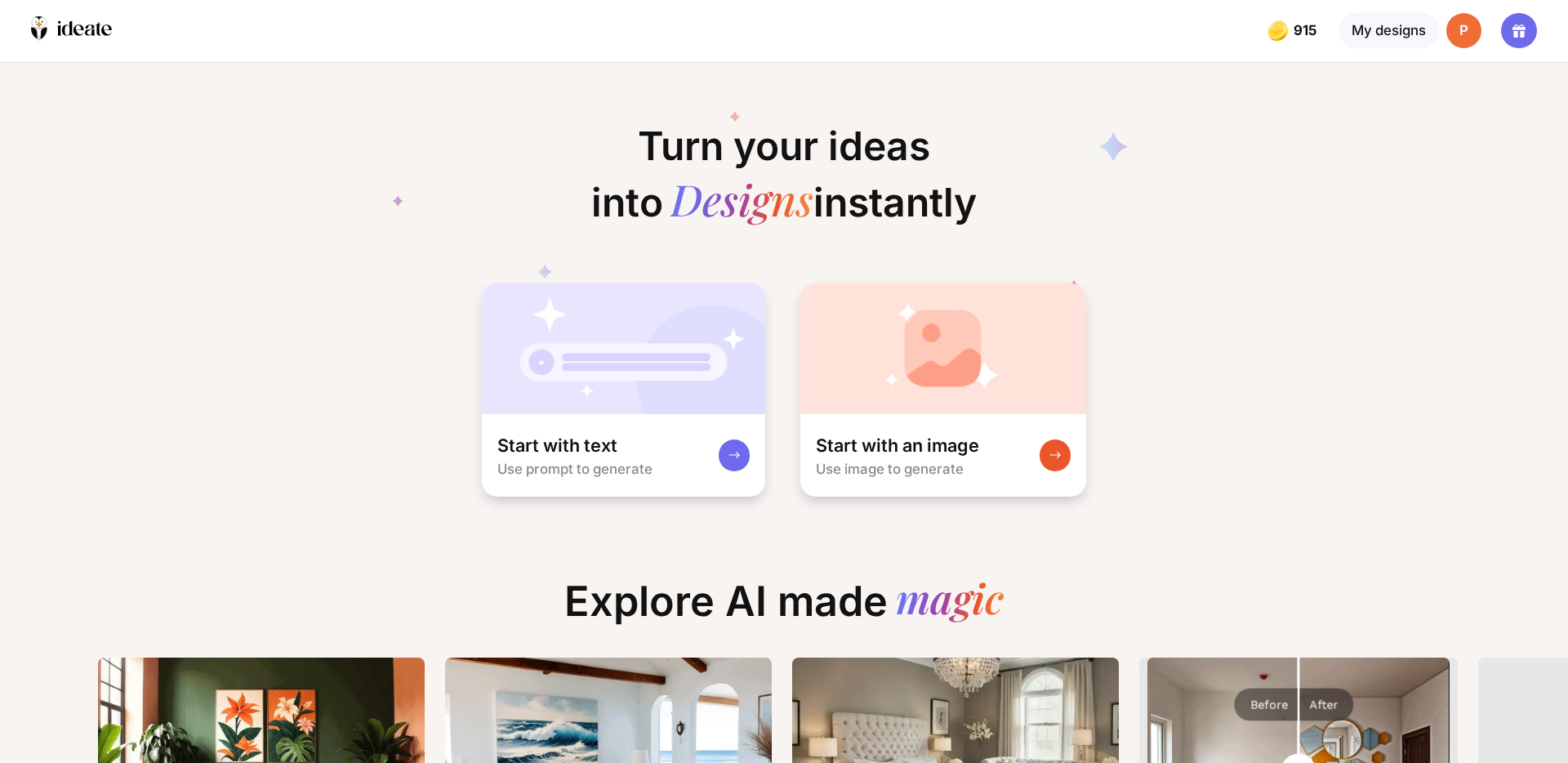
scroll to position [0, 19]
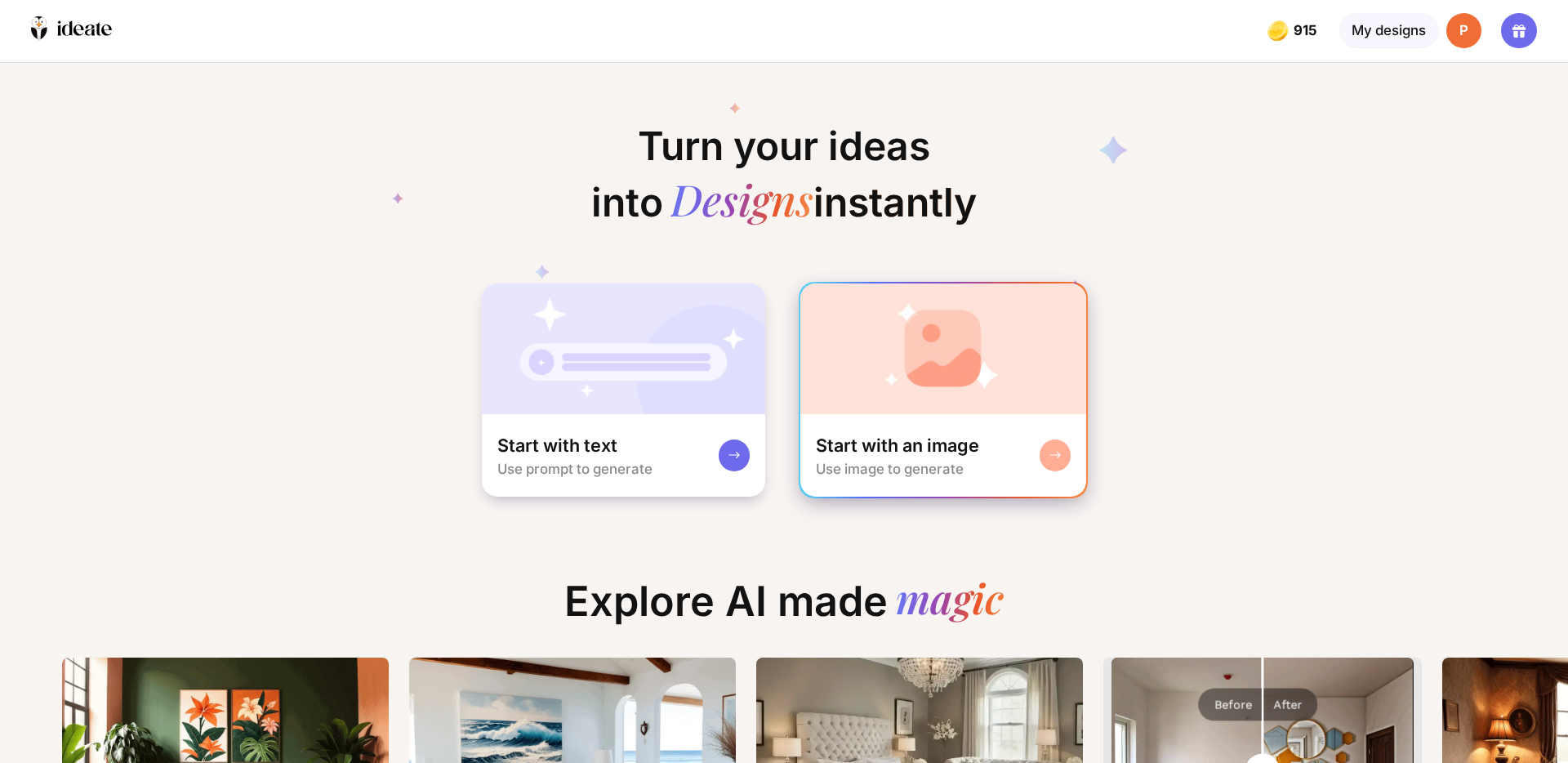
click at [882, 324] on img at bounding box center [943, 348] width 287 height 131
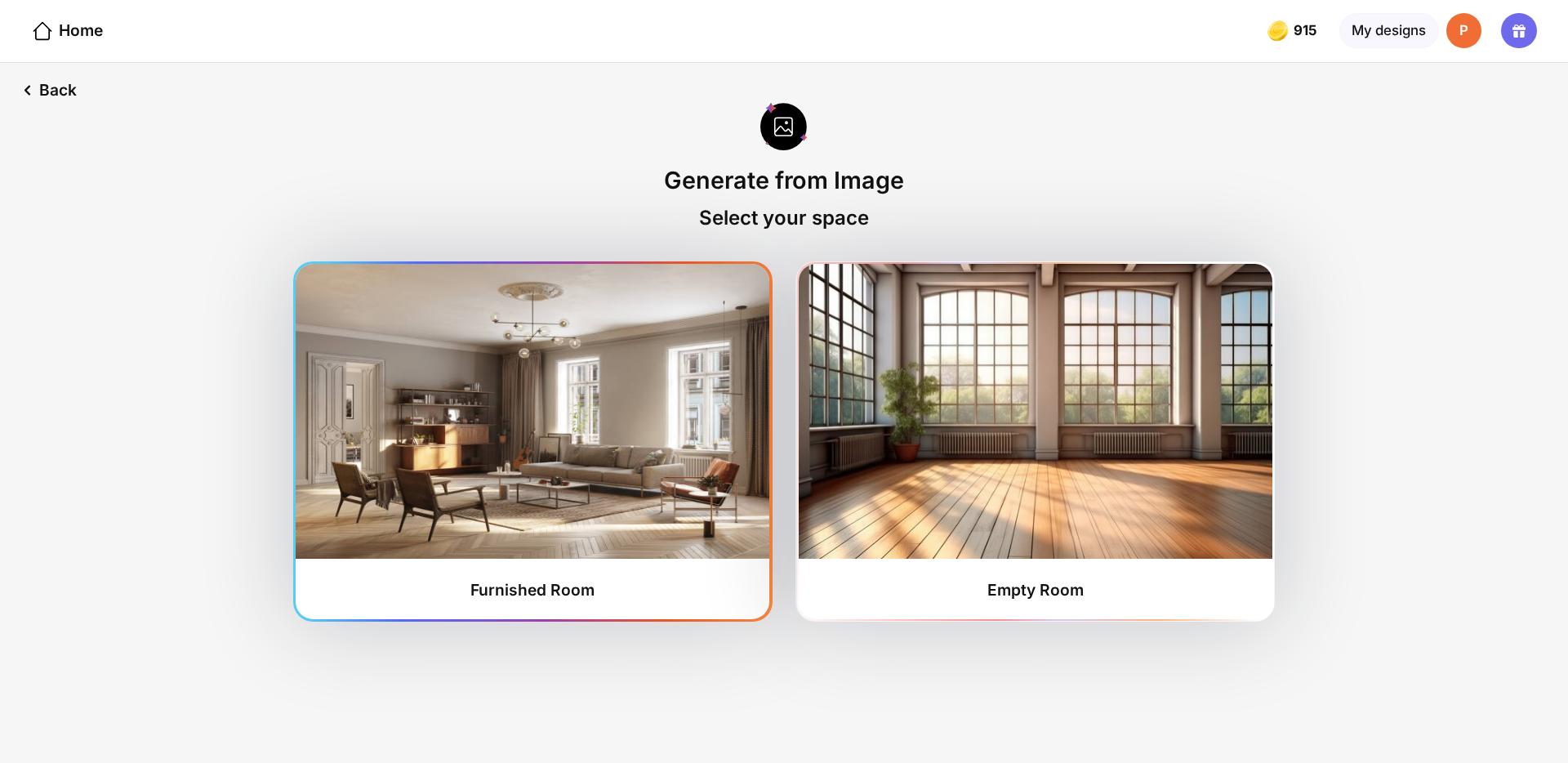
click at [670, 499] on img at bounding box center [532, 411] width 474 height 295
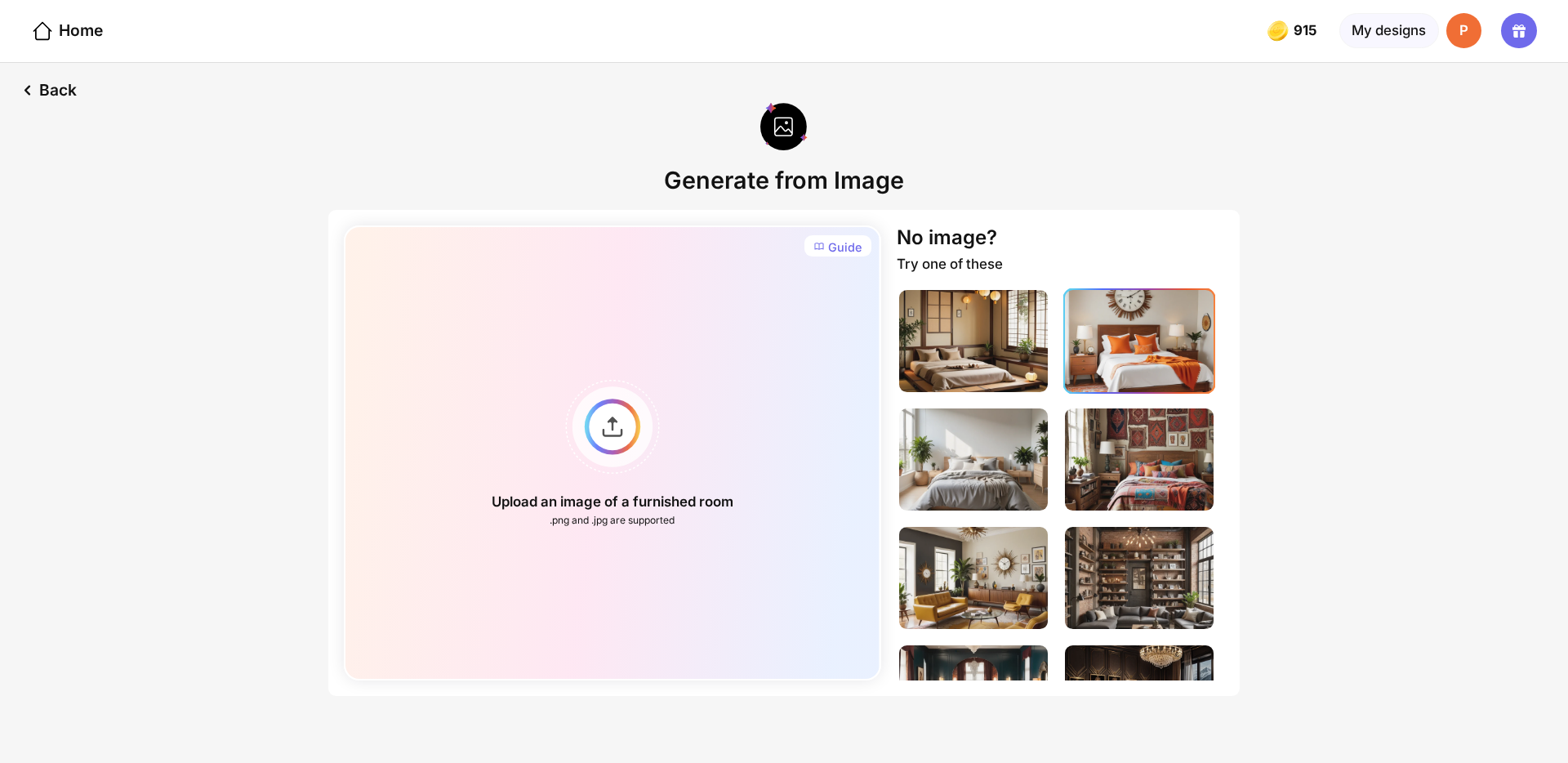
click at [1171, 334] on img at bounding box center [1139, 341] width 149 height 102
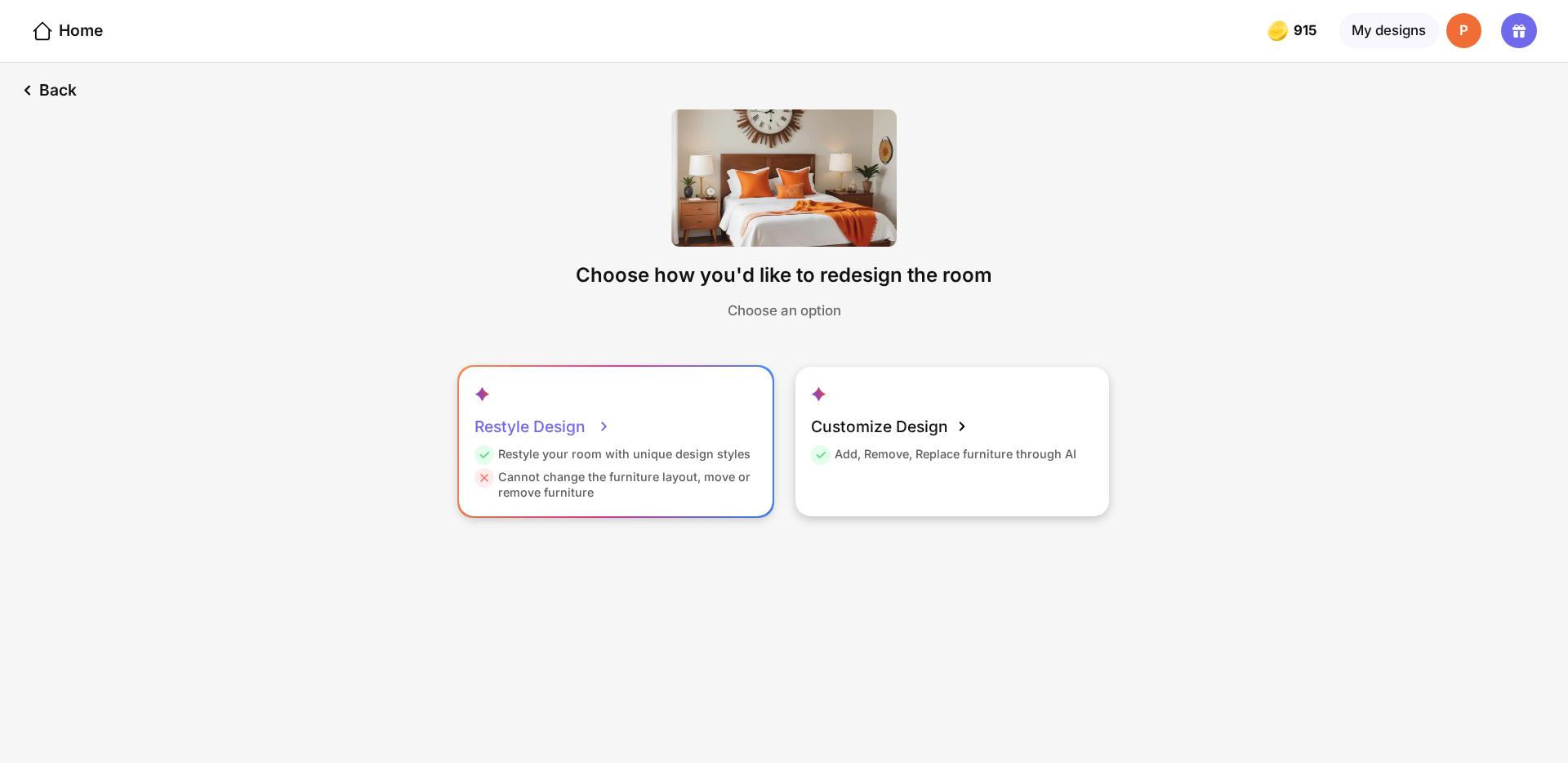
click at [679, 435] on div "Restyle Design Restyle your room with unique design styles Cannot change the fu…" at bounding box center [616, 441] width 314 height 149
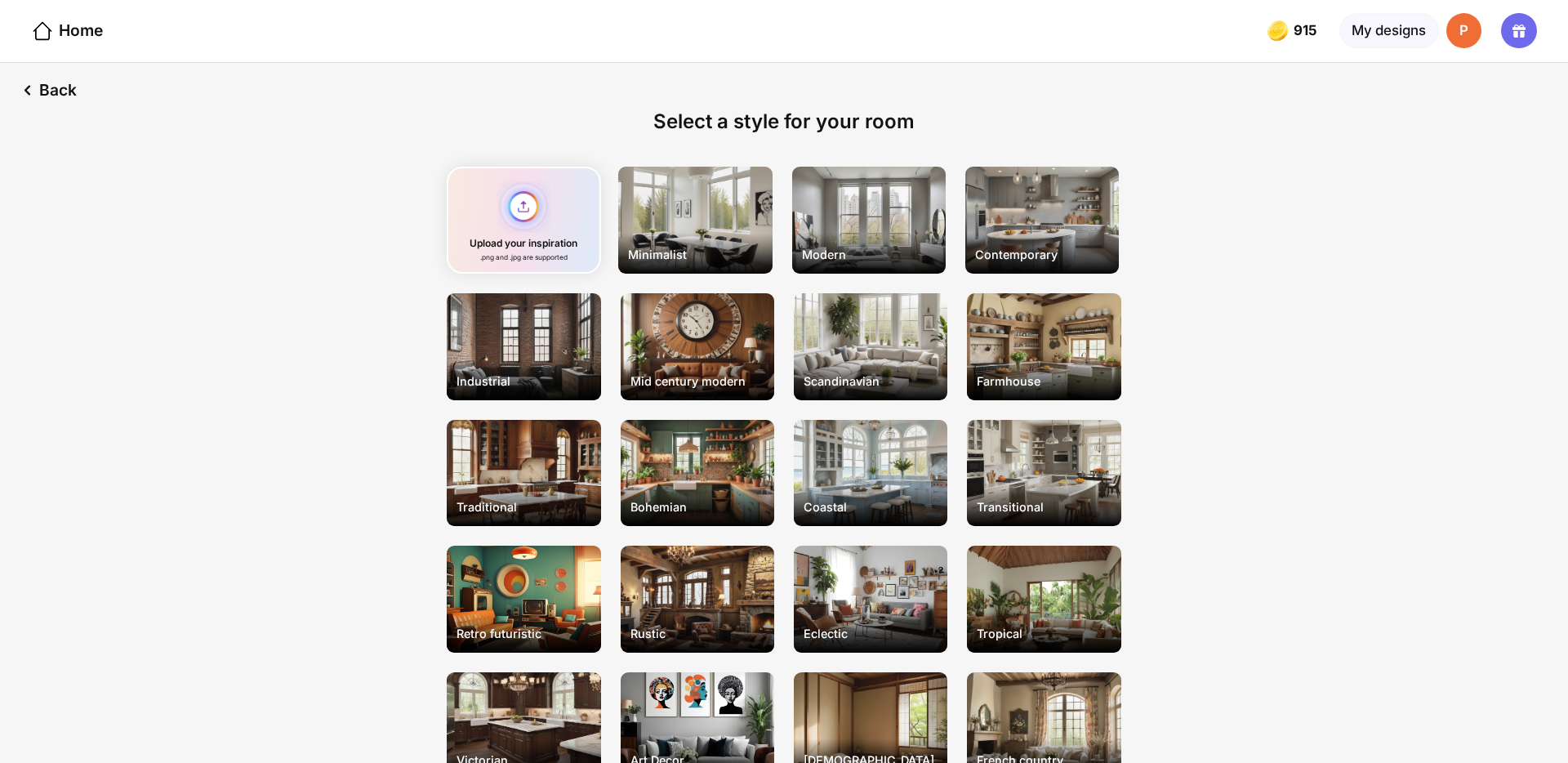
click at [522, 246] on div "Upload your inspiration .png and .jpg are supported" at bounding box center [523, 220] width 153 height 107
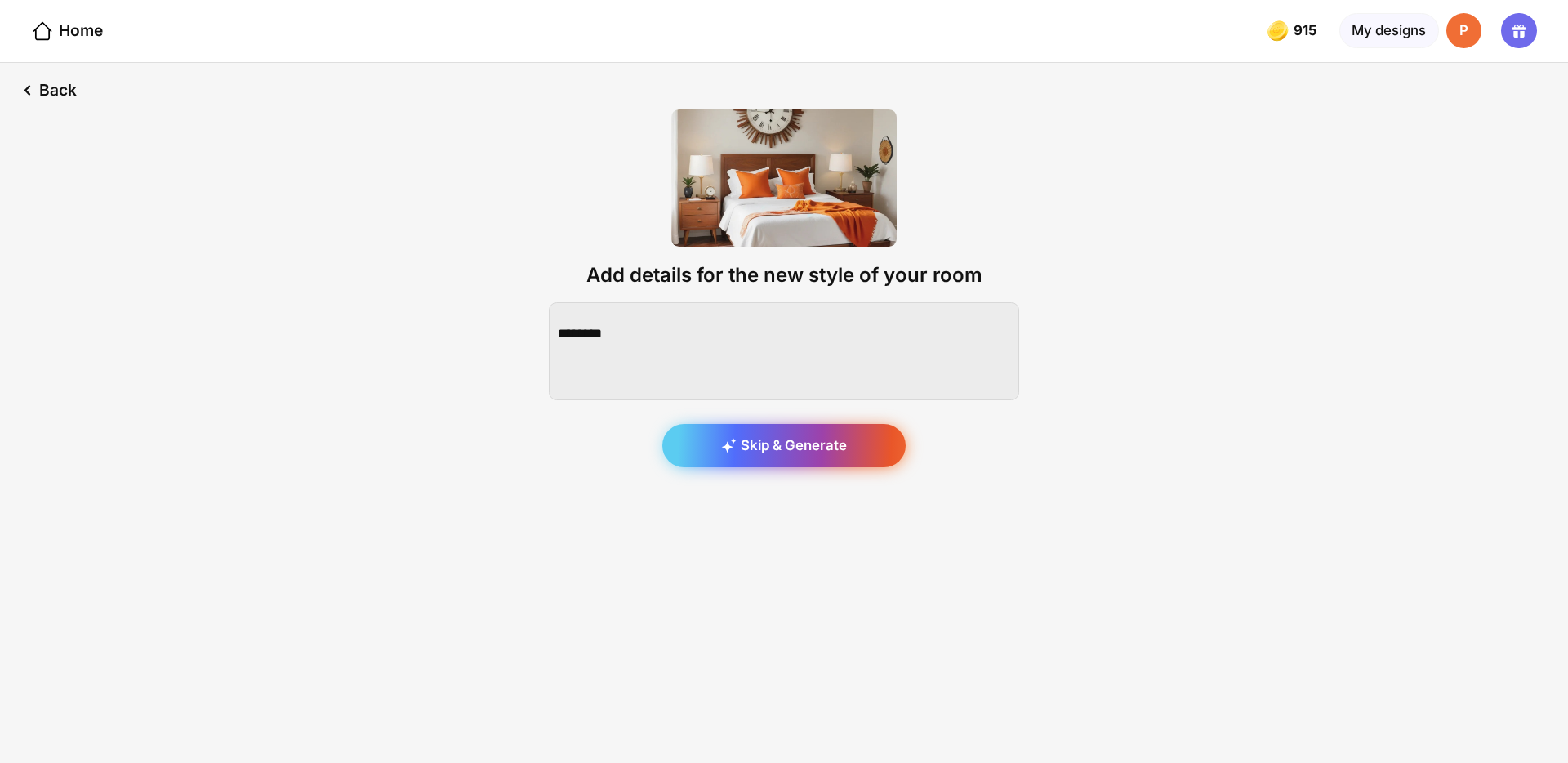
click at [786, 439] on div "Skip & Generate" at bounding box center [784, 446] width 244 height 44
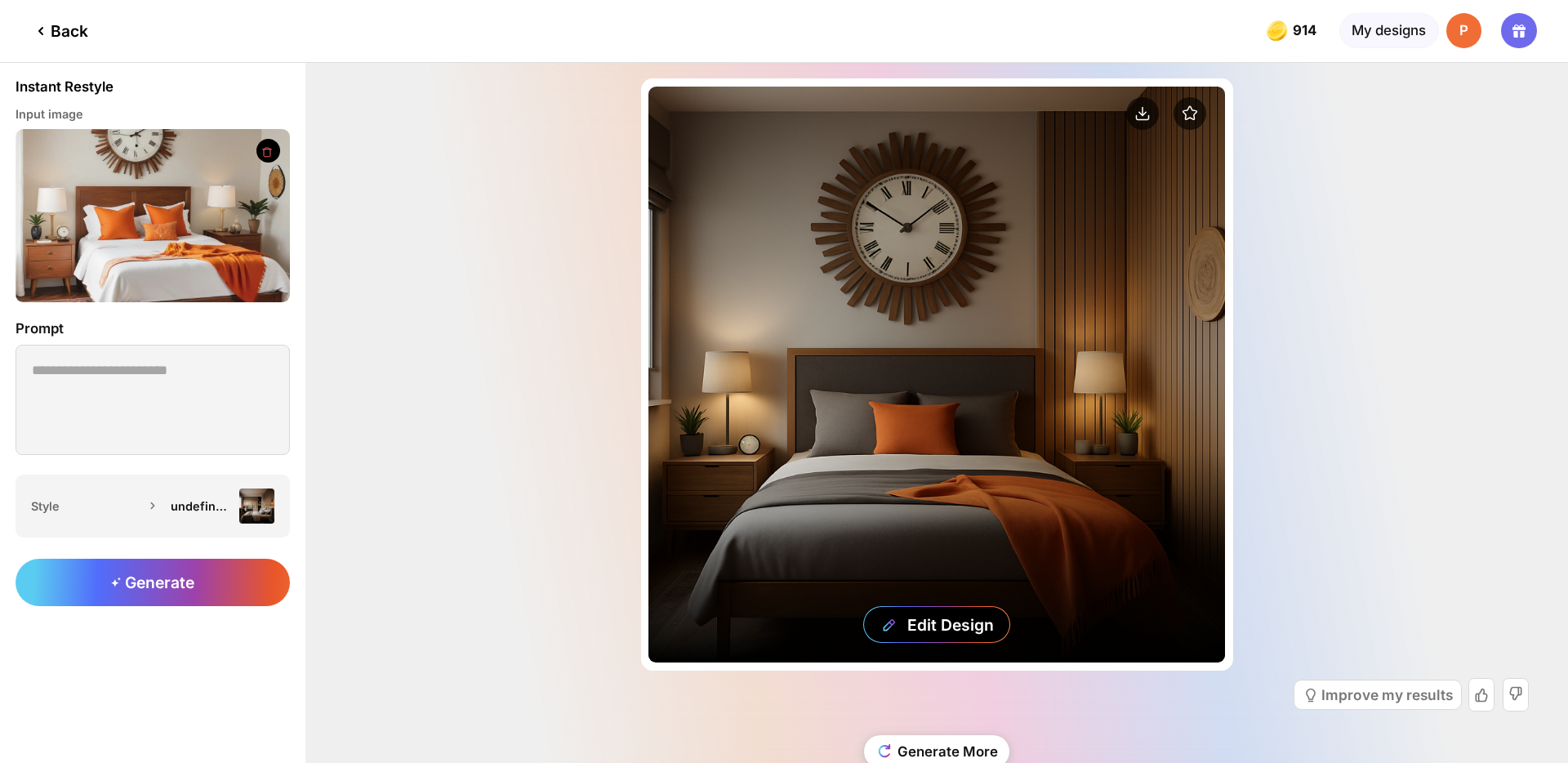
click at [858, 387] on div "Edit Design" at bounding box center [937, 375] width 577 height 577
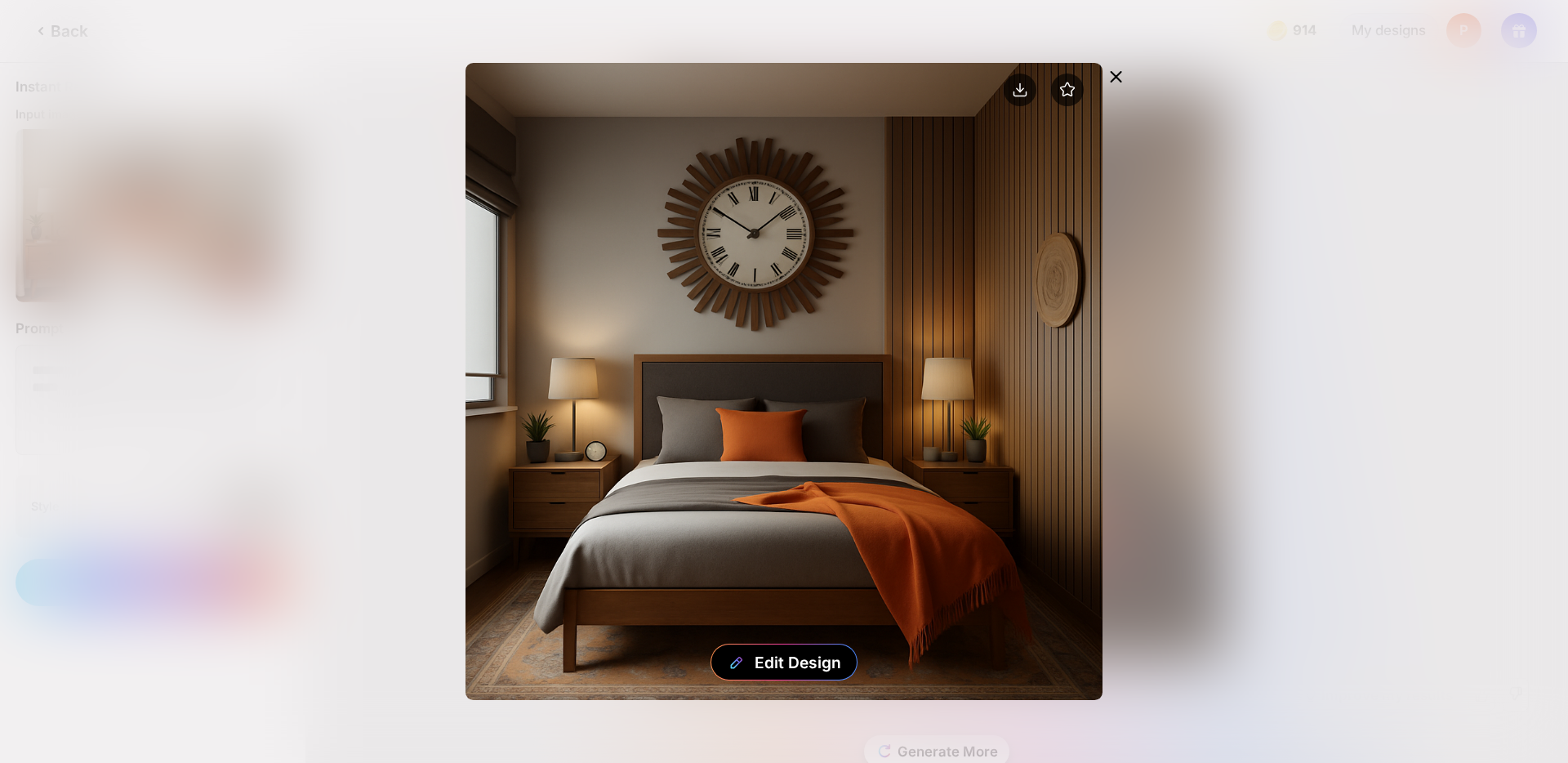
click at [1117, 81] on icon at bounding box center [1117, 76] width 19 height 19
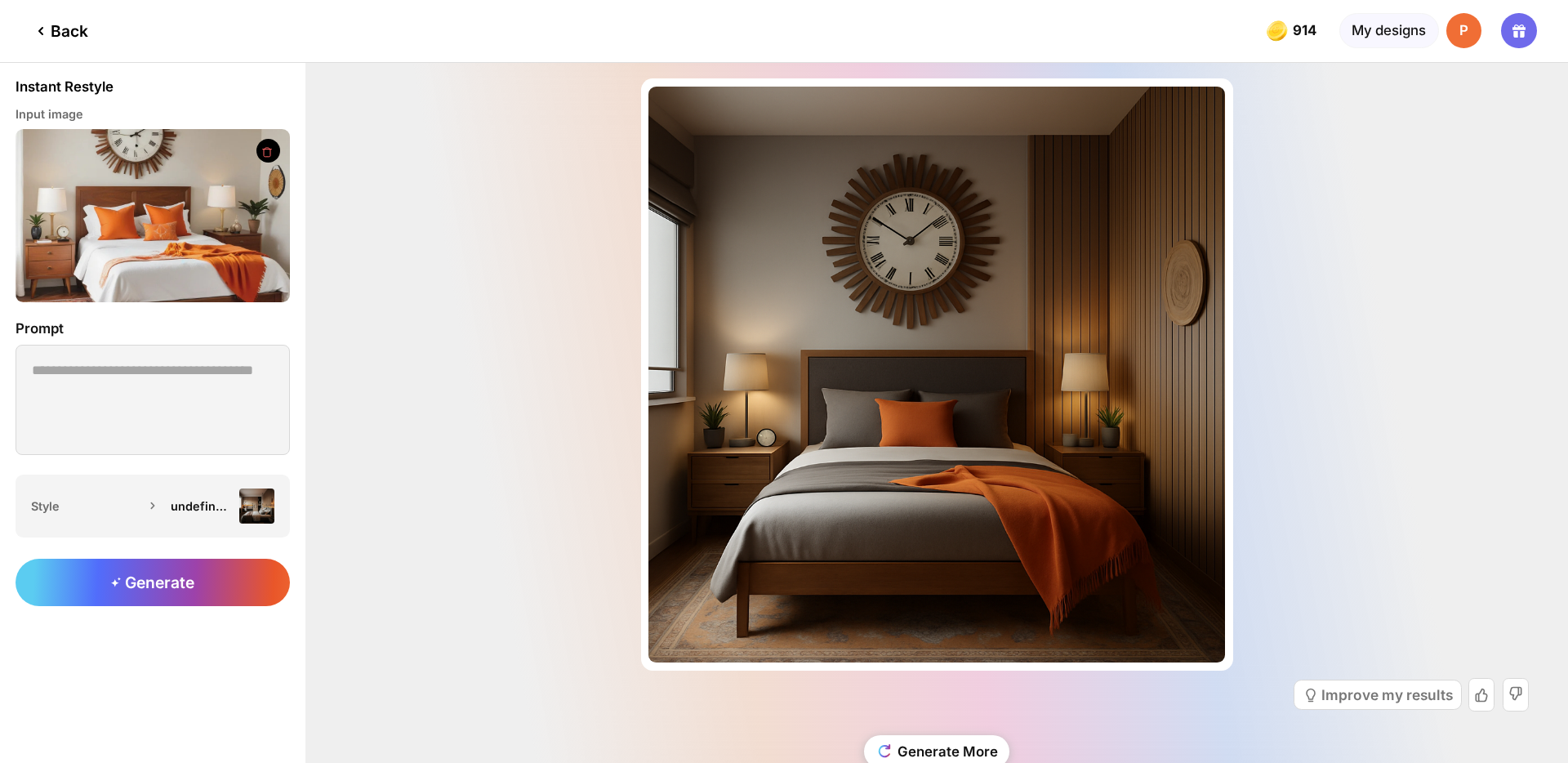
click at [67, 23] on div "Back" at bounding box center [59, 31] width 57 height 19
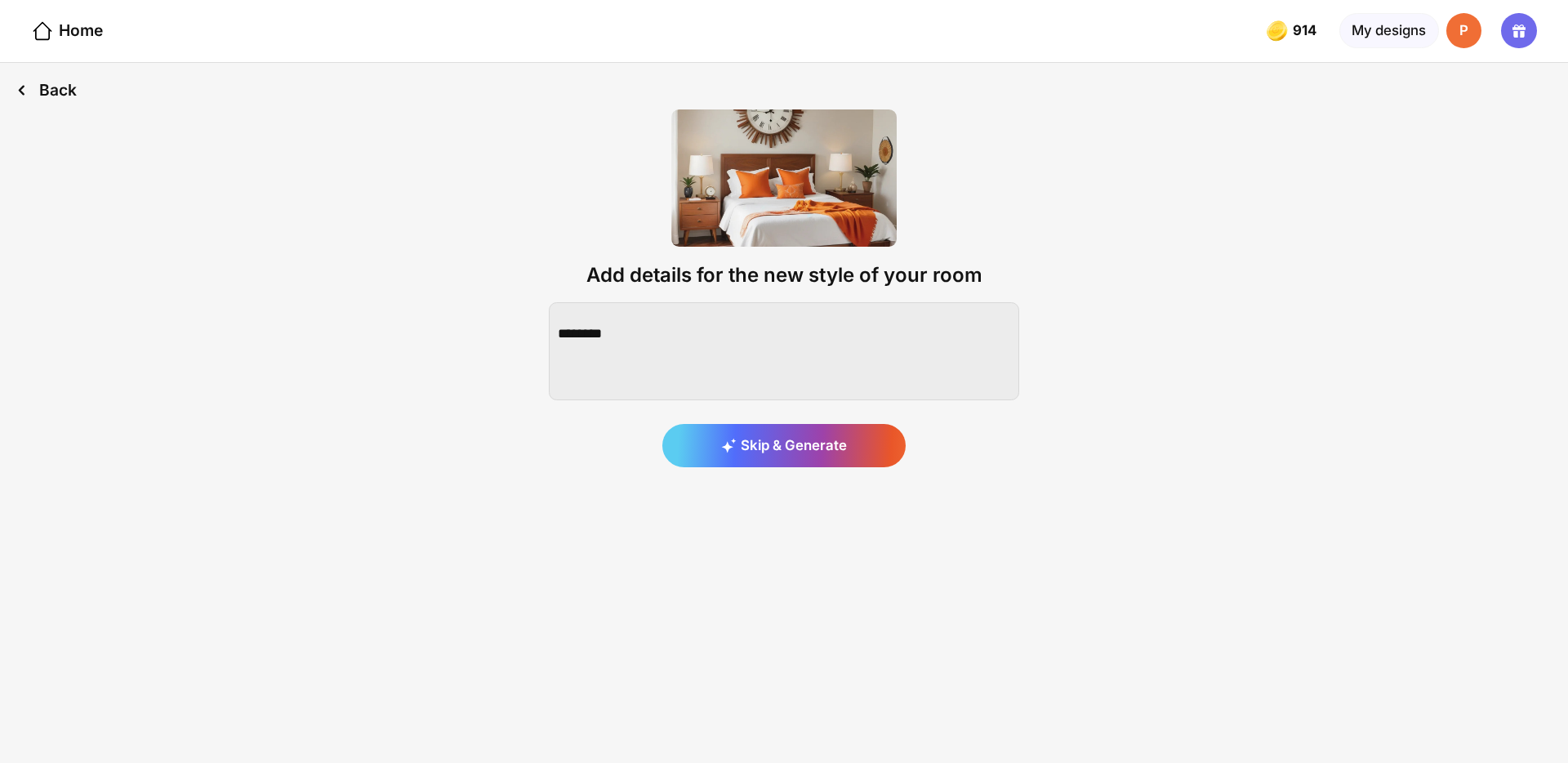
click at [60, 96] on div "Back" at bounding box center [46, 90] width 92 height 54
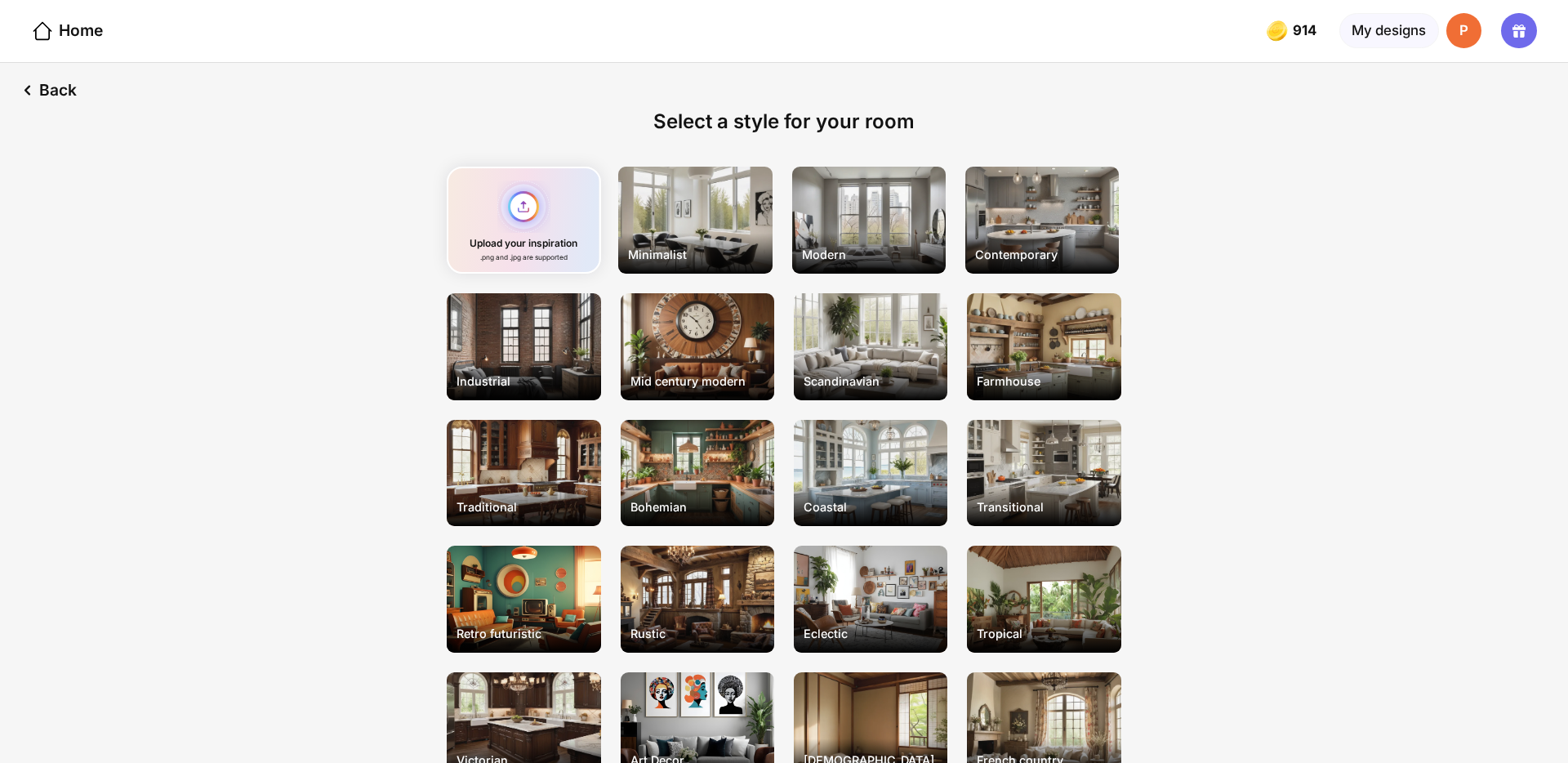
click at [483, 217] on div "Upload your inspiration .png and .jpg are supported" at bounding box center [523, 220] width 153 height 107
click at [1009, 365] on div "Farmhouse" at bounding box center [1043, 347] width 153 height 107
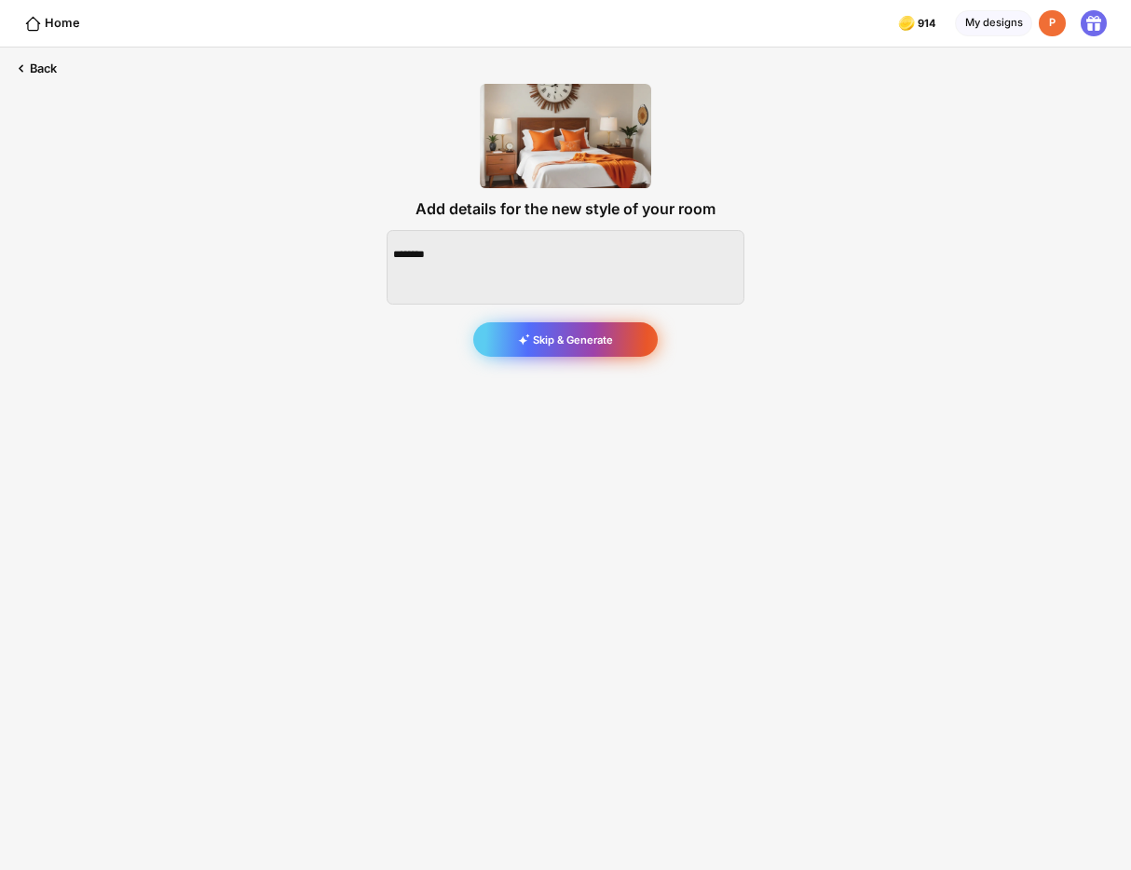
click at [564, 336] on div "Skip & Generate" at bounding box center [565, 339] width 185 height 34
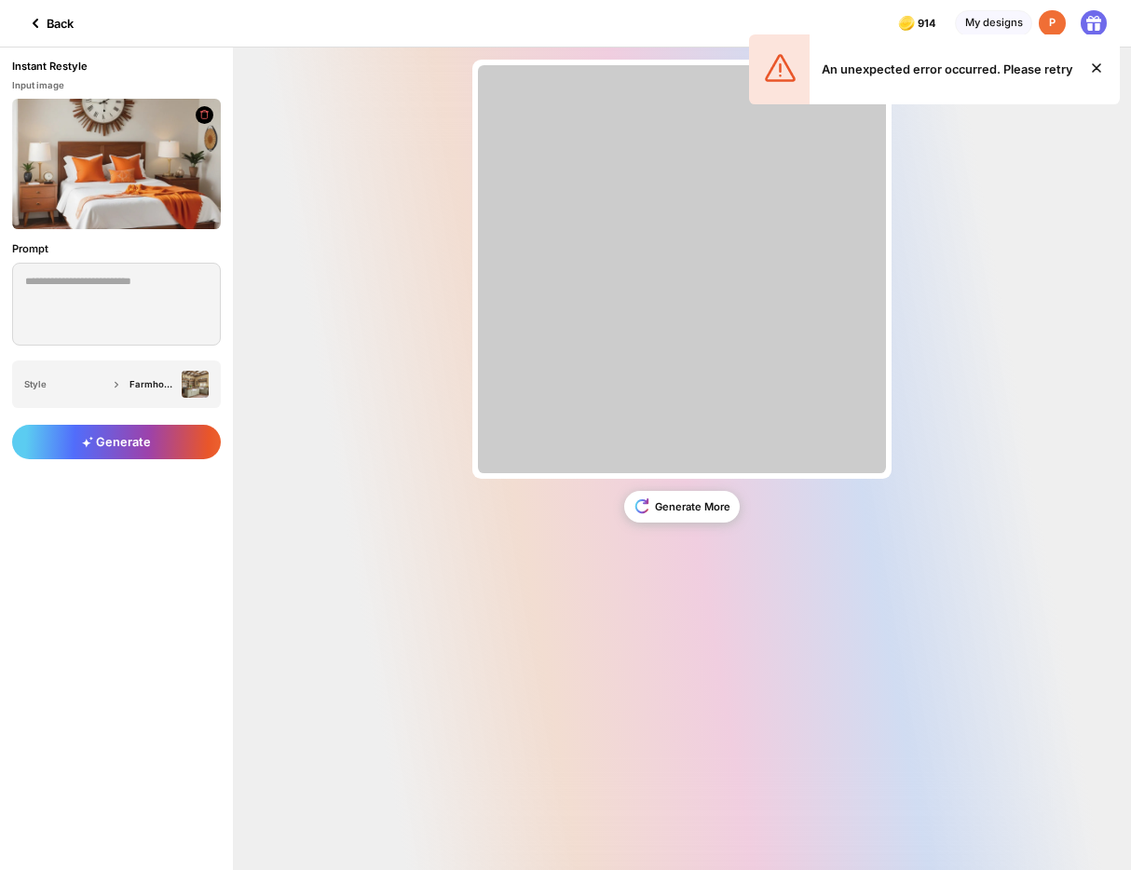
click at [1096, 70] on icon at bounding box center [1097, 68] width 22 height 22
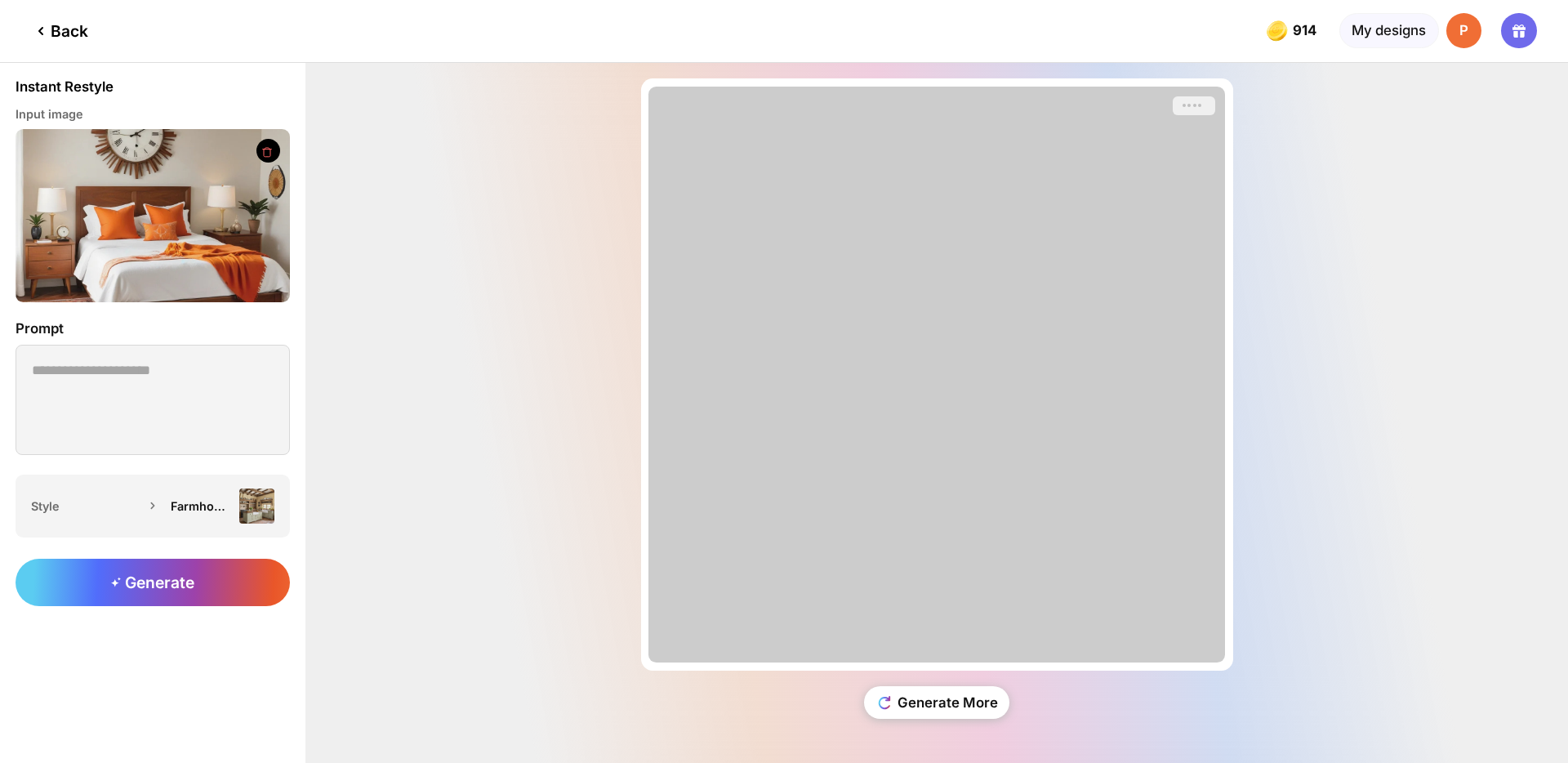
click at [66, 31] on div "Back" at bounding box center [59, 31] width 57 height 19
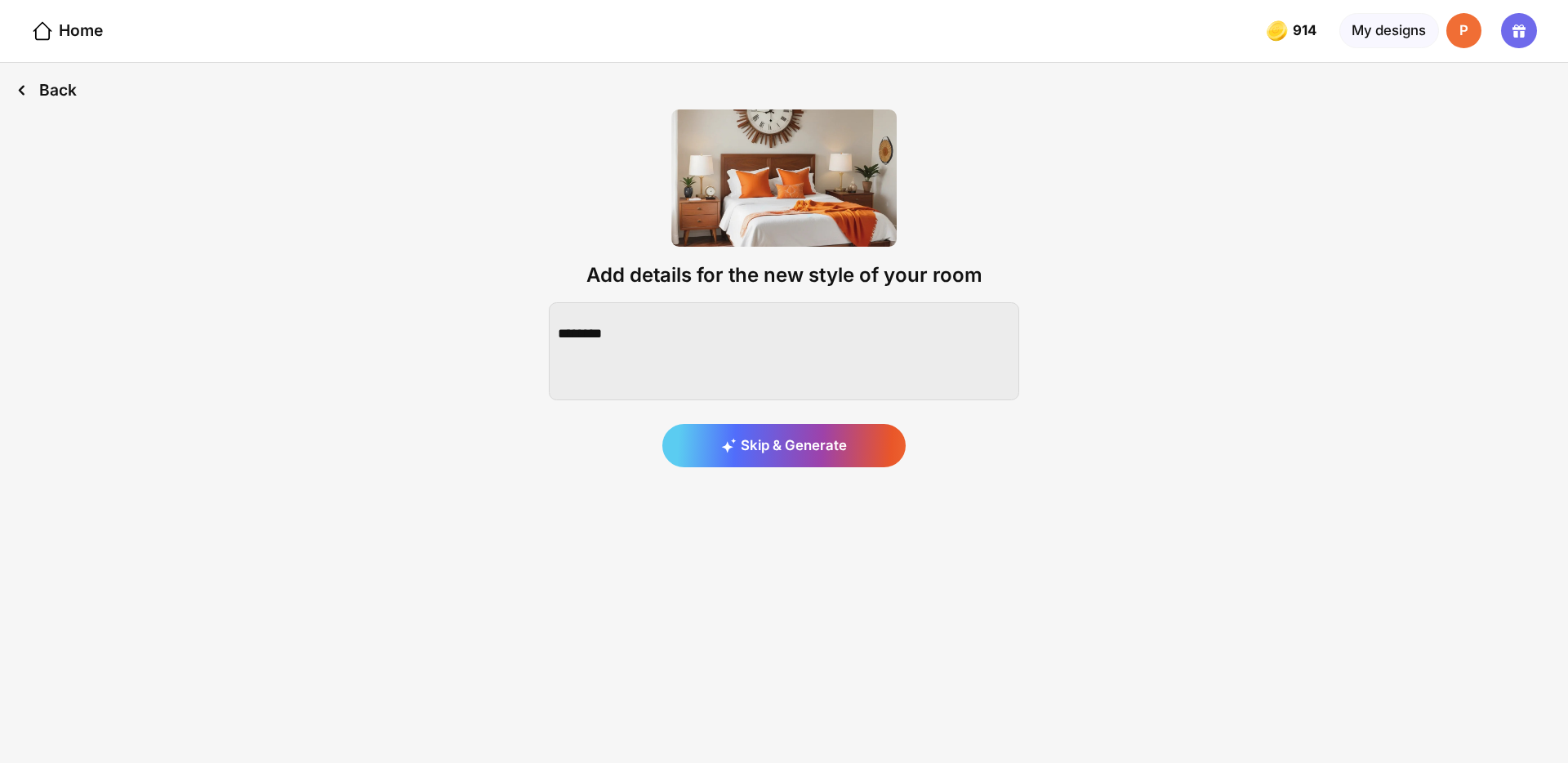
click at [53, 80] on div "Back" at bounding box center [46, 90] width 92 height 54
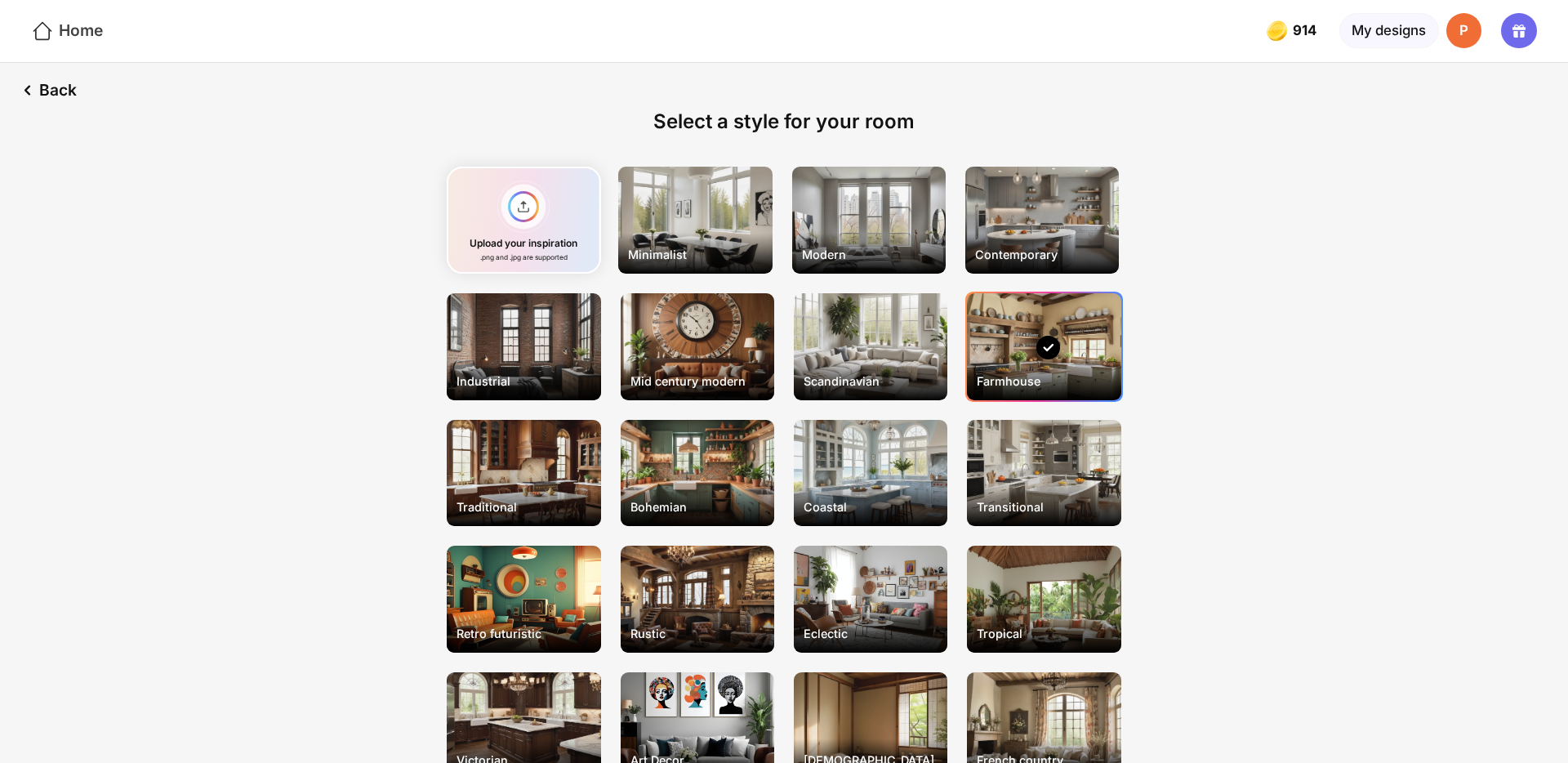
click at [78, 26] on div "Home" at bounding box center [67, 31] width 72 height 24
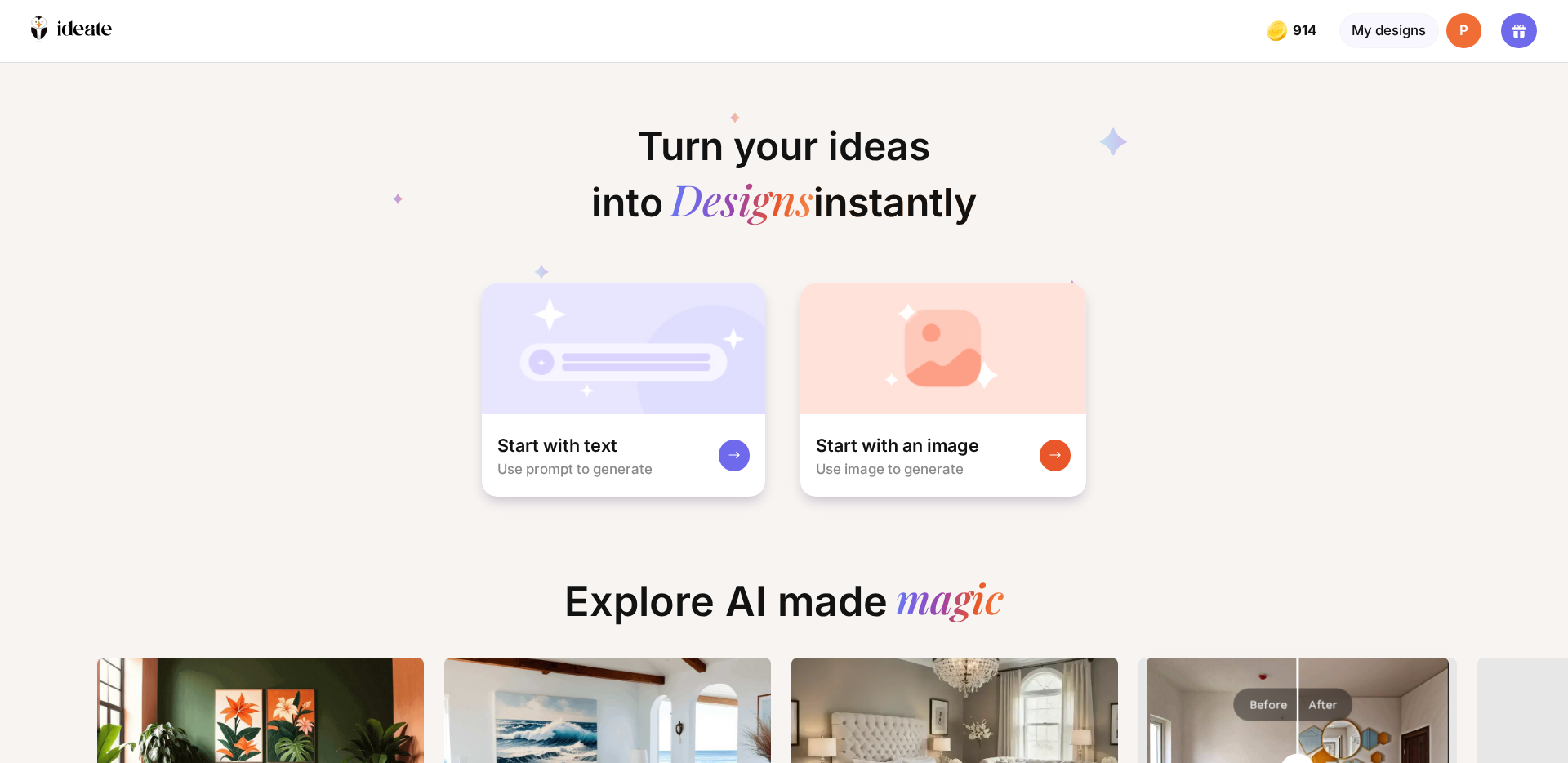
scroll to position [0, 21]
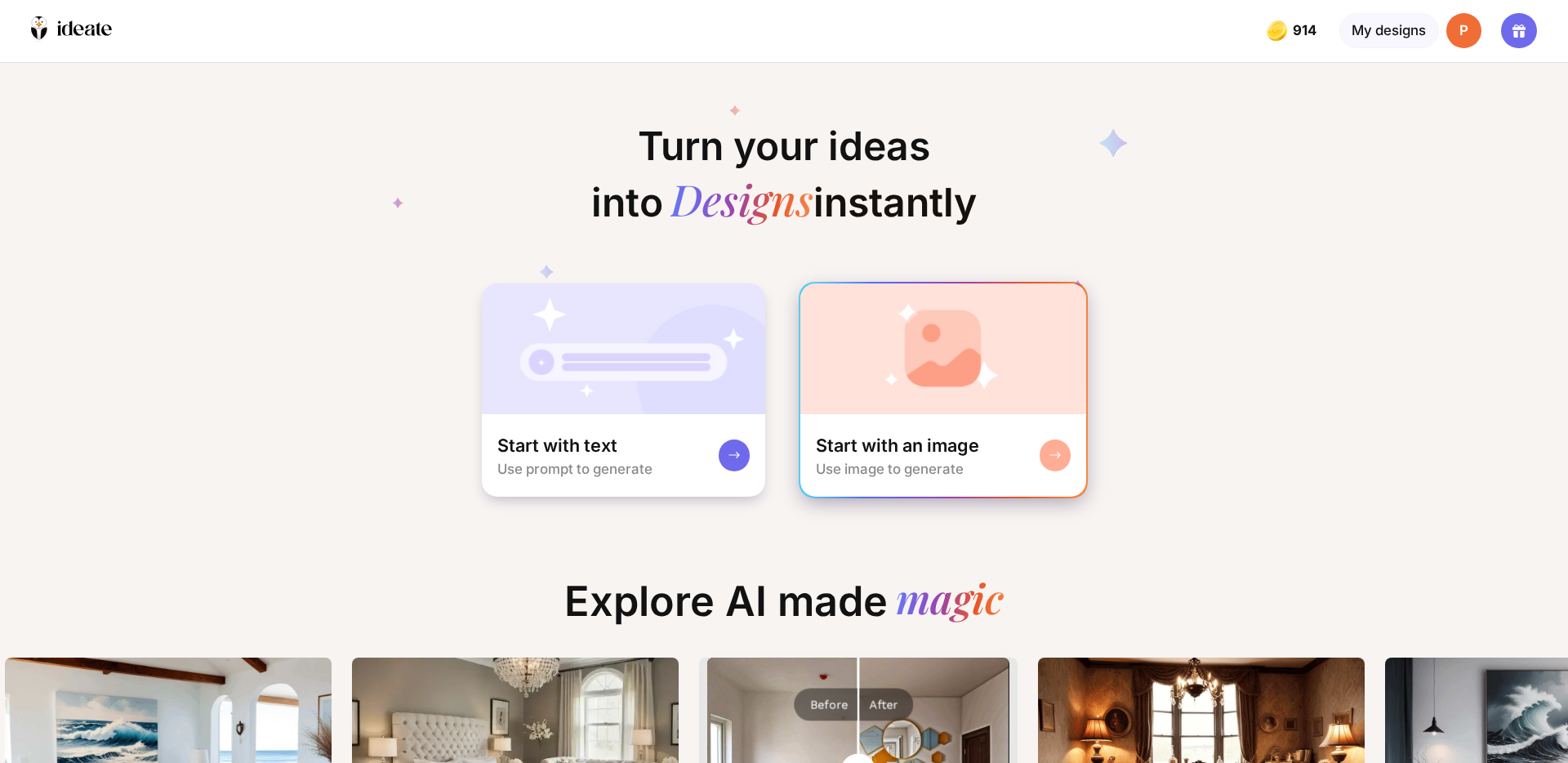
click at [871, 350] on img at bounding box center [943, 348] width 287 height 131
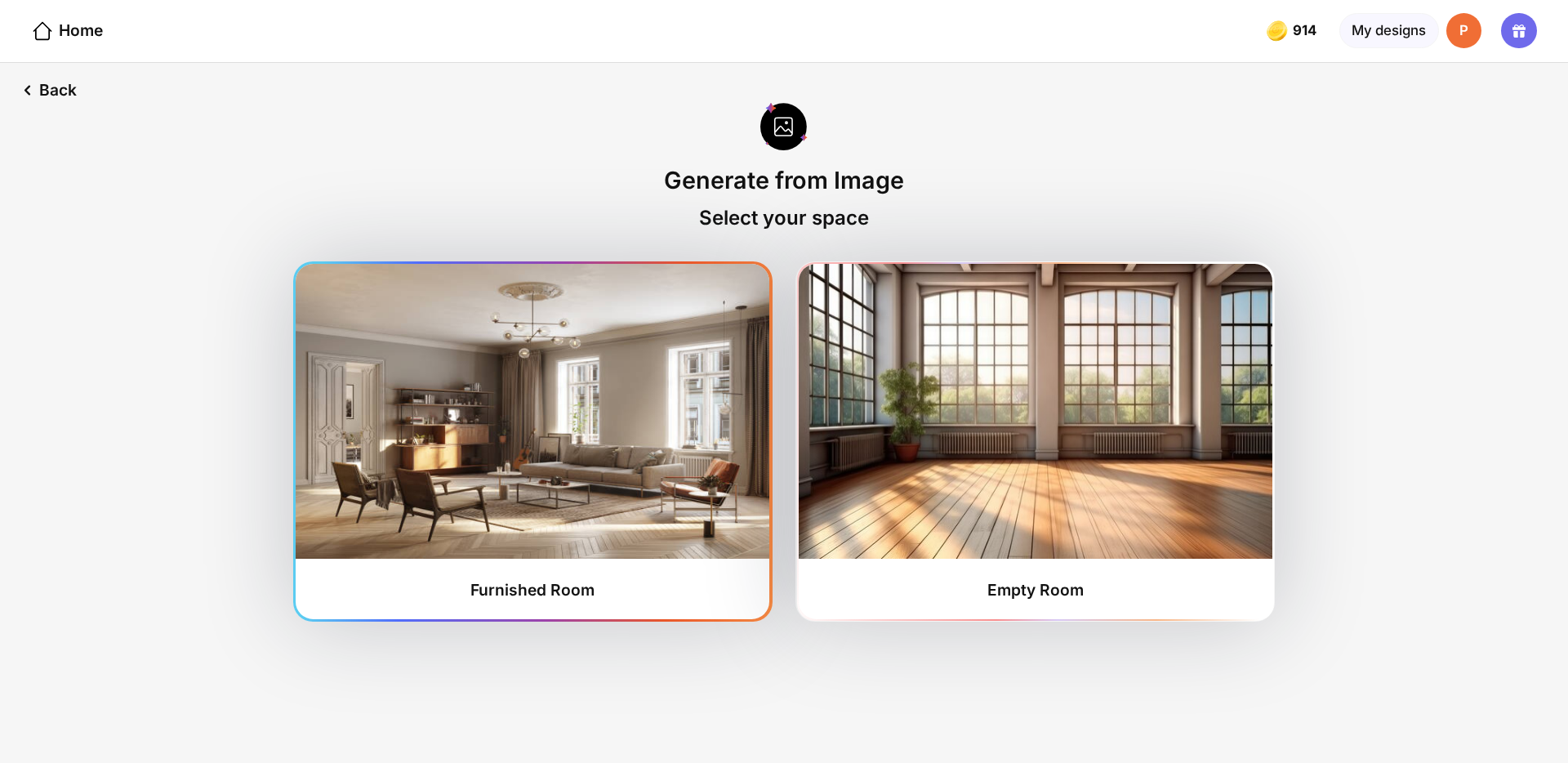
click at [614, 433] on img at bounding box center [532, 411] width 474 height 295
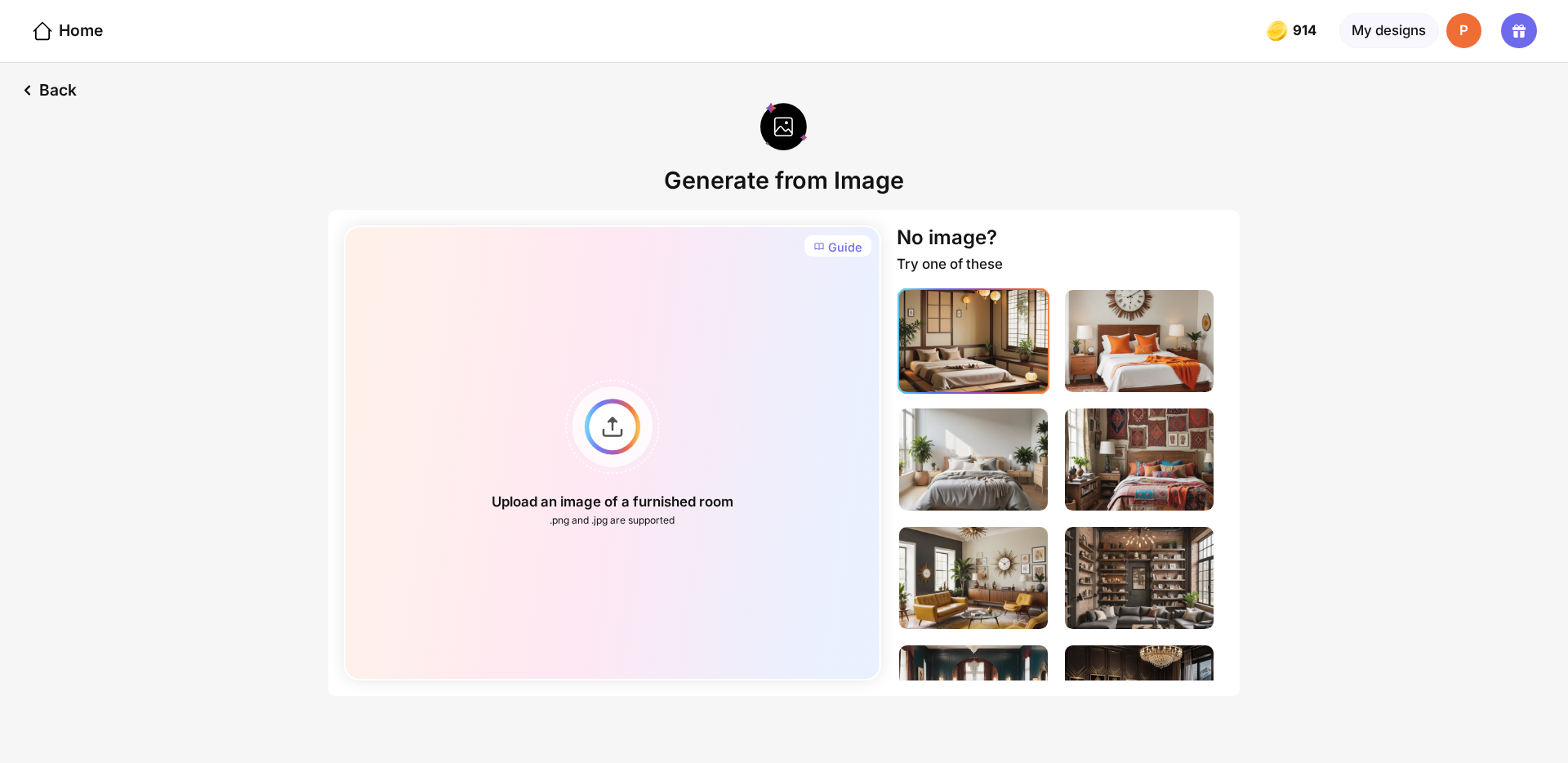
click at [982, 353] on img at bounding box center [974, 341] width 149 height 102
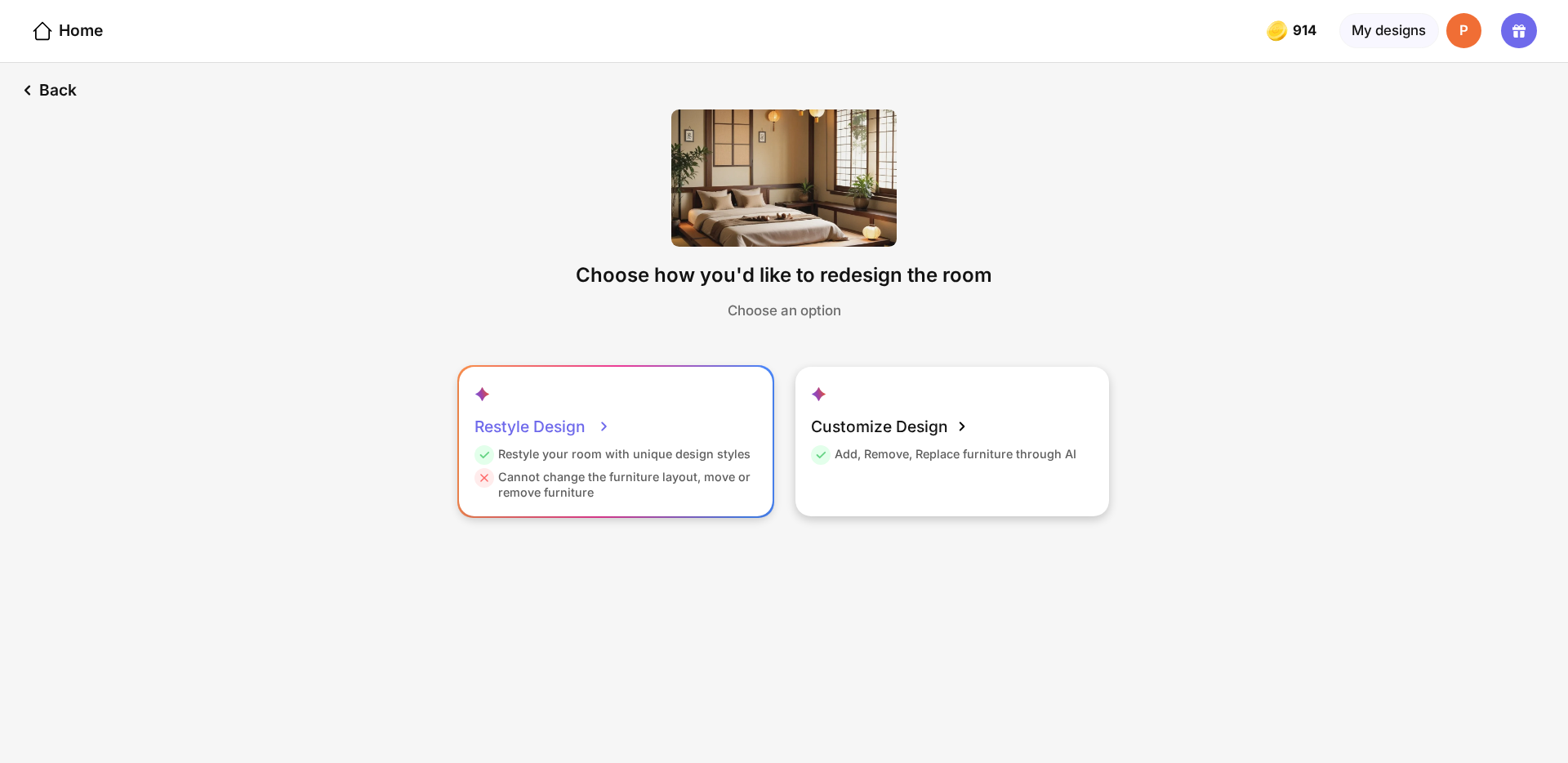
click at [634, 449] on div "Restyle your room with unique design styles" at bounding box center [612, 458] width 276 height 23
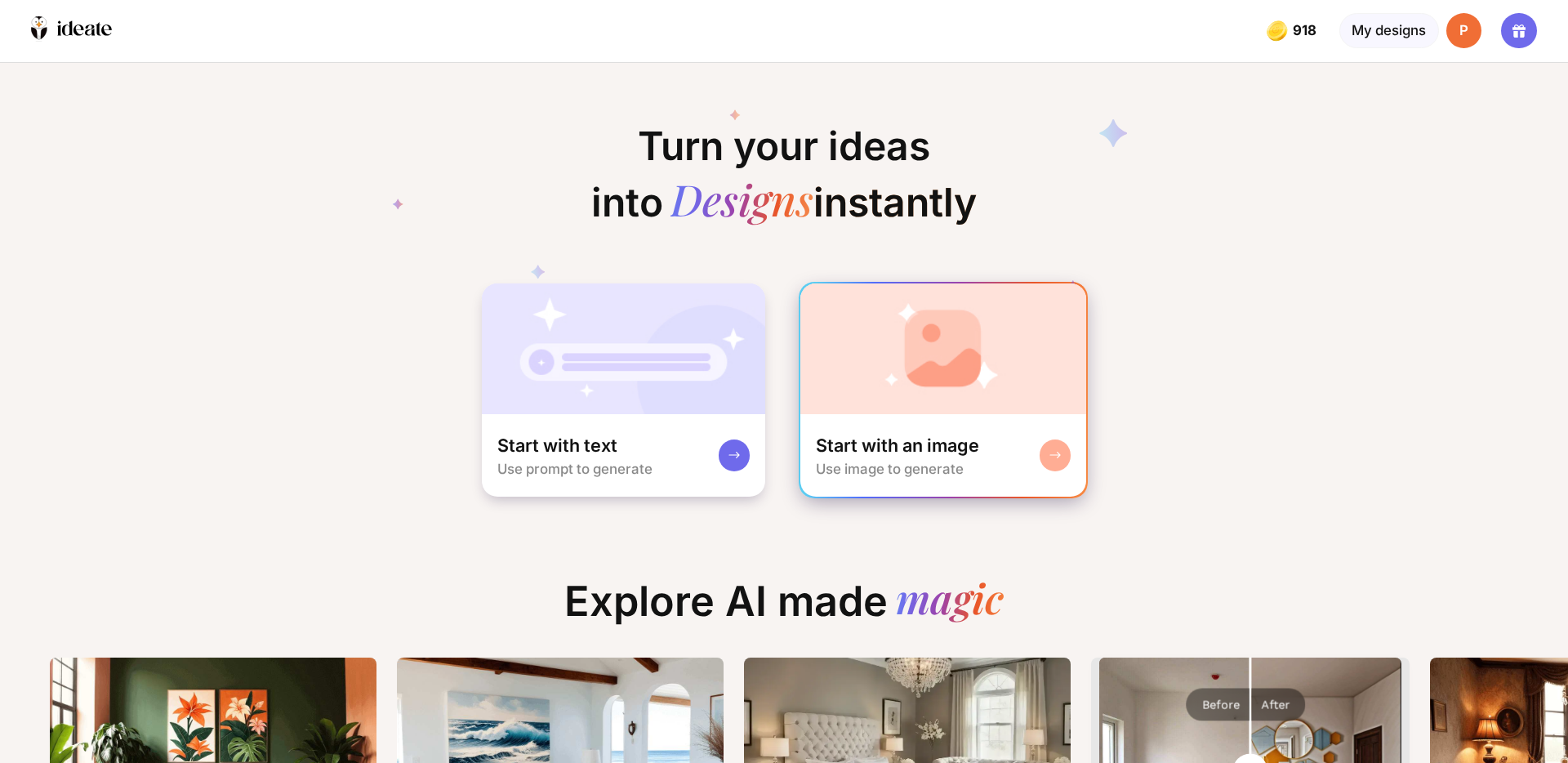
click at [928, 418] on div "Start with an image Use image to generate" at bounding box center [943, 455] width 287 height 83
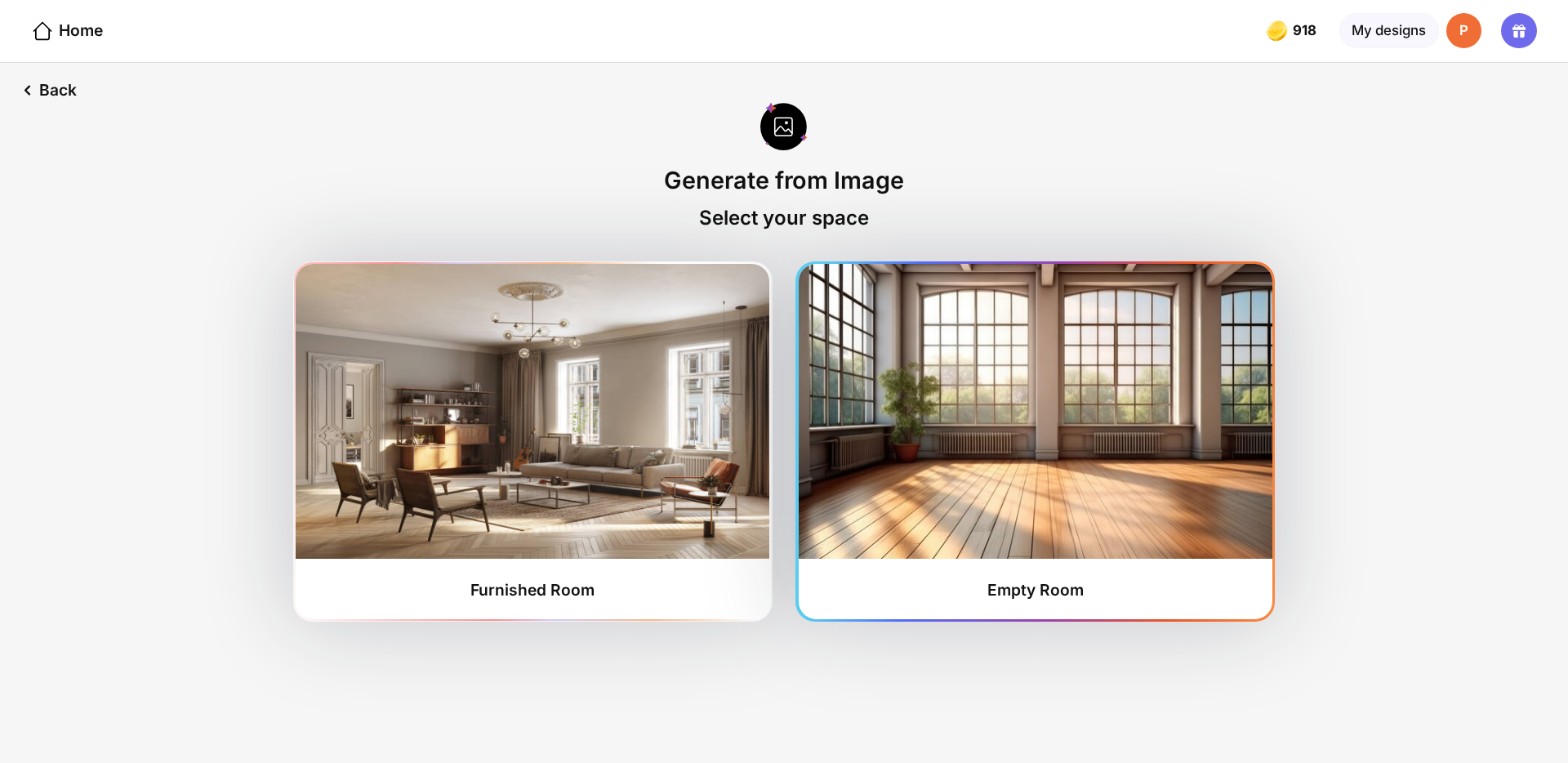
click at [918, 426] on img at bounding box center [1035, 411] width 474 height 295
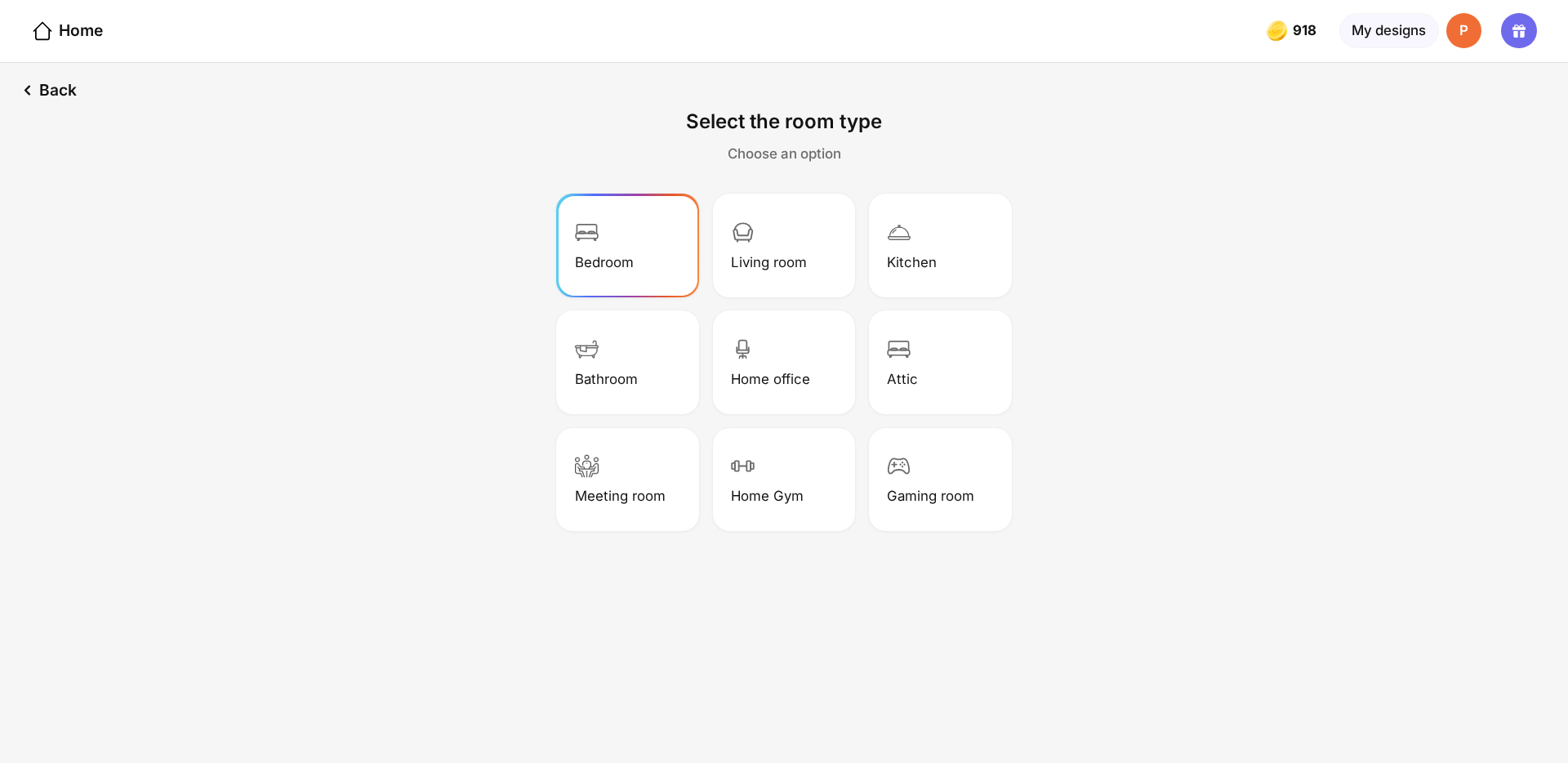
click at [629, 282] on div "Bedroom" at bounding box center [628, 246] width 138 height 98
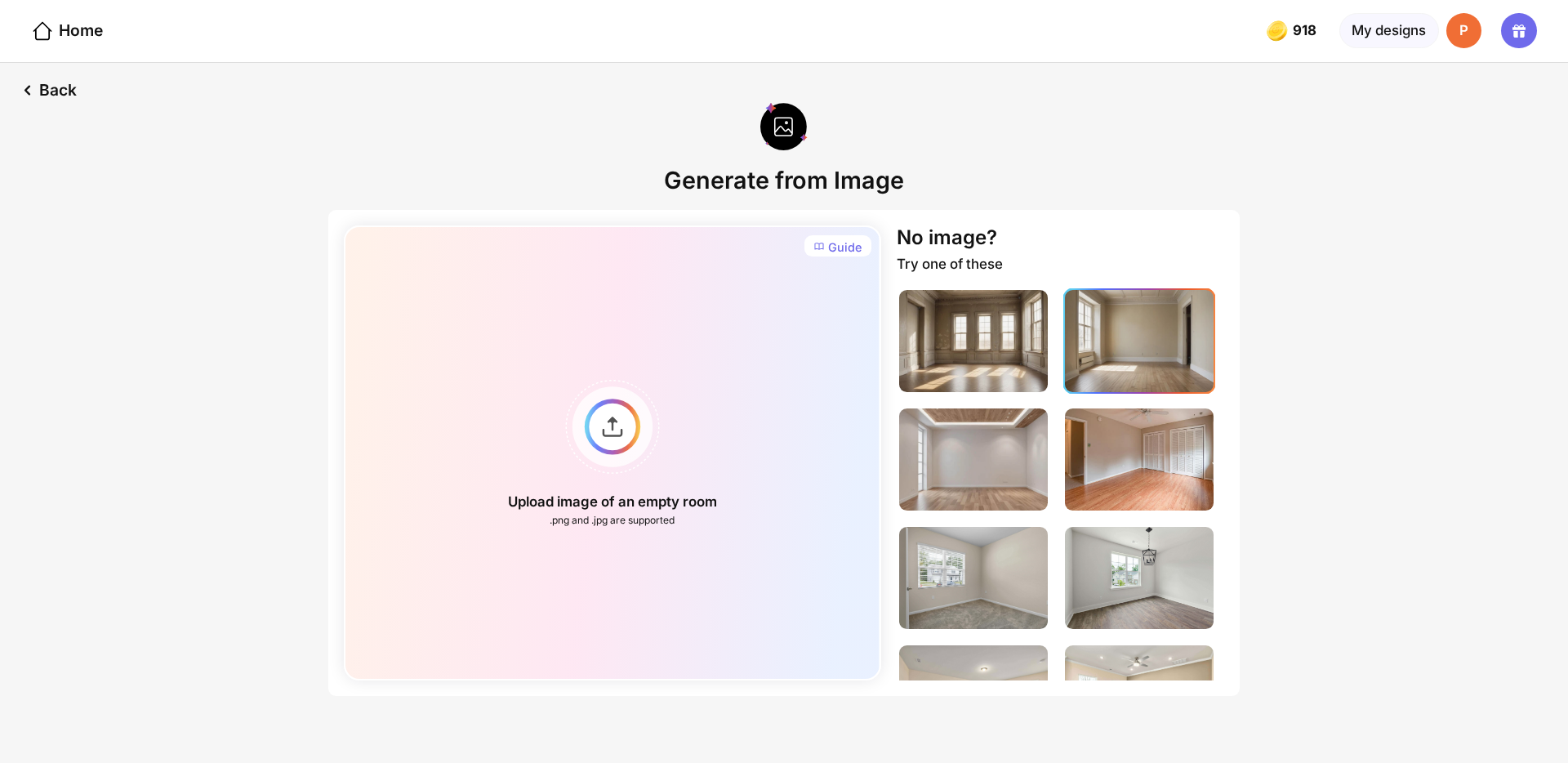
click at [1112, 363] on img at bounding box center [1139, 341] width 149 height 102
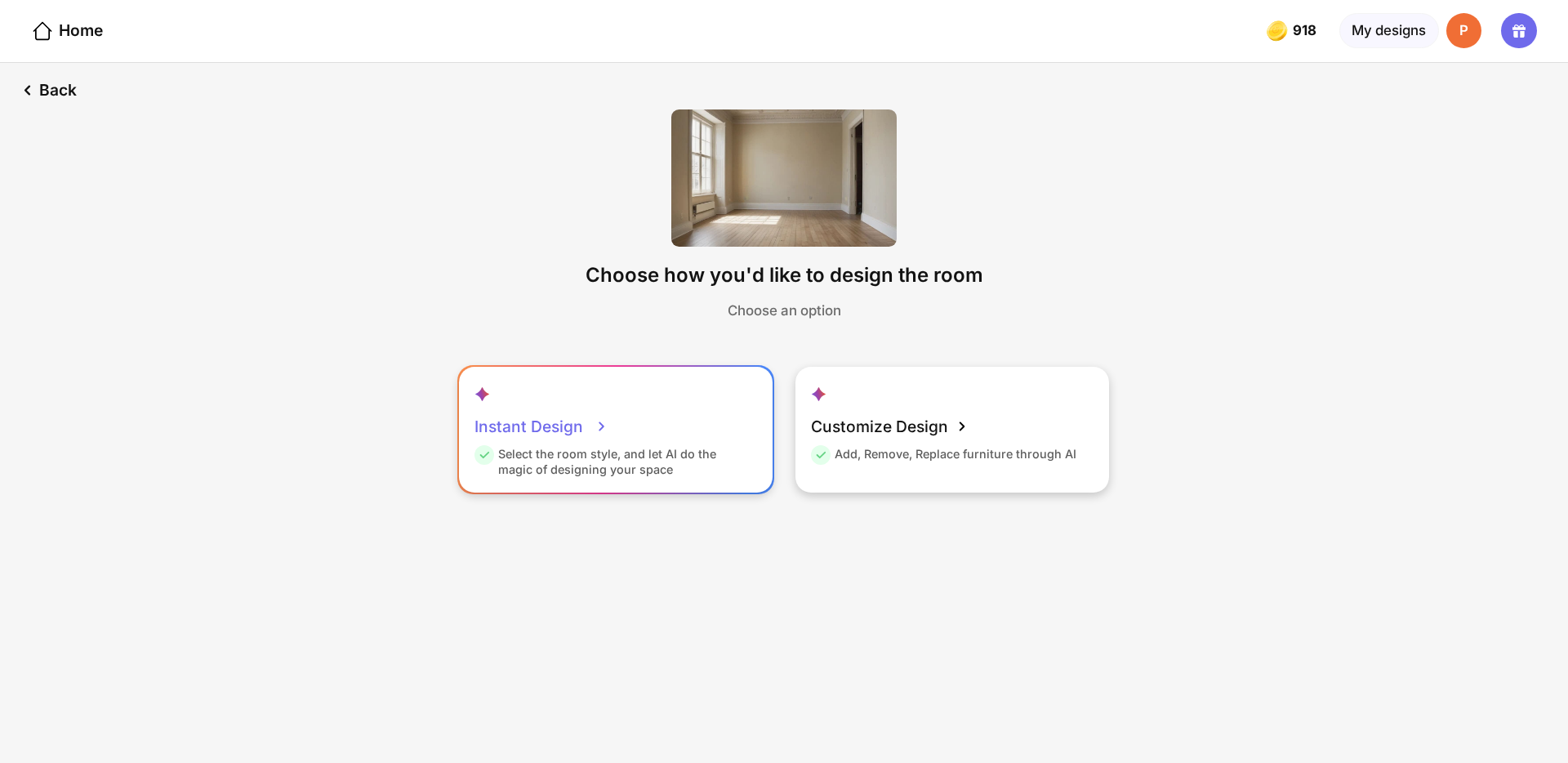
click at [659, 439] on div "Instant Design Select the room style, and let AI do the magic of designing your…" at bounding box center [616, 430] width 314 height 126
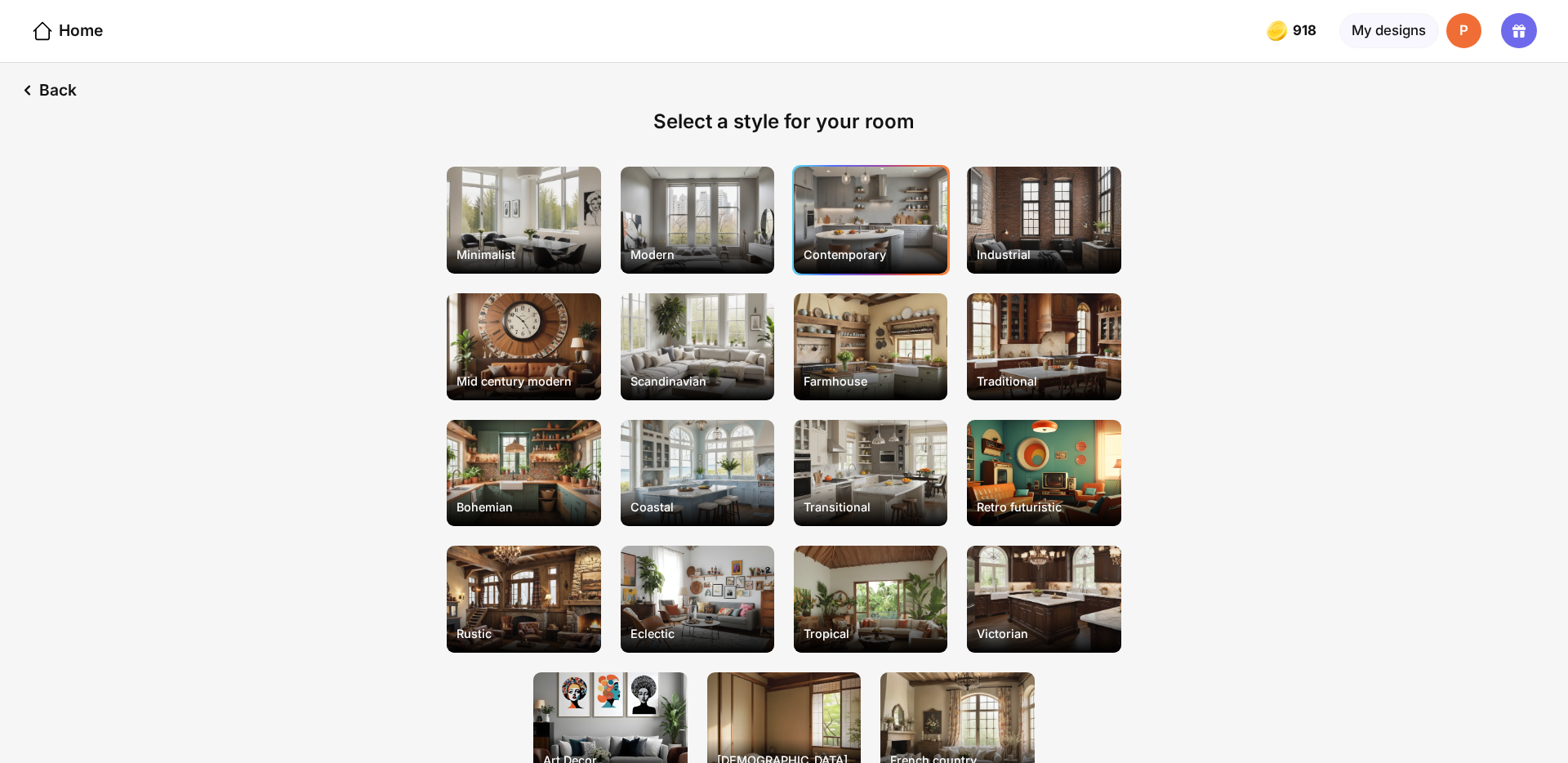
click at [832, 226] on div "Contemporary" at bounding box center [870, 220] width 153 height 107
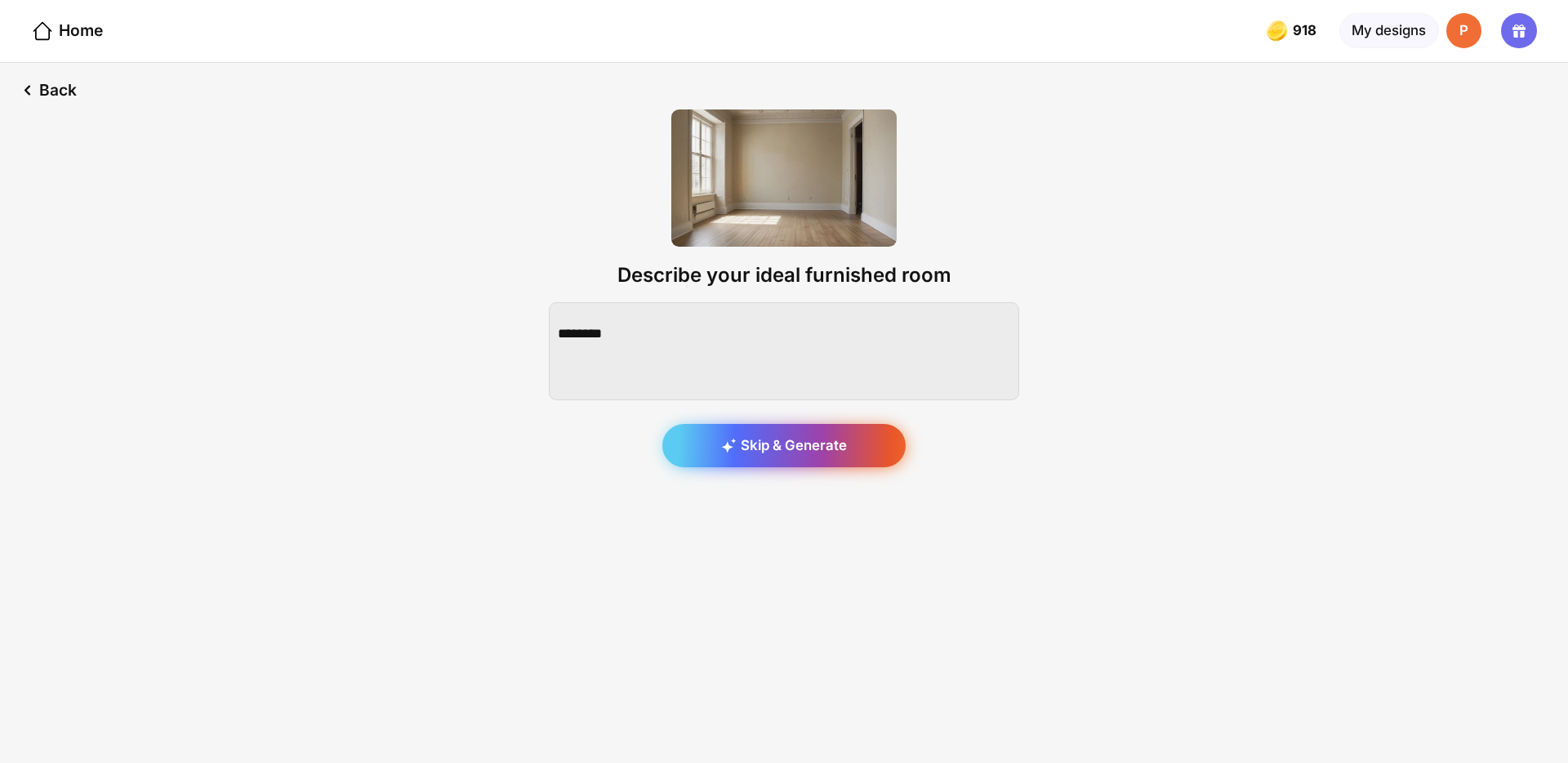
click at [825, 439] on div "Skip & Generate" at bounding box center [784, 446] width 244 height 44
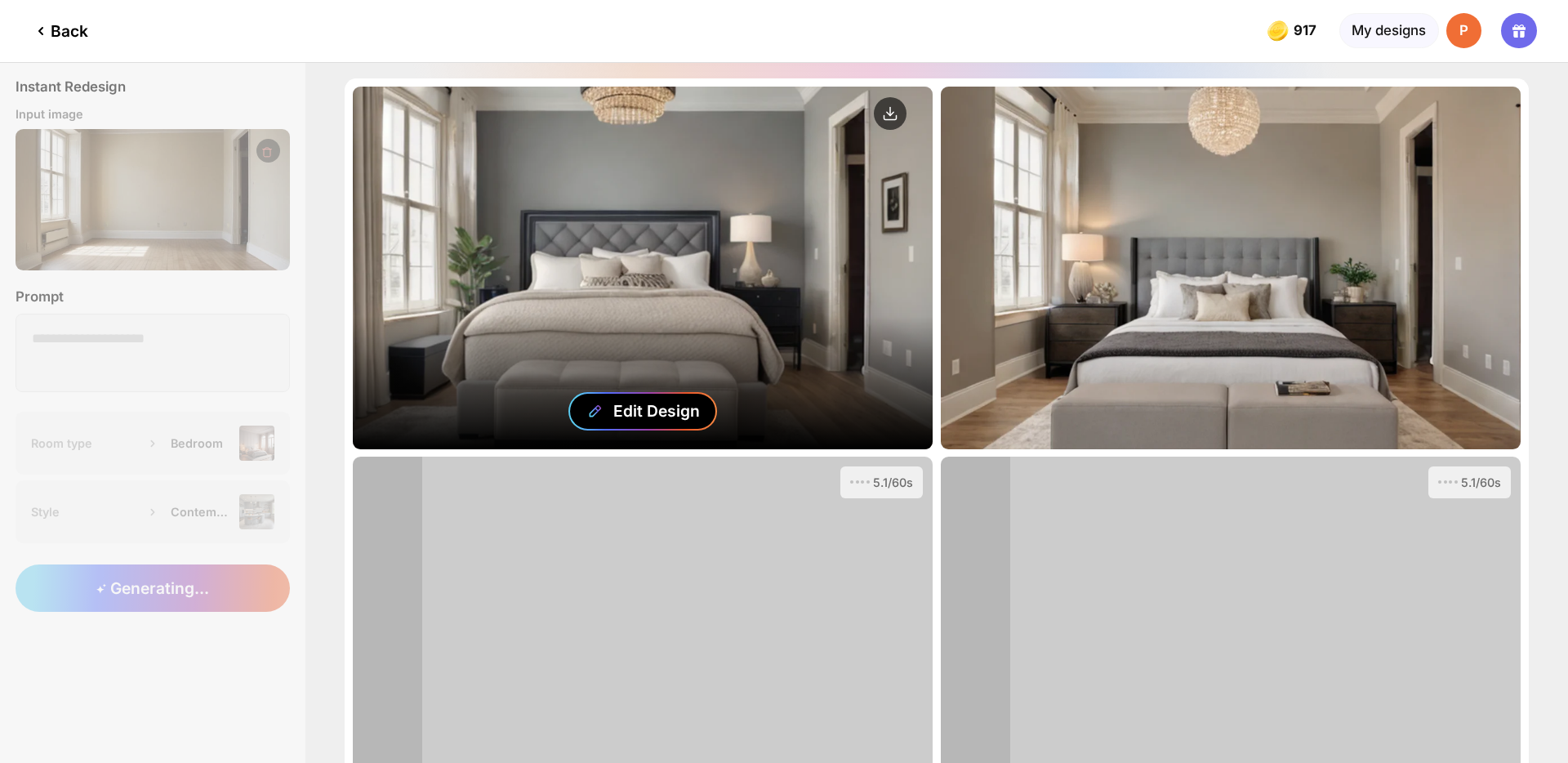
click at [612, 404] on div "Edit Design" at bounding box center [643, 411] width 149 height 39
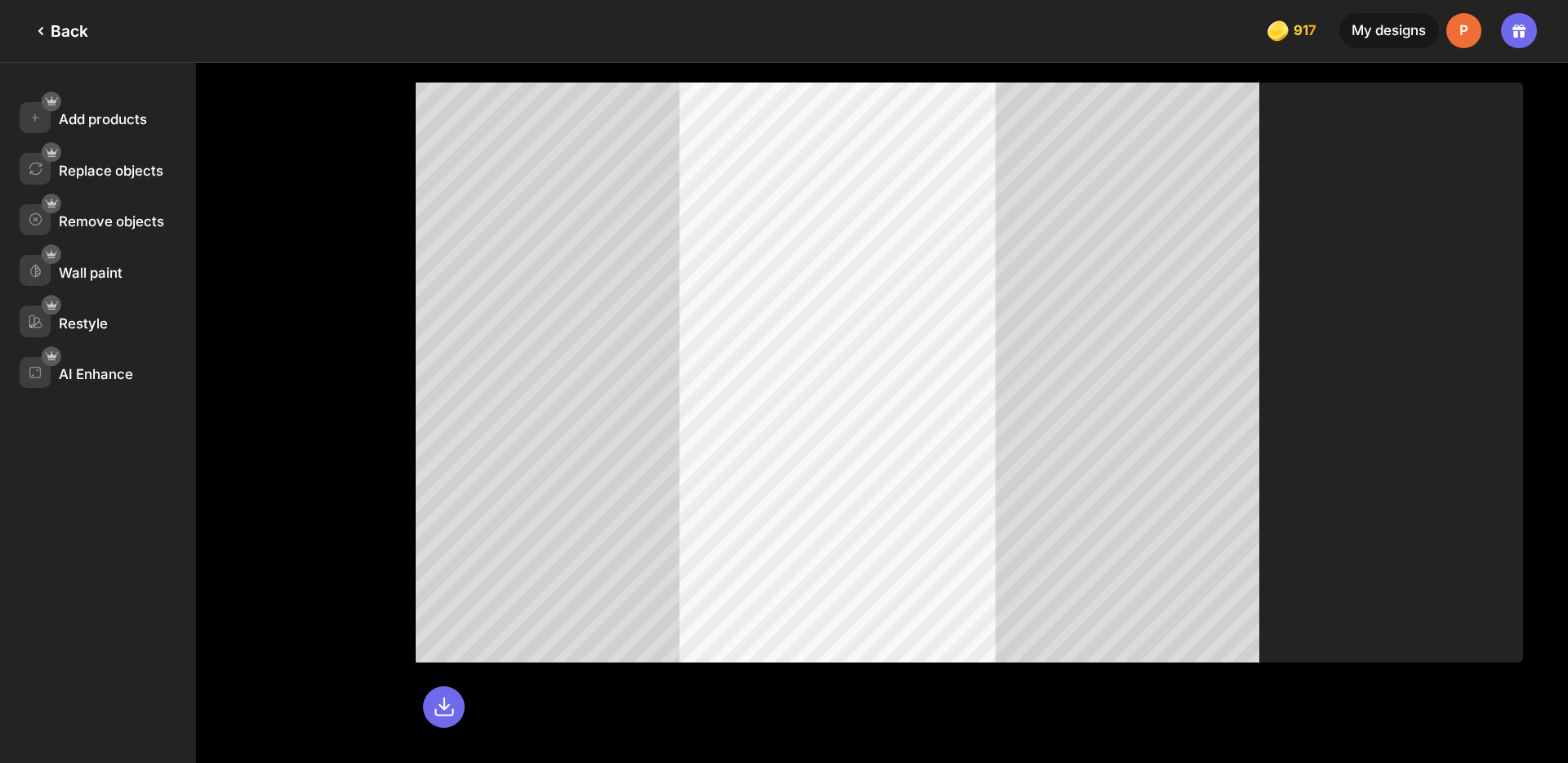
click at [78, 34] on div "Back" at bounding box center [59, 31] width 57 height 19
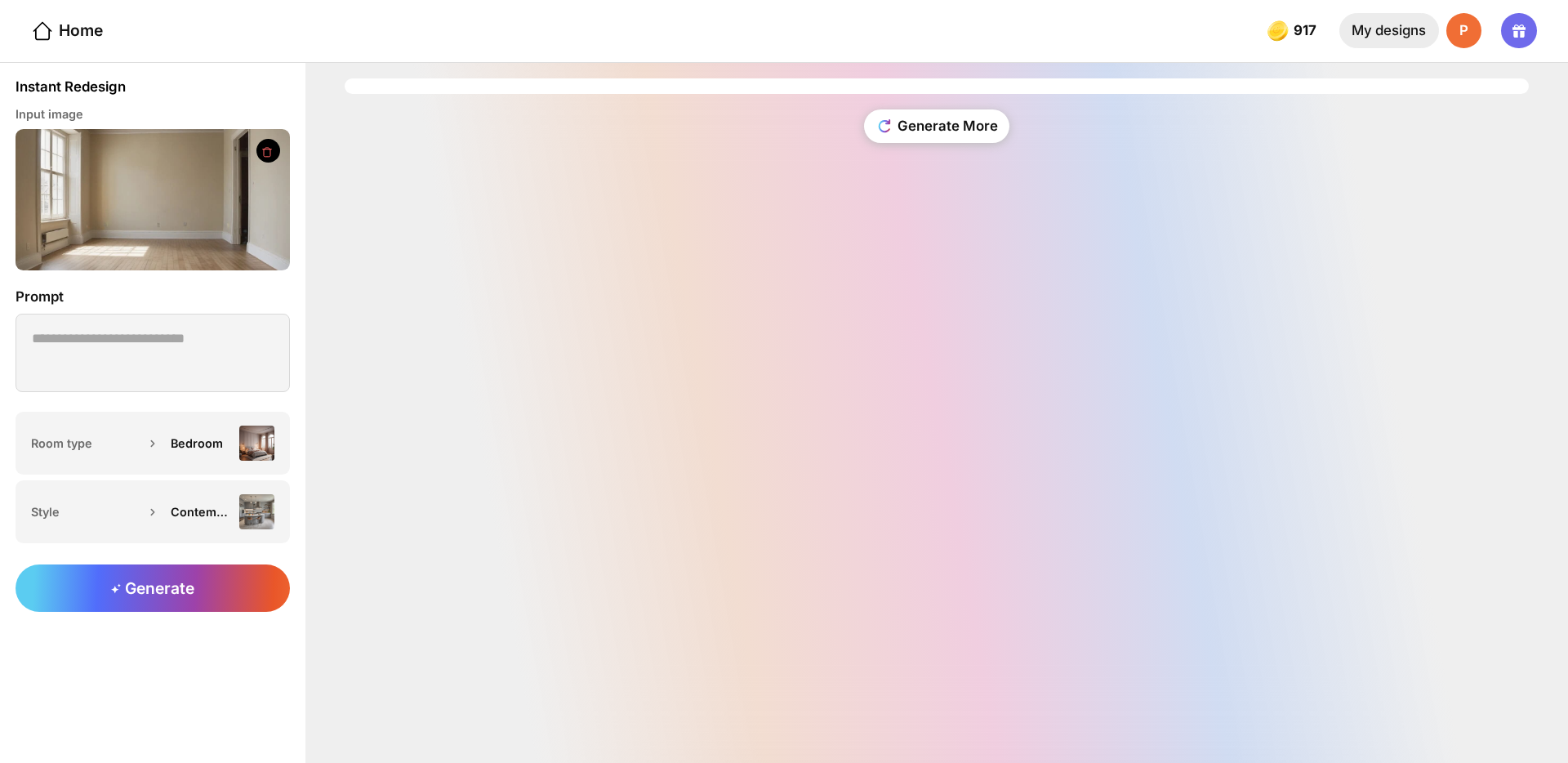
click at [1365, 36] on div "My designs" at bounding box center [1389, 31] width 100 height 35
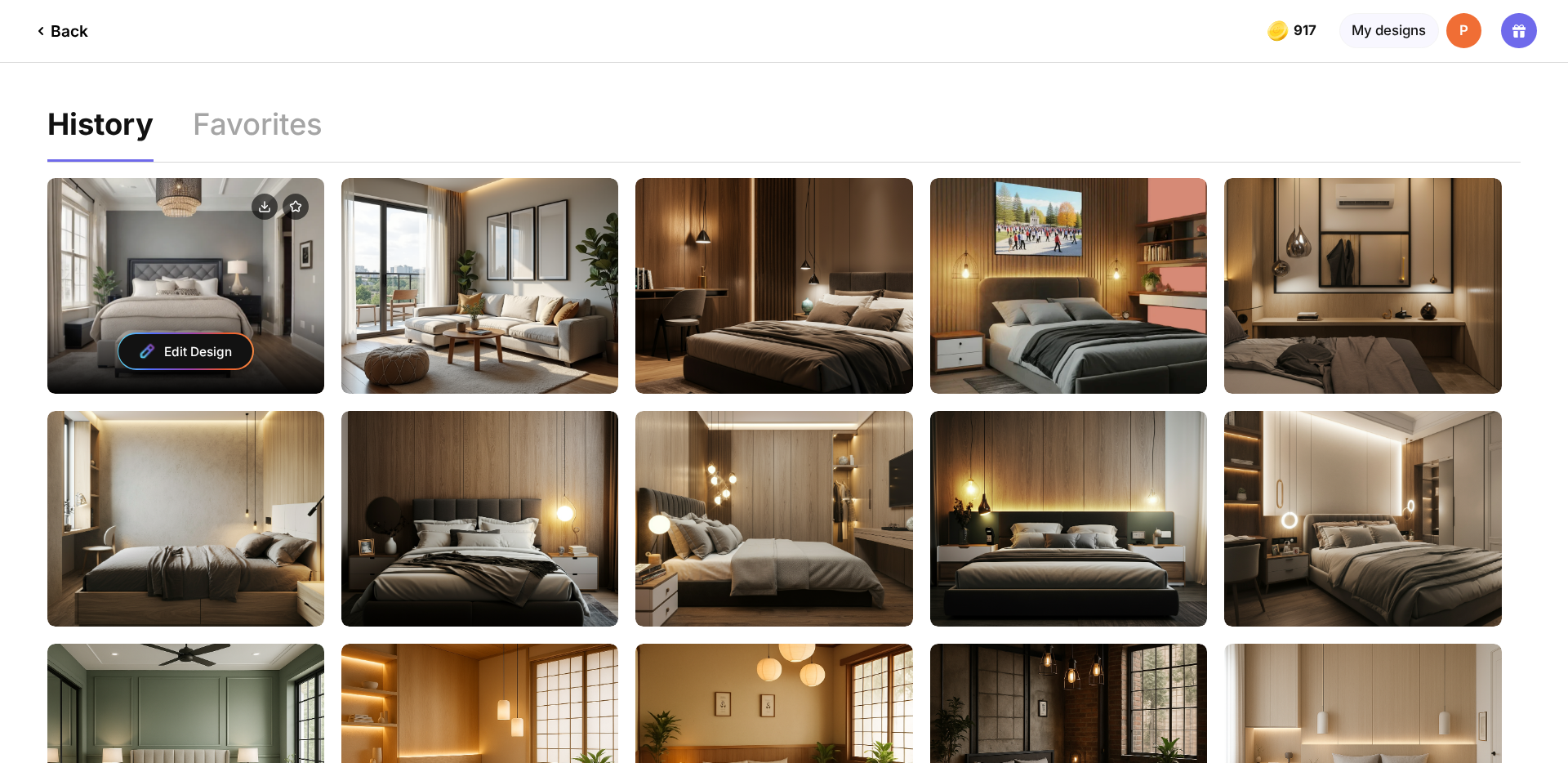
click at [190, 346] on div "Edit Design" at bounding box center [185, 351] width 134 height 34
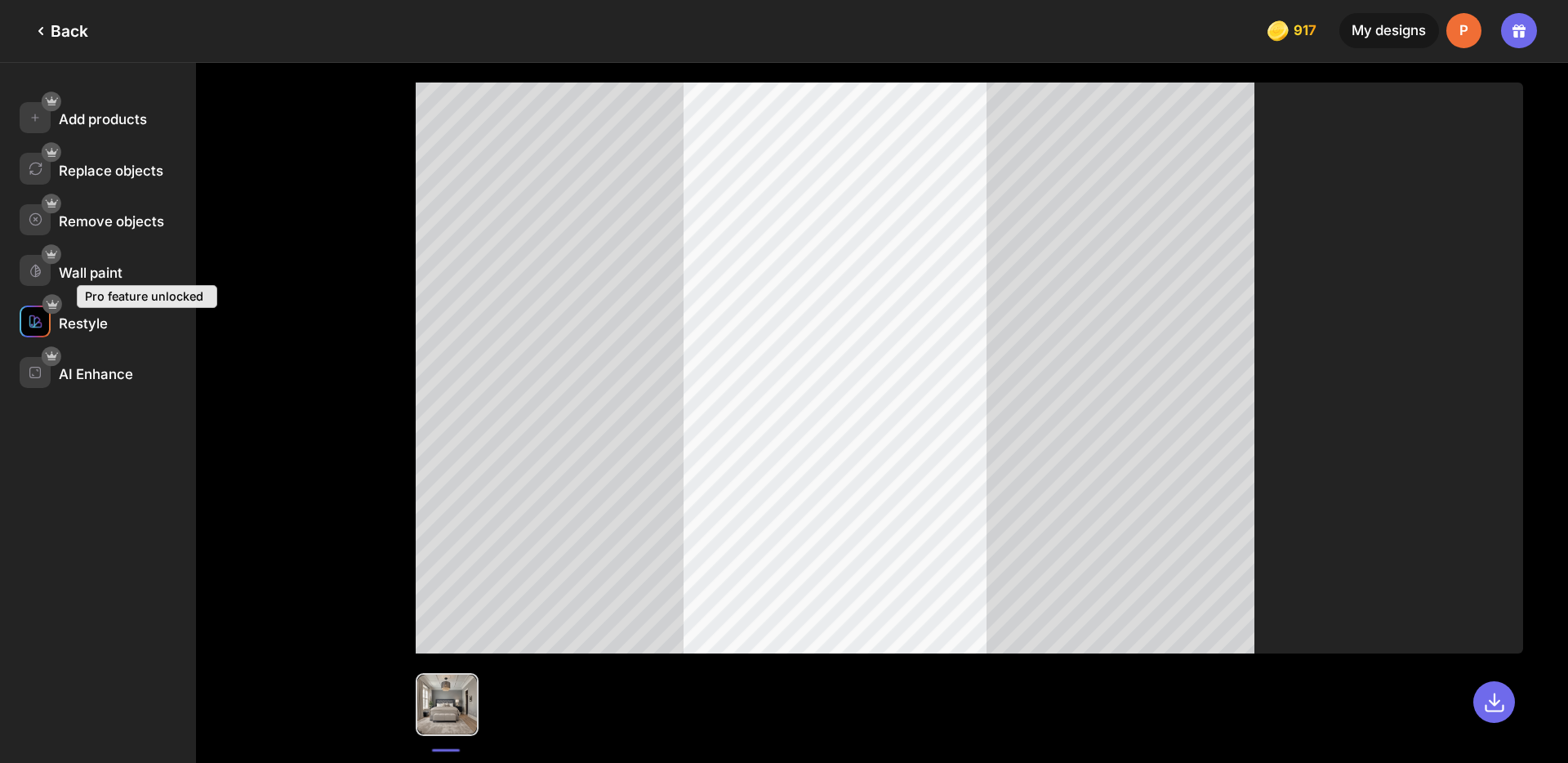
click at [49, 311] on div at bounding box center [52, 304] width 19 height 19
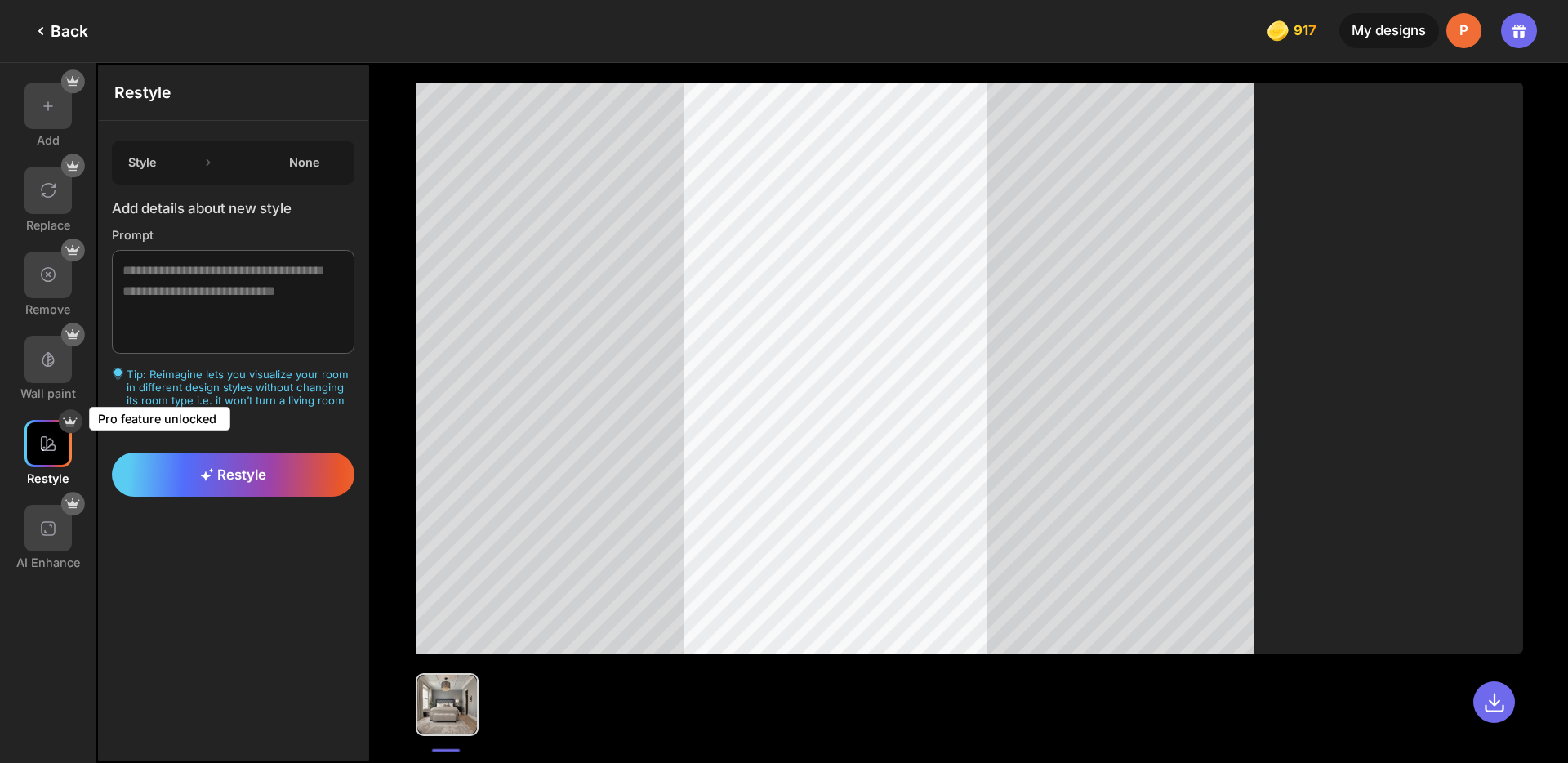
click at [294, 157] on div "None" at bounding box center [304, 162] width 73 height 14
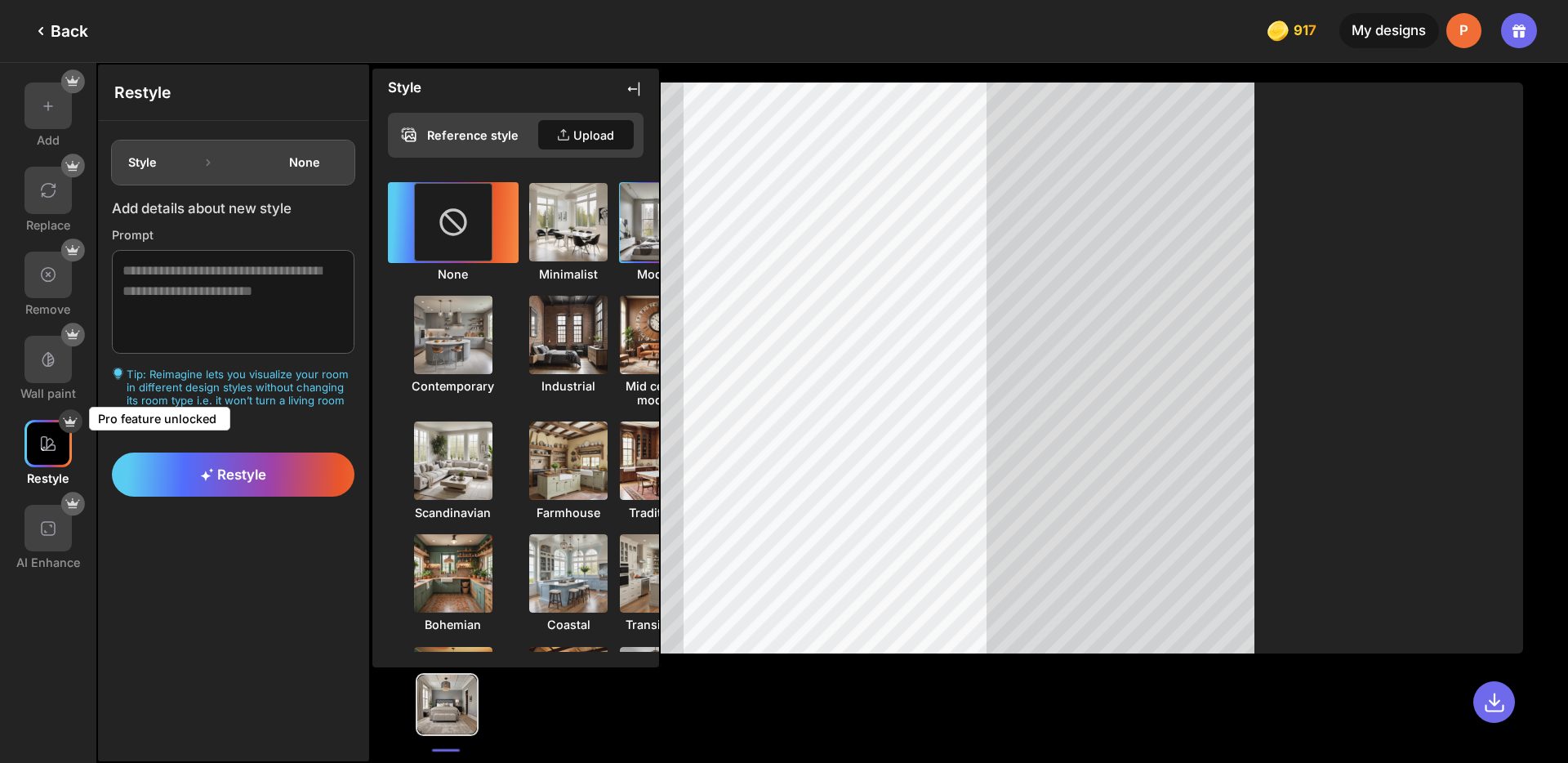
click at [616, 219] on img at bounding box center [659, 222] width 87 height 87
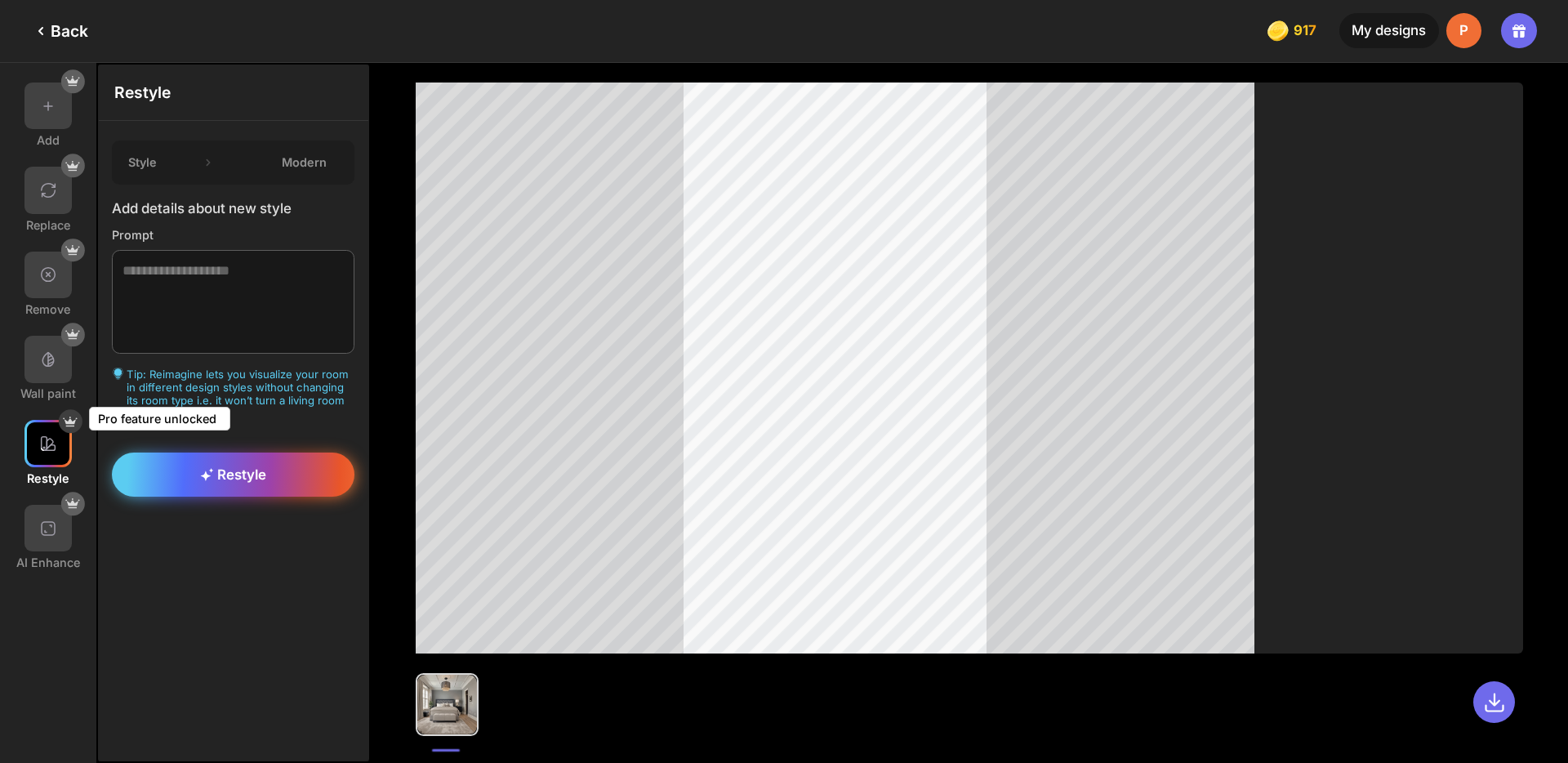
click at [288, 482] on div "Restyle" at bounding box center [233, 474] width 242 height 44
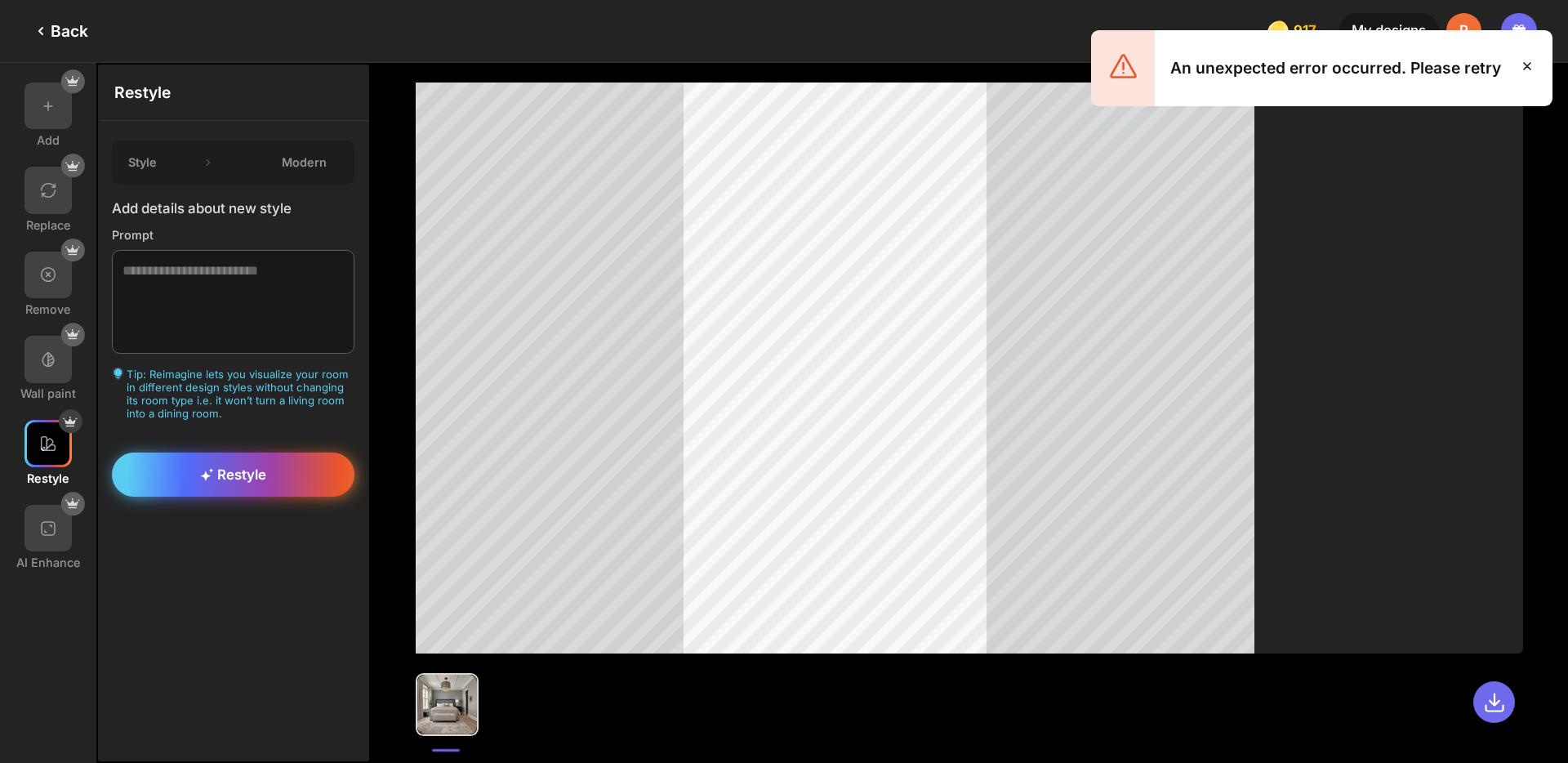
click at [268, 476] on div "Restyle" at bounding box center [233, 474] width 242 height 44
